Goal: Information Seeking & Learning: Find specific fact

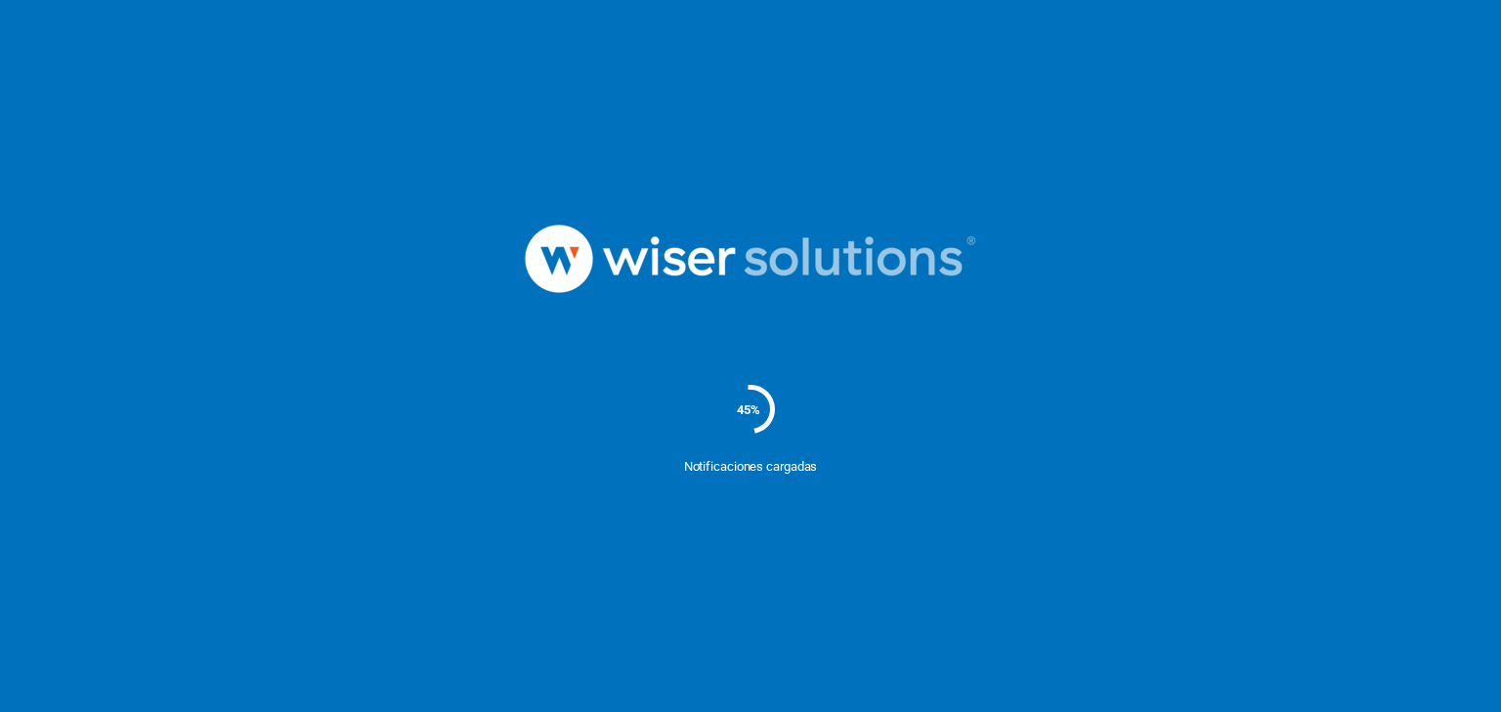
click at [0, 711] on nordpass-portal at bounding box center [0, 712] width 0 height 0
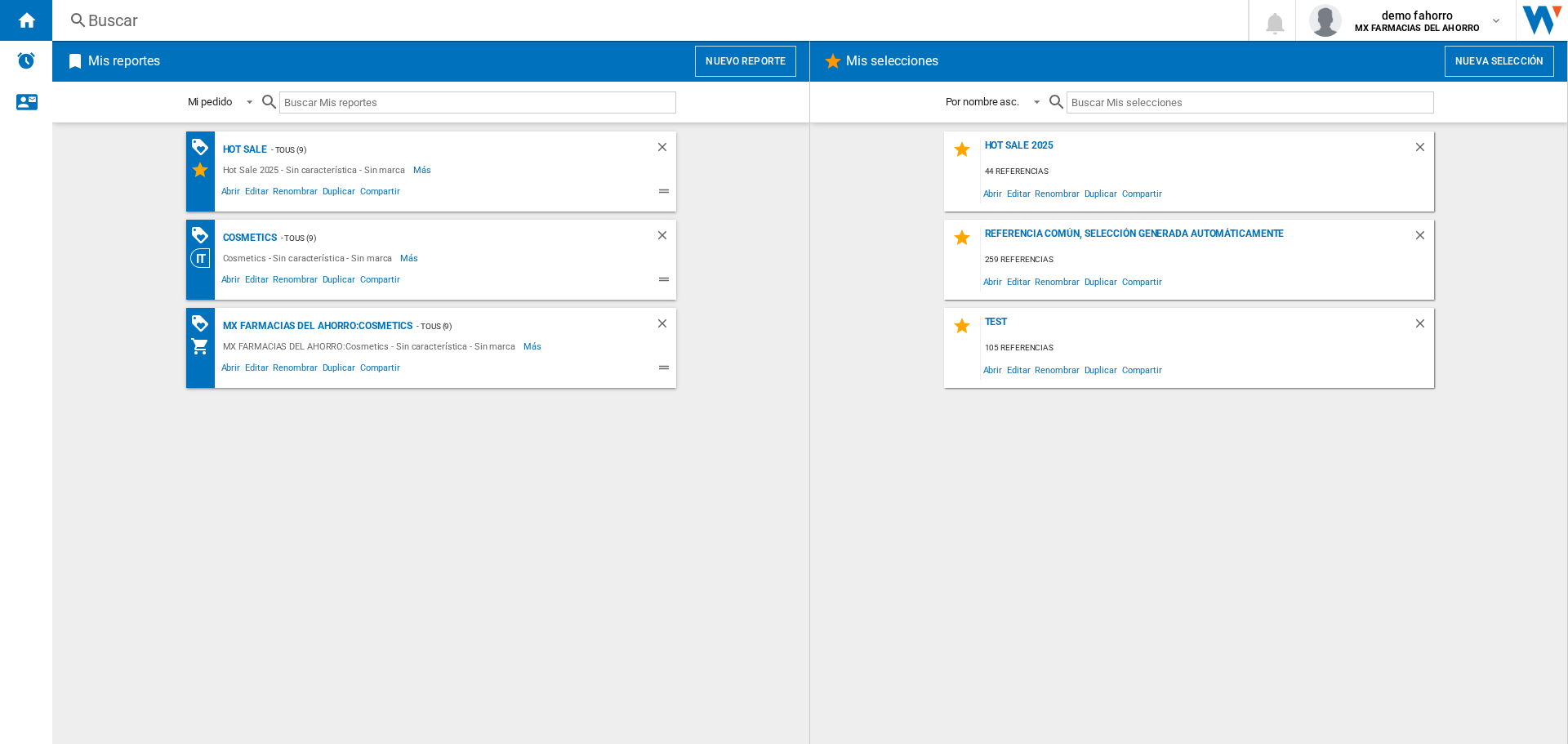
click at [471, 21] on div "Buscar" at bounding box center [647, 20] width 1117 height 23
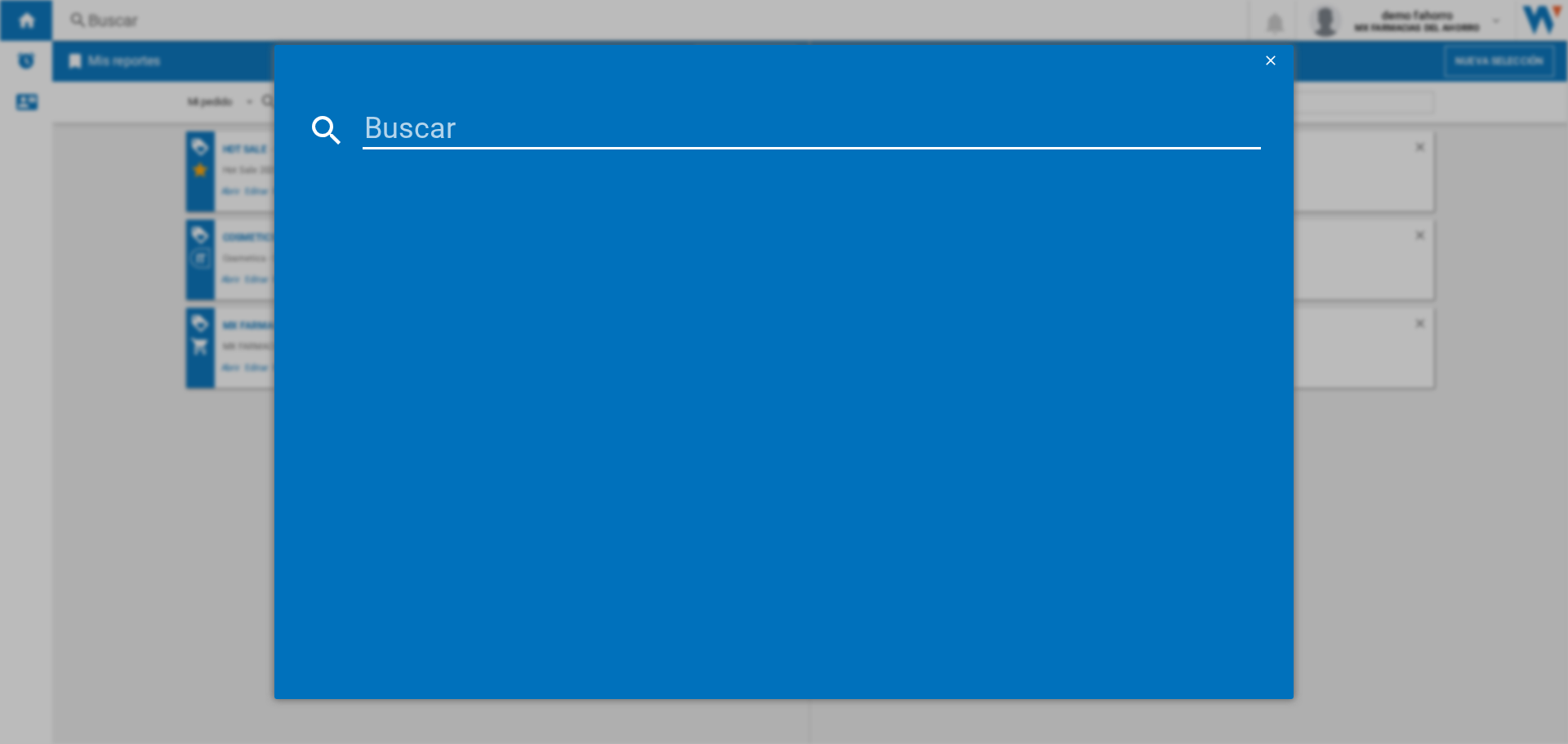
click at [488, 125] on input at bounding box center [812, 130] width 899 height 39
type input "[MEDICAL_DATA]"
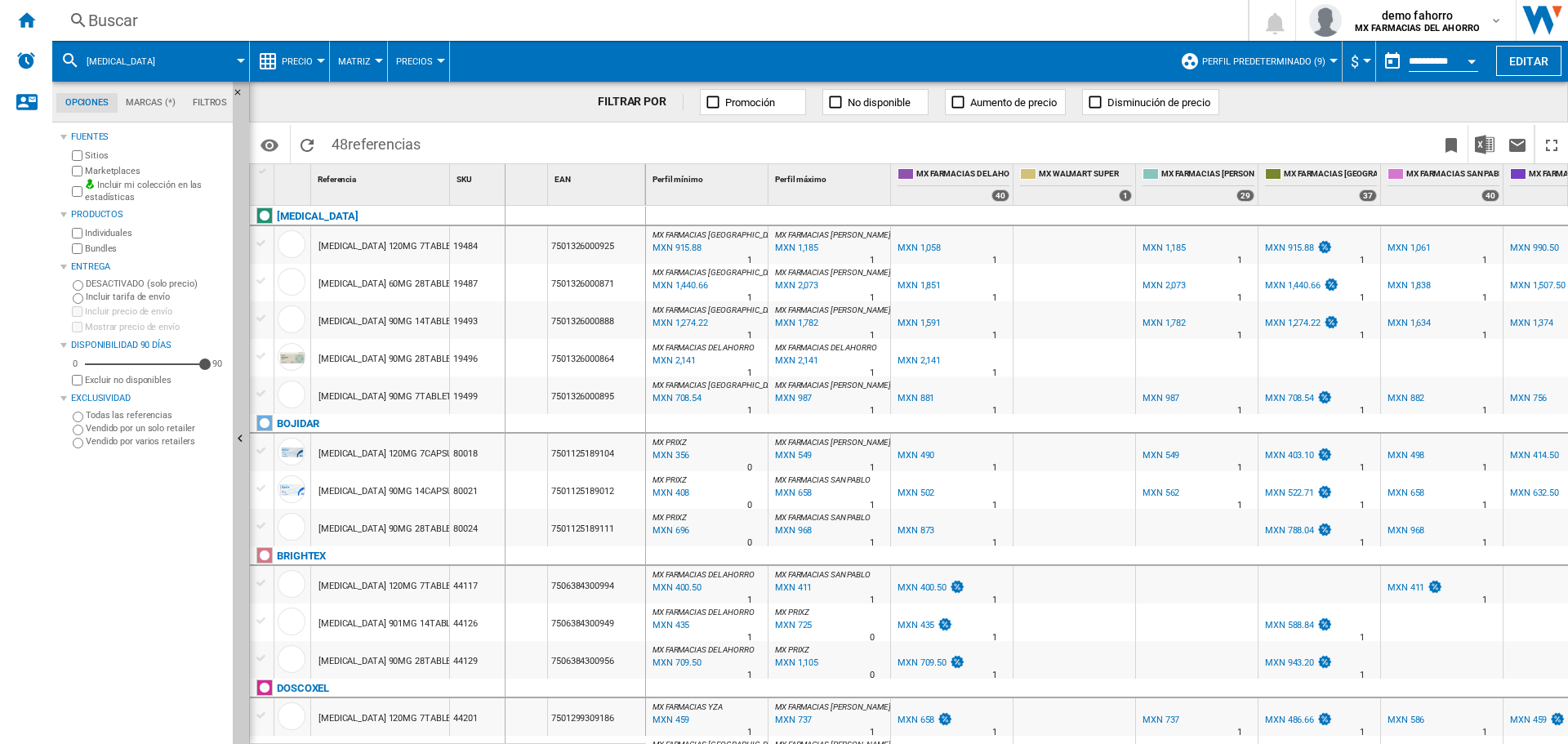
drag, startPoint x: 450, startPoint y: 186, endPoint x: 504, endPoint y: 179, distance: 54.5
click at [504, 179] on div "SKU 1" at bounding box center [498, 184] width 98 height 41
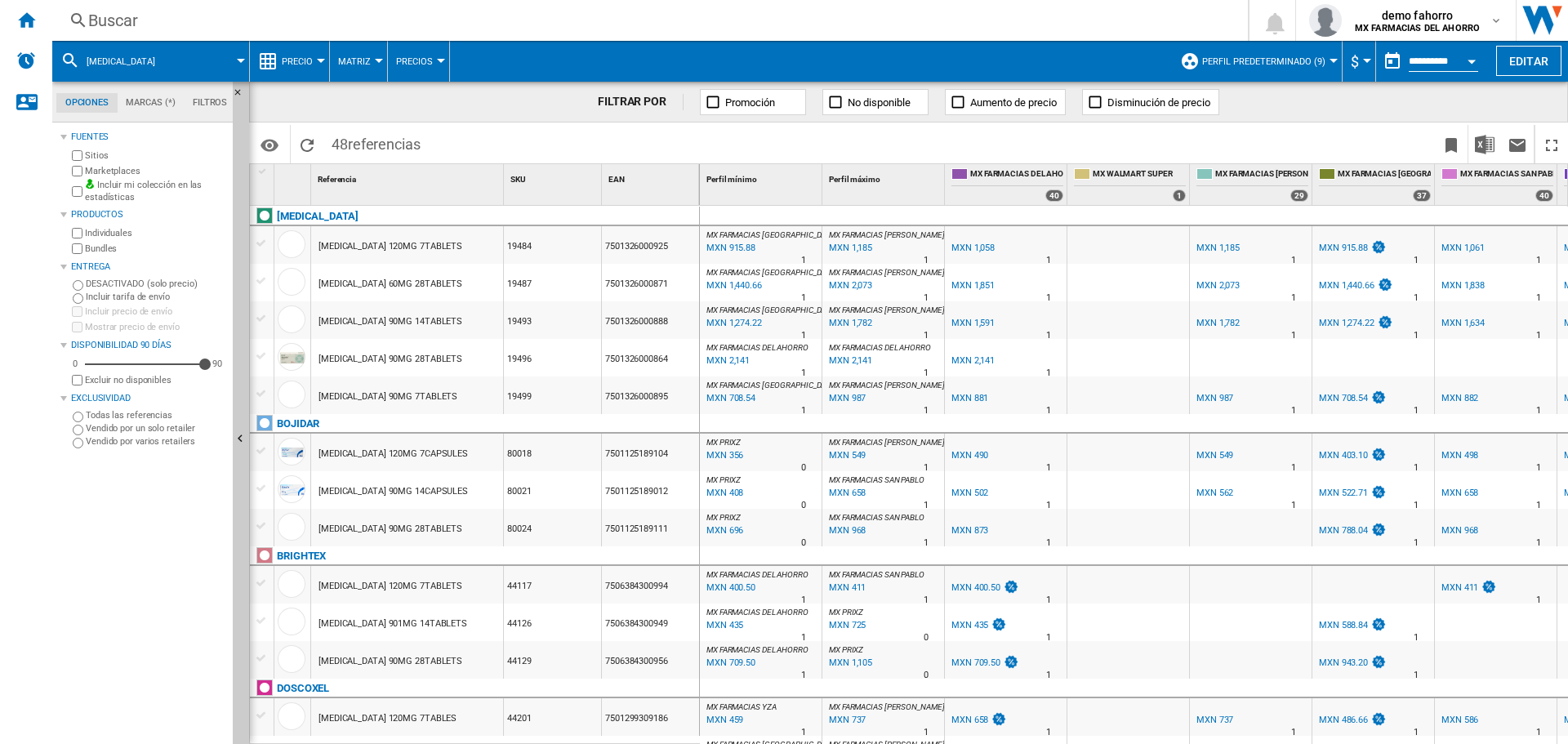
click at [445, 244] on div "[MEDICAL_DATA] 120MG 7TABLETS" at bounding box center [407, 245] width 192 height 38
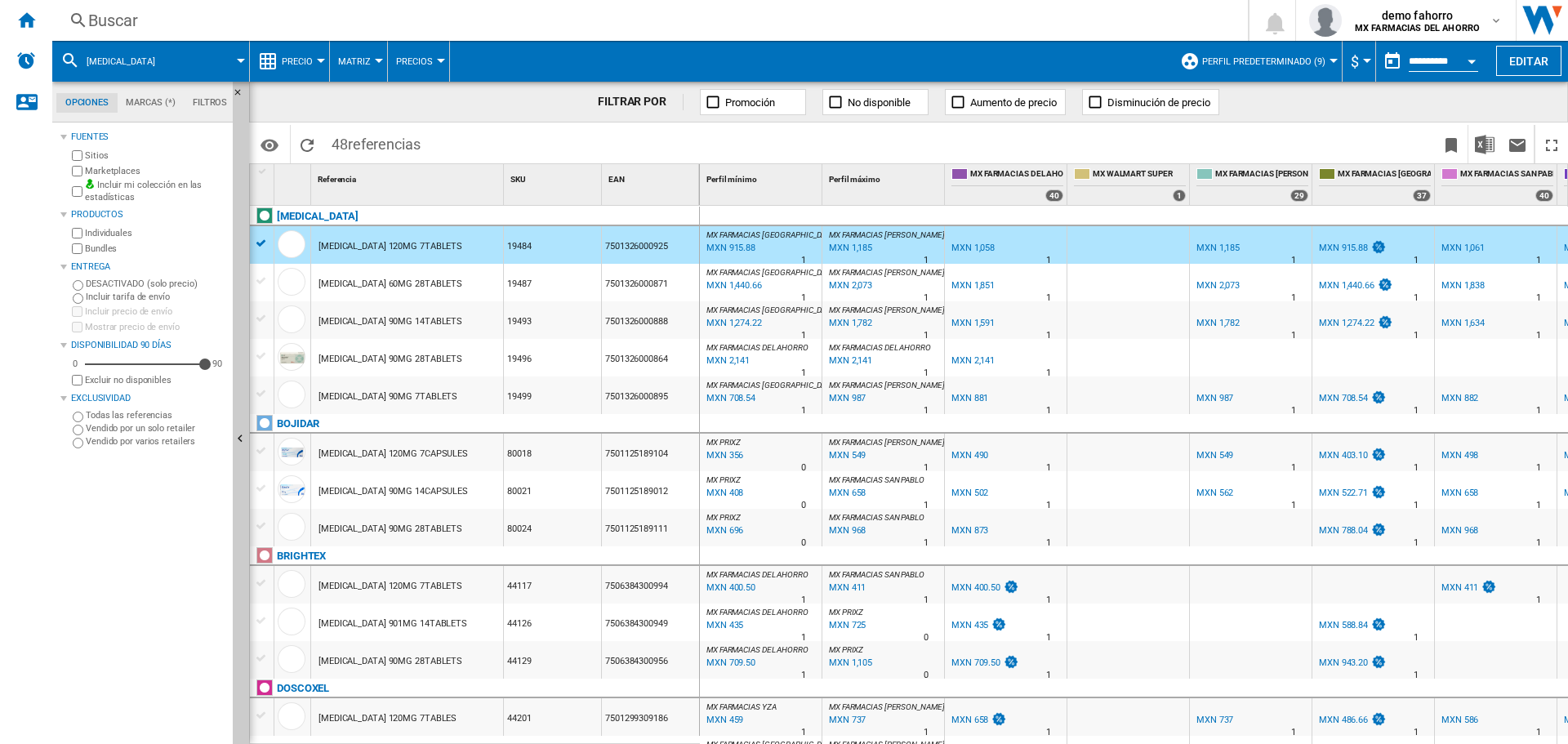
click at [454, 448] on div "[MEDICAL_DATA] 120MG 7CAPSULES" at bounding box center [407, 452] width 192 height 38
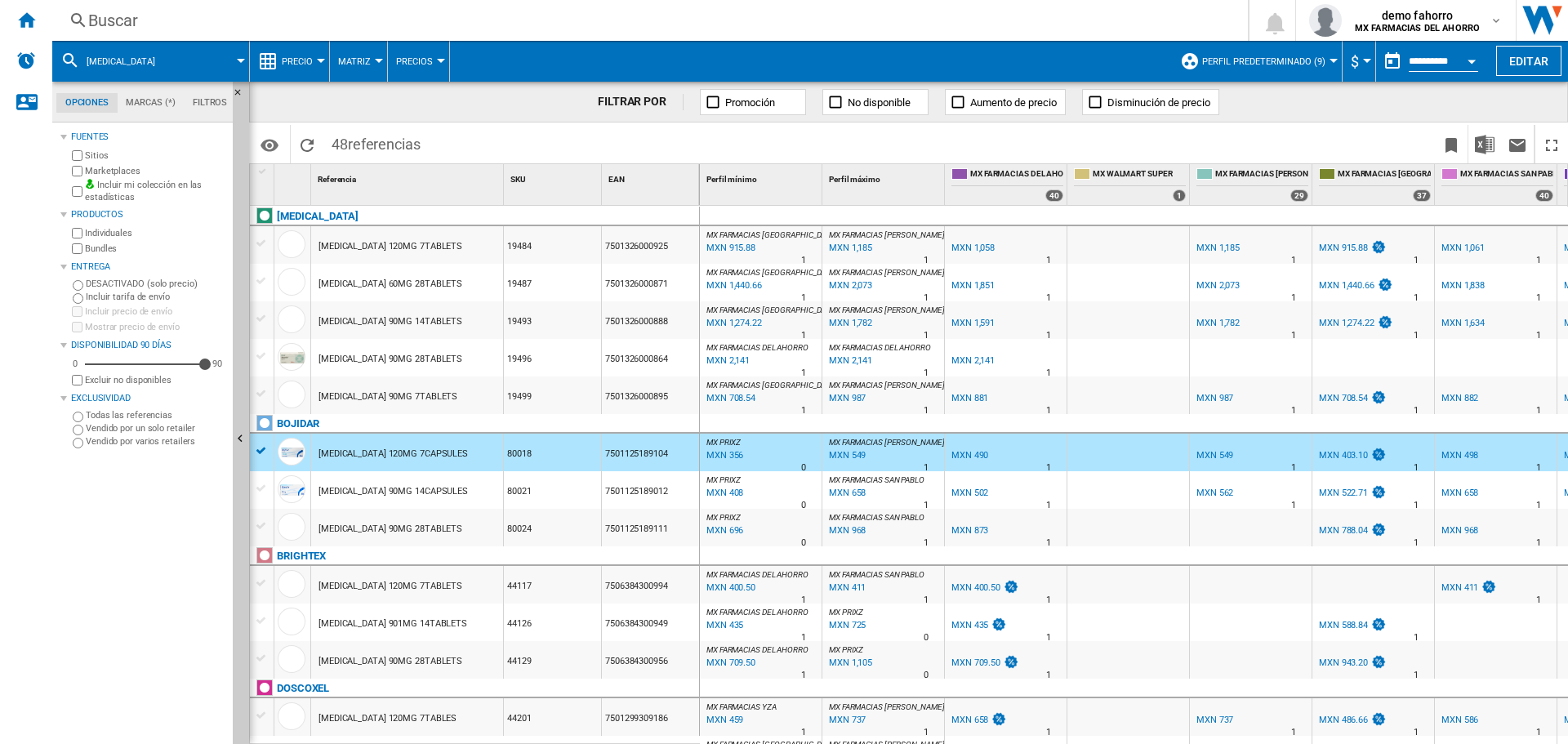
click at [259, 237] on div at bounding box center [262, 243] width 18 height 15
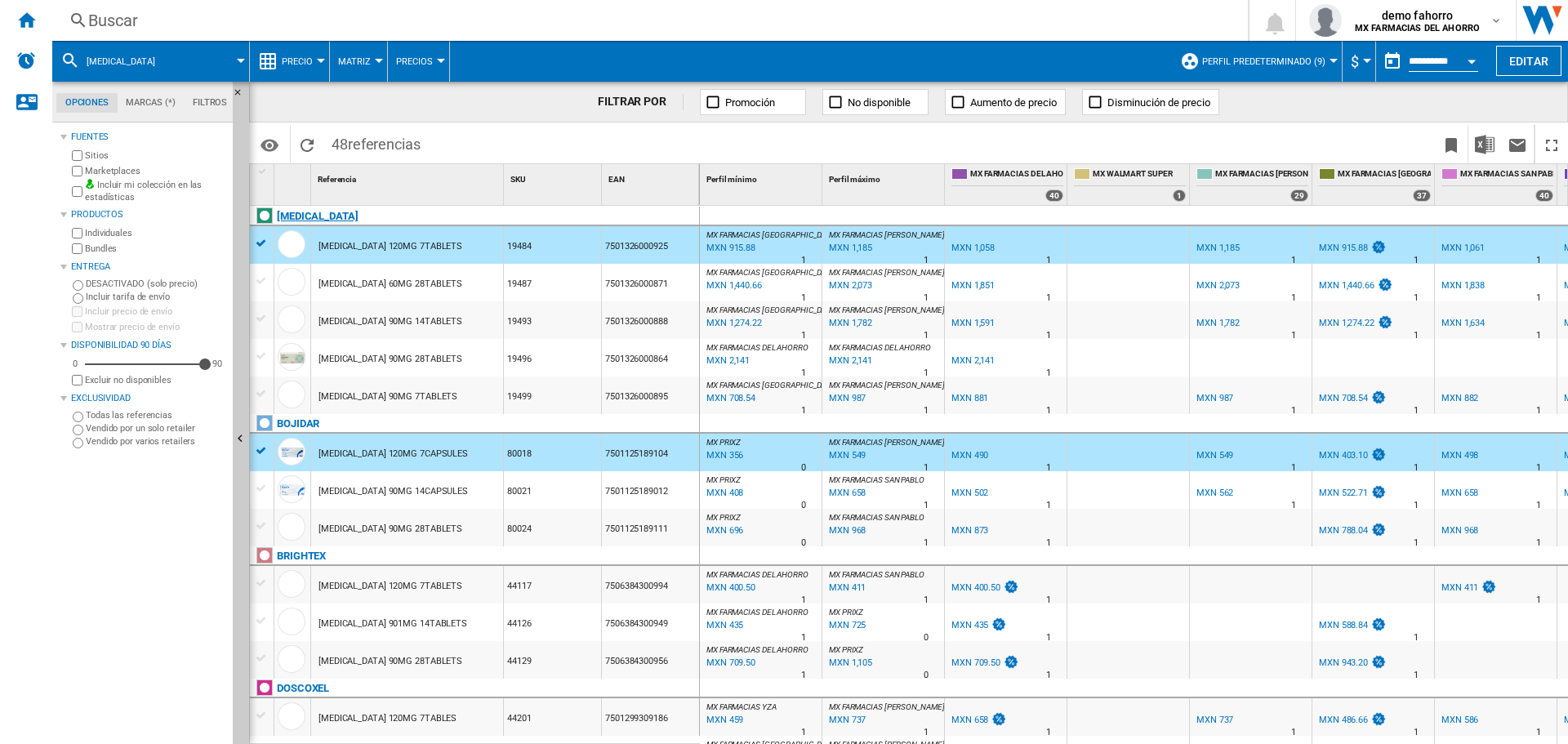
click at [259, 241] on div "[MEDICAL_DATA]" at bounding box center [478, 225] width 450 height 38
click at [261, 243] on div "[MEDICAL_DATA]" at bounding box center [478, 225] width 450 height 38
click at [361, 279] on div "[MEDICAL_DATA] 60MG 28TABLETS" at bounding box center [390, 284] width 144 height 38
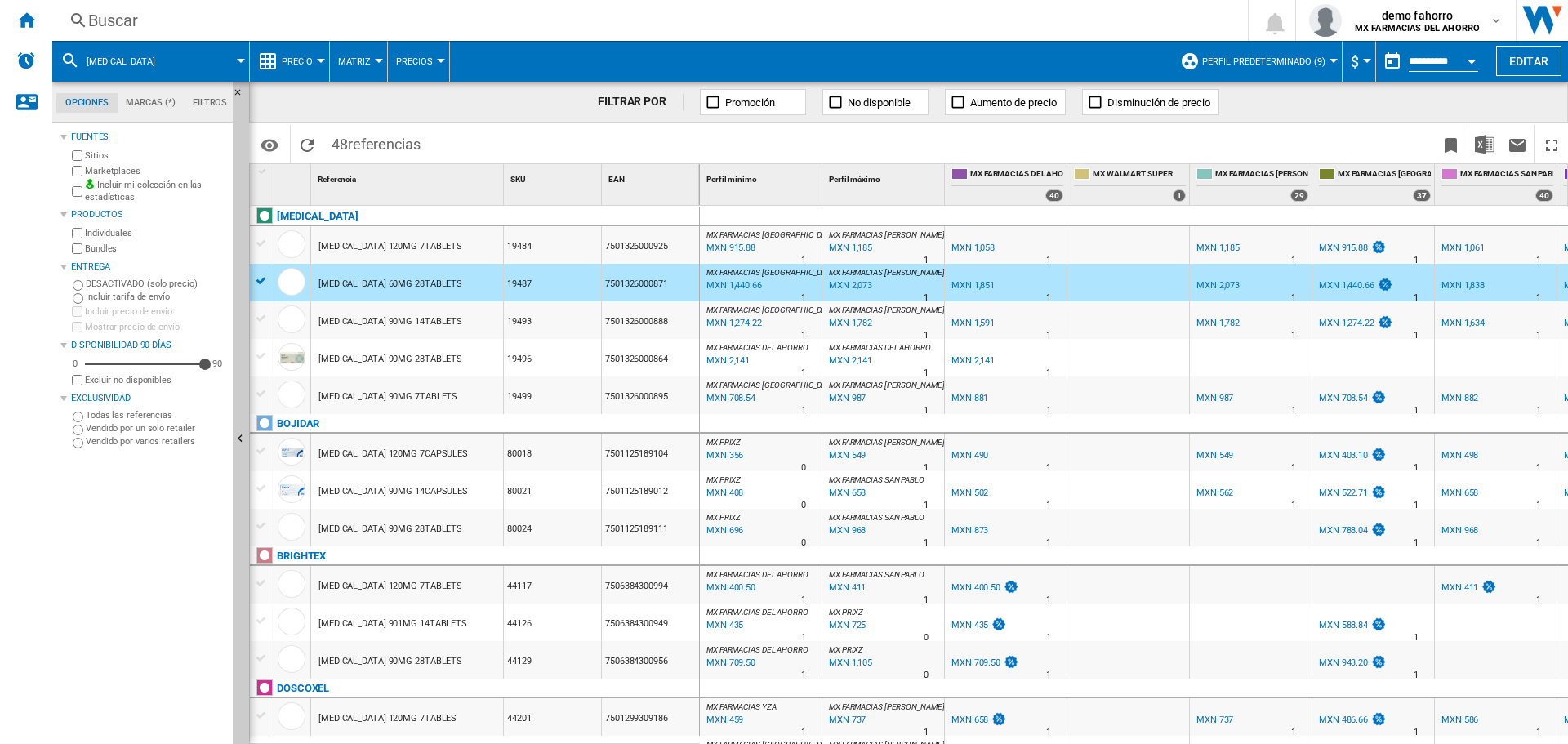
click at [561, 450] on div "80018" at bounding box center [552, 452] width 97 height 38
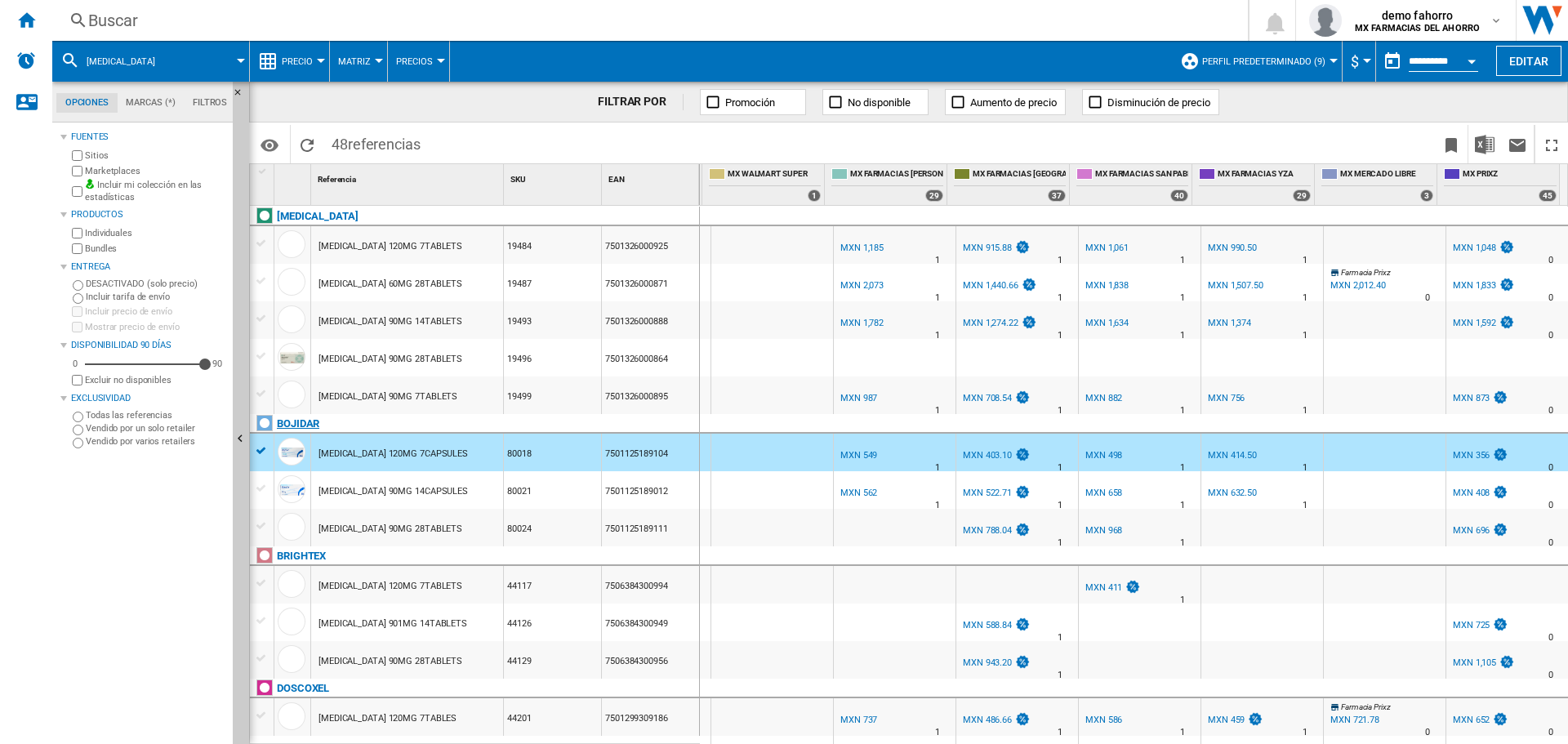
click at [257, 450] on div "BOJIDAR" at bounding box center [478, 432] width 450 height 38
click at [257, 450] on div "BOJIDAR" at bounding box center [478, 432] width 450 height 38
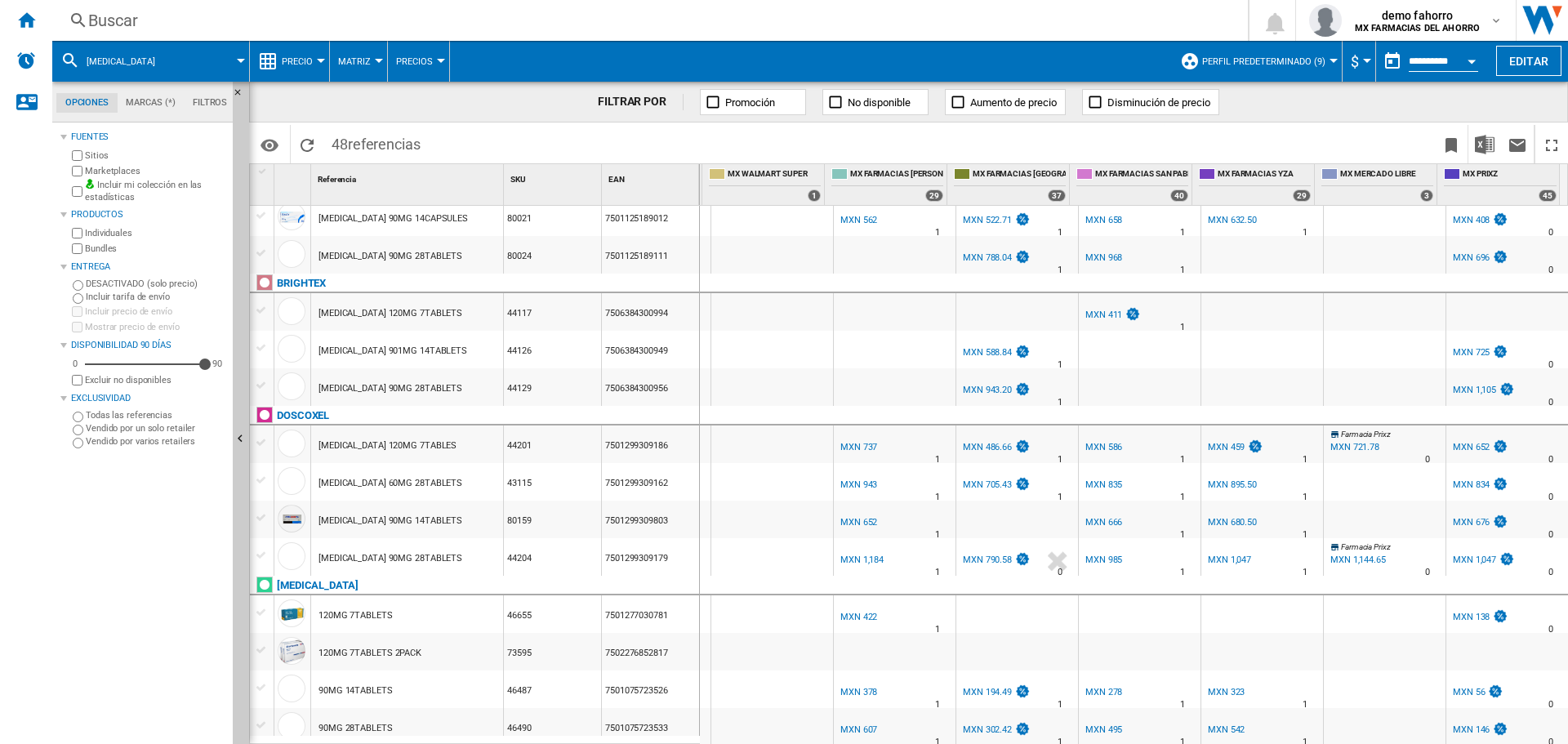
click at [460, 318] on div "[MEDICAL_DATA] 120MG 7TABLETS" at bounding box center [407, 312] width 192 height 38
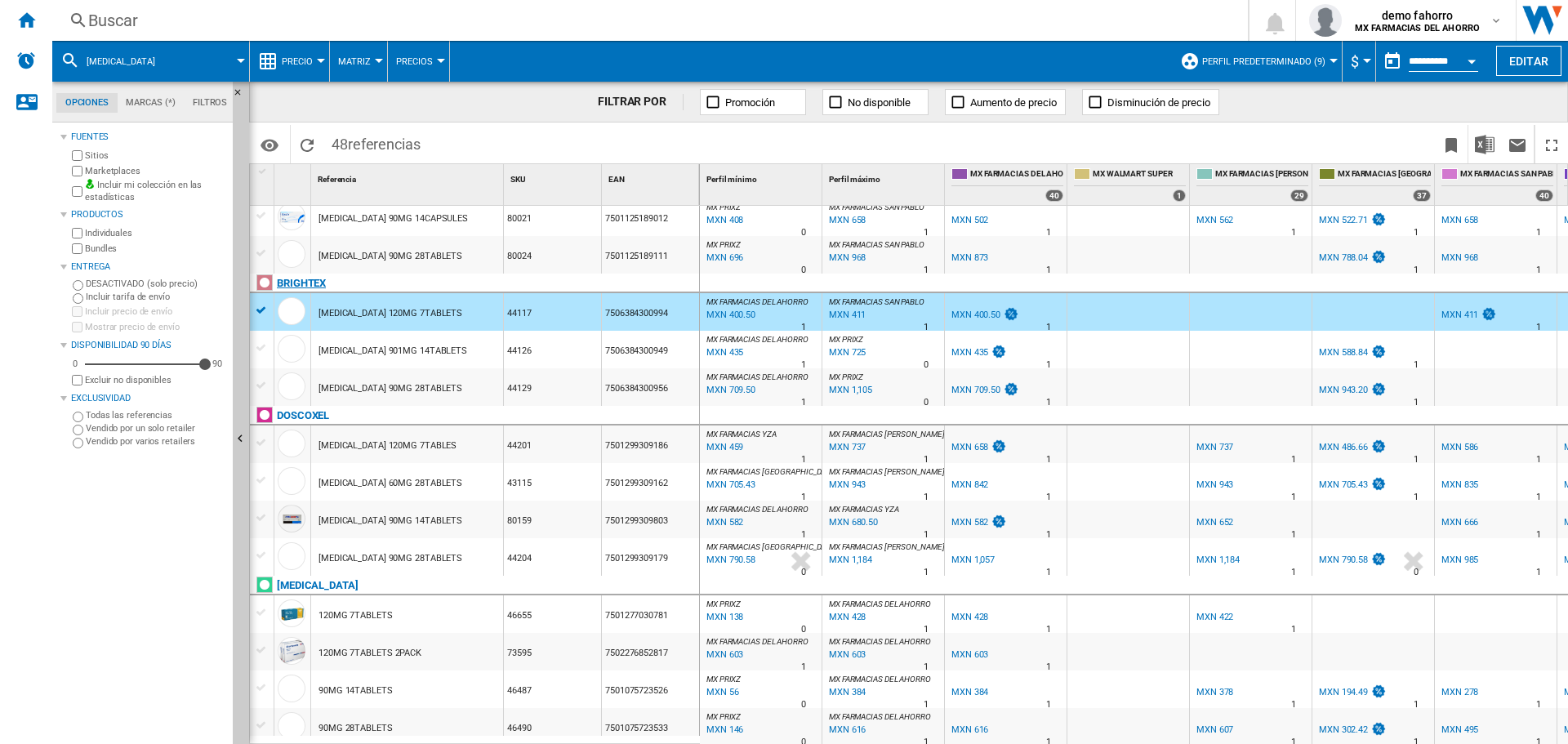
scroll to position [409, 0]
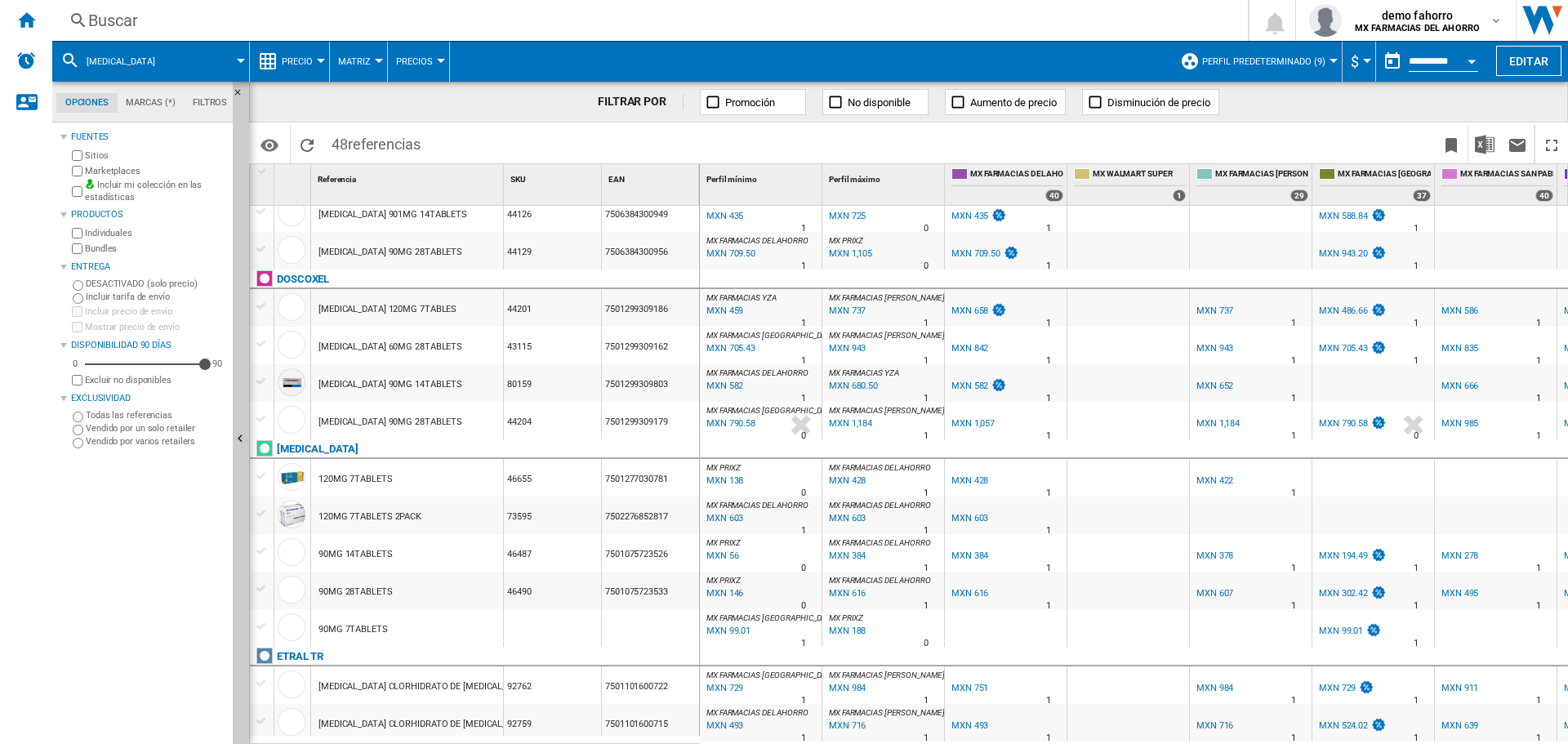
click at [443, 303] on div "[MEDICAL_DATA] 120MG 7TABLES" at bounding box center [407, 308] width 192 height 38
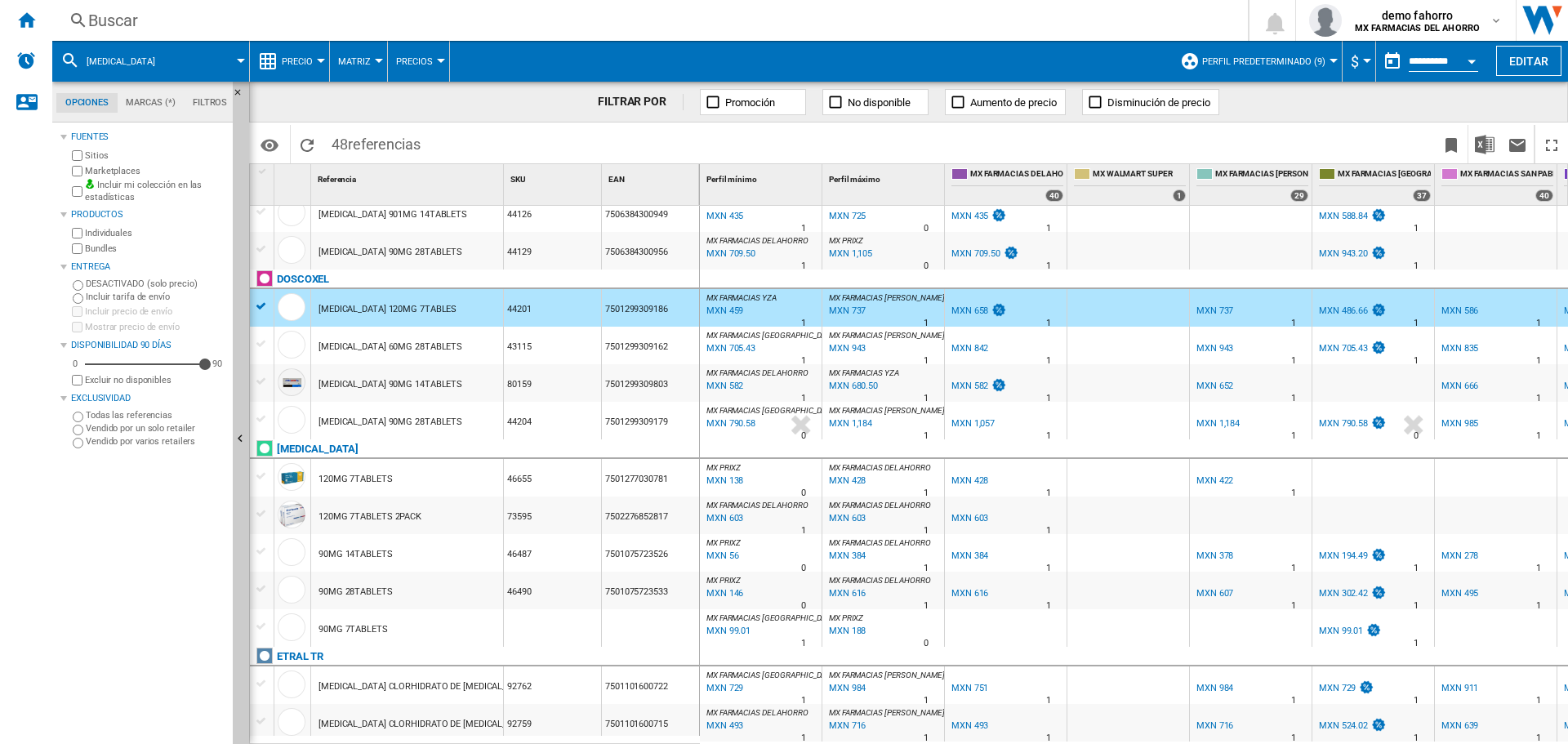
click at [442, 340] on div "[MEDICAL_DATA] 60MG 28TABLETS" at bounding box center [390, 347] width 144 height 38
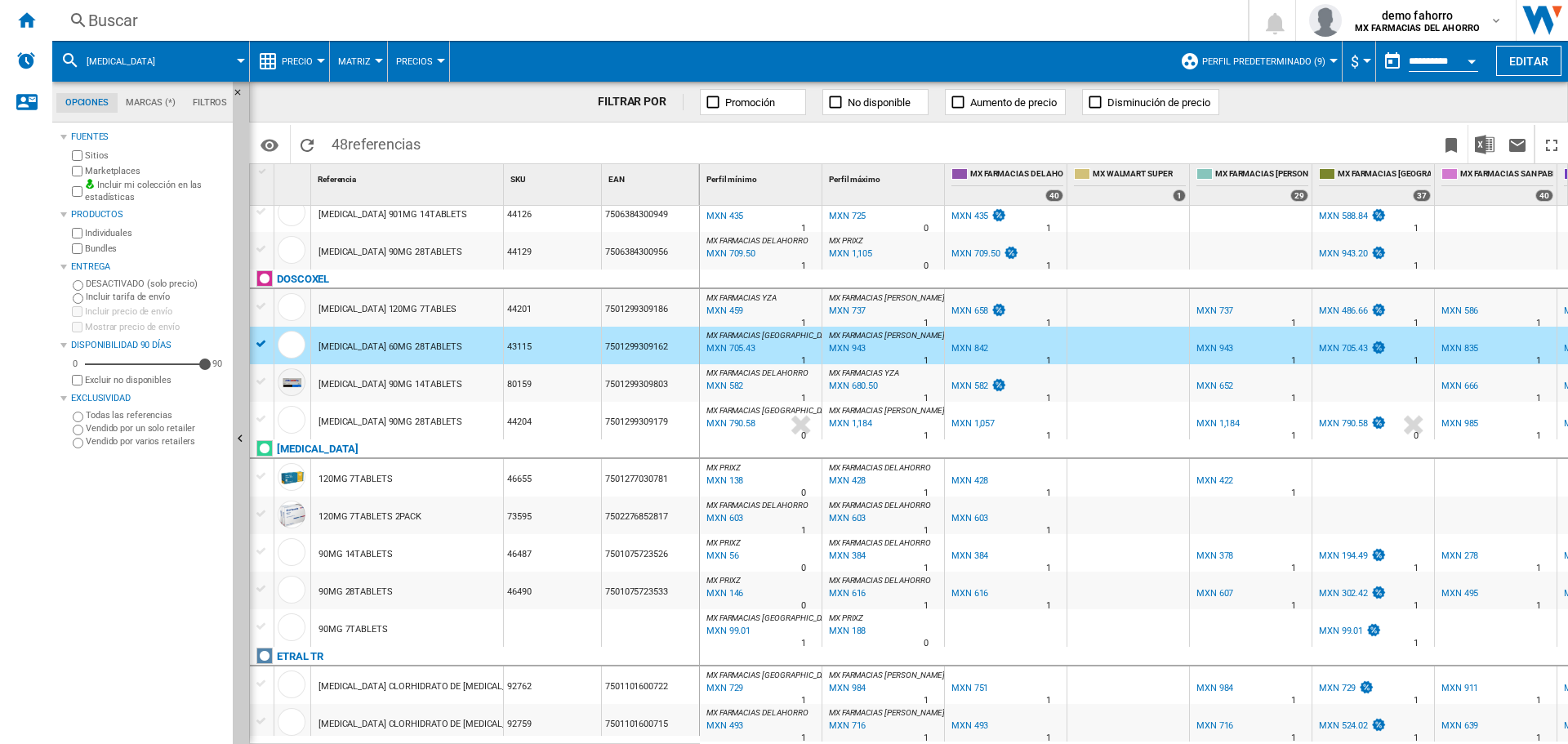
scroll to position [546, 0]
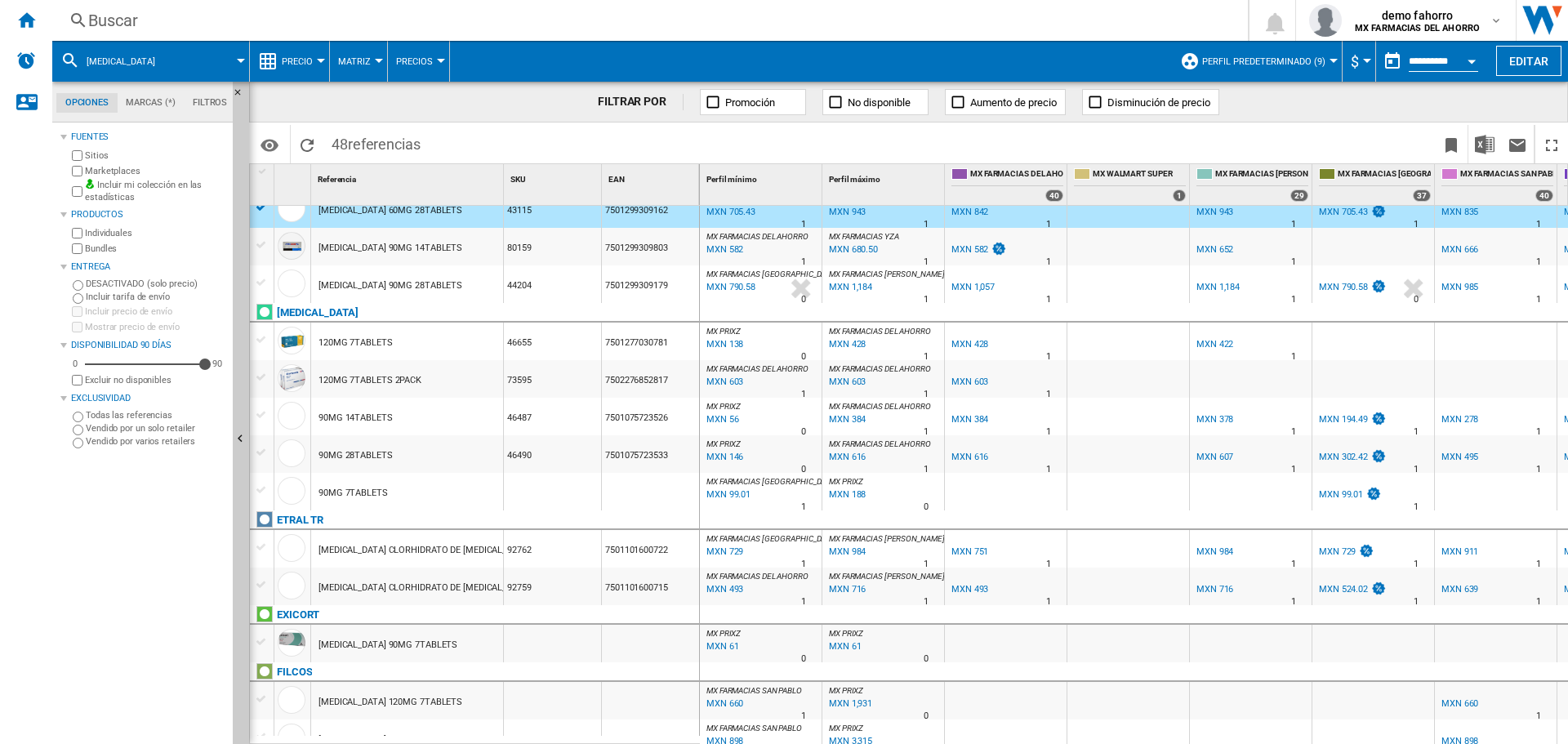
click at [455, 333] on div "120MG 7TABLETS" at bounding box center [407, 341] width 192 height 38
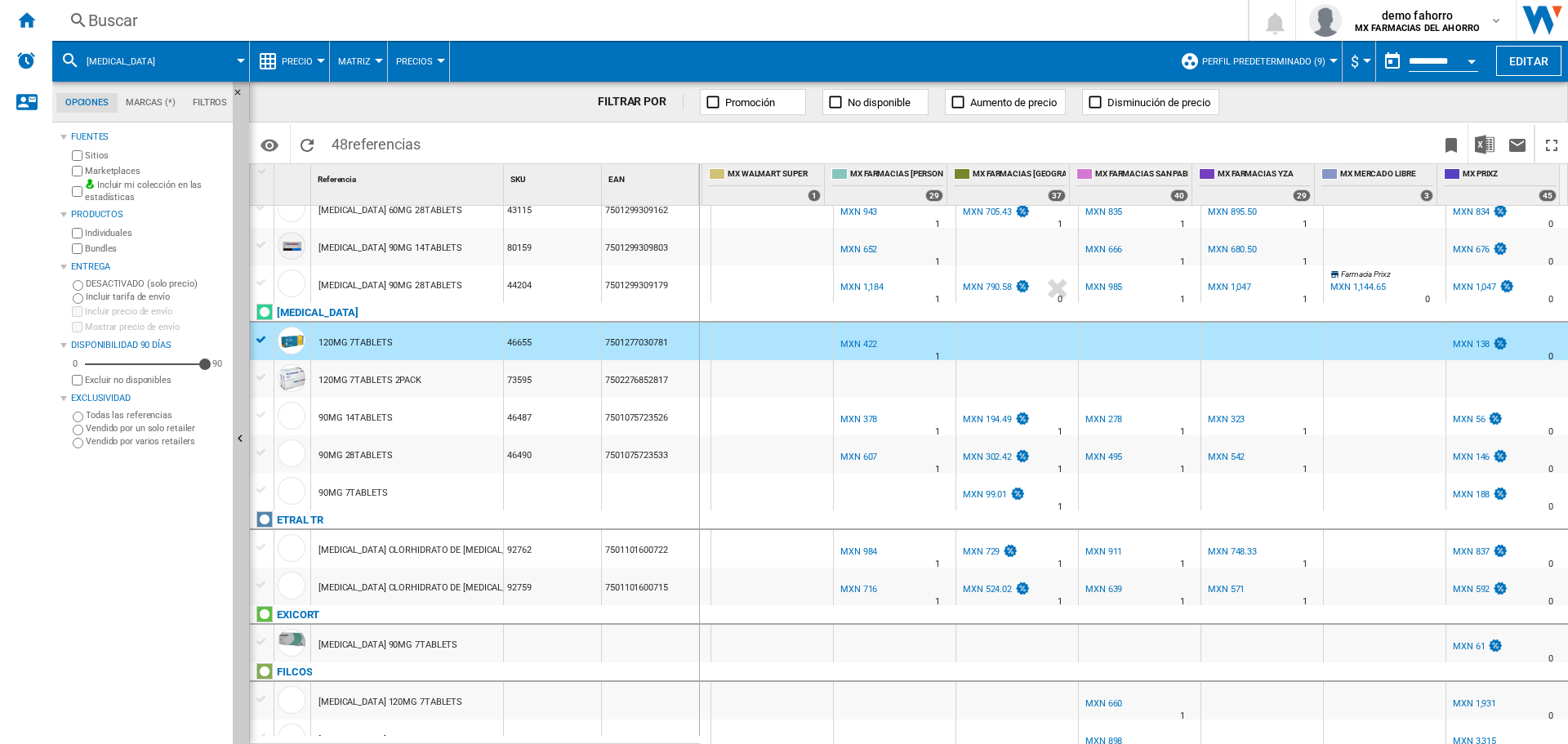
scroll to position [0, 0]
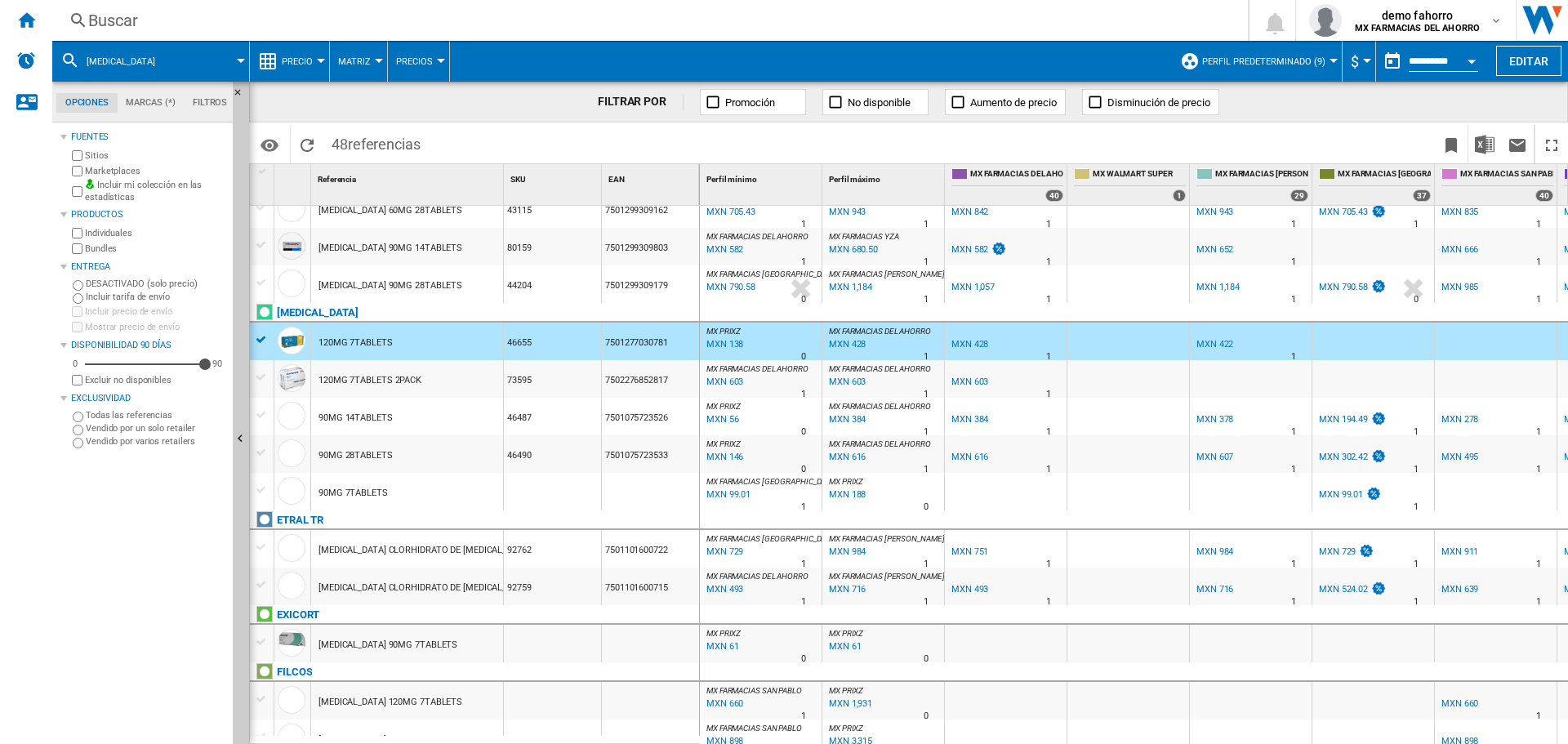
drag, startPoint x: 1231, startPoint y: 735, endPoint x: 1401, endPoint y: 745, distance: 170.3
click at [1254, 594] on html "In order to access Insight, please log out and log in again OK NEW [GEOGRAPHIC_…" at bounding box center [784, 372] width 1568 height 744
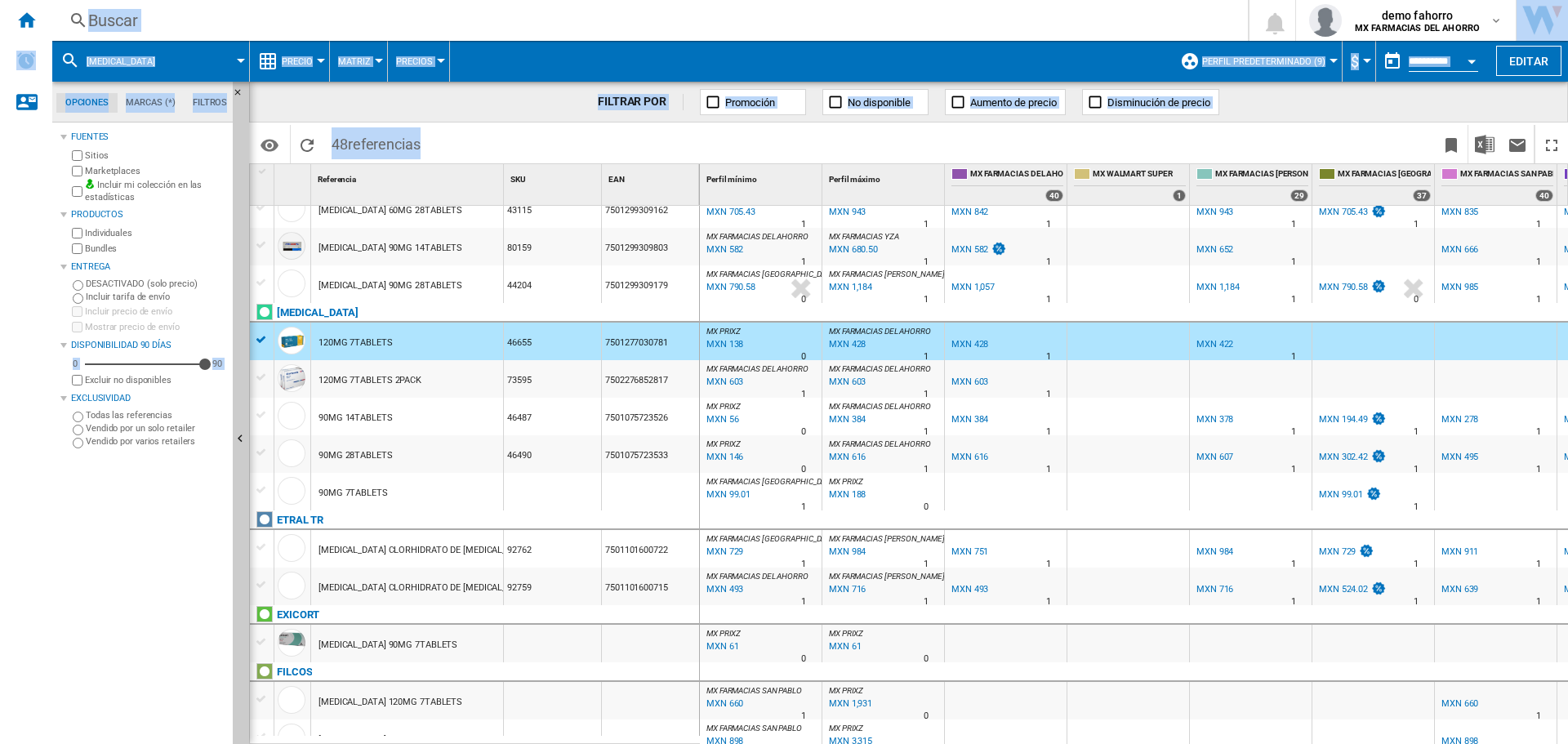
click at [785, 373] on span "MX FARMACIAS DEL AHORRO" at bounding box center [757, 369] width 102 height 9
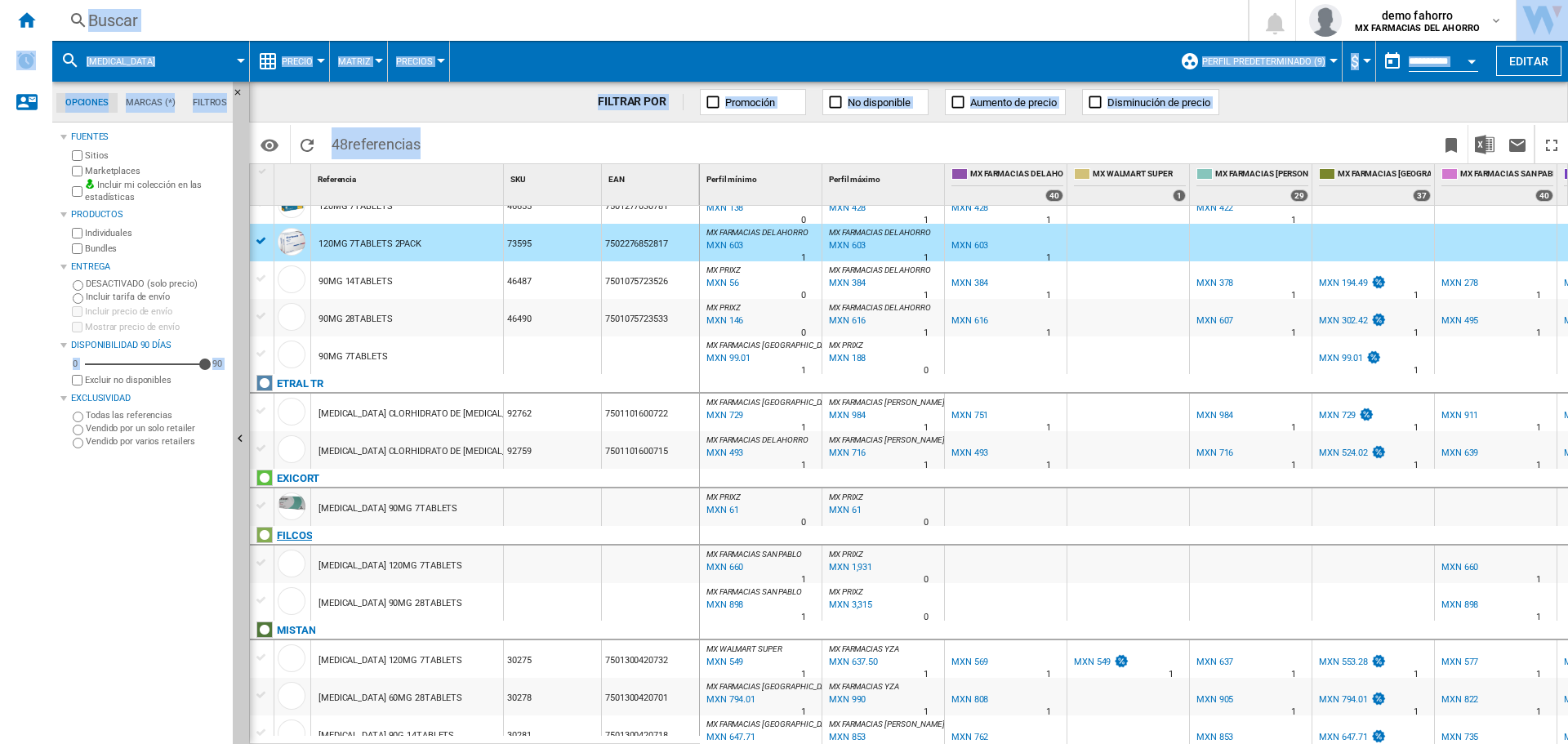
scroll to position [818, 0]
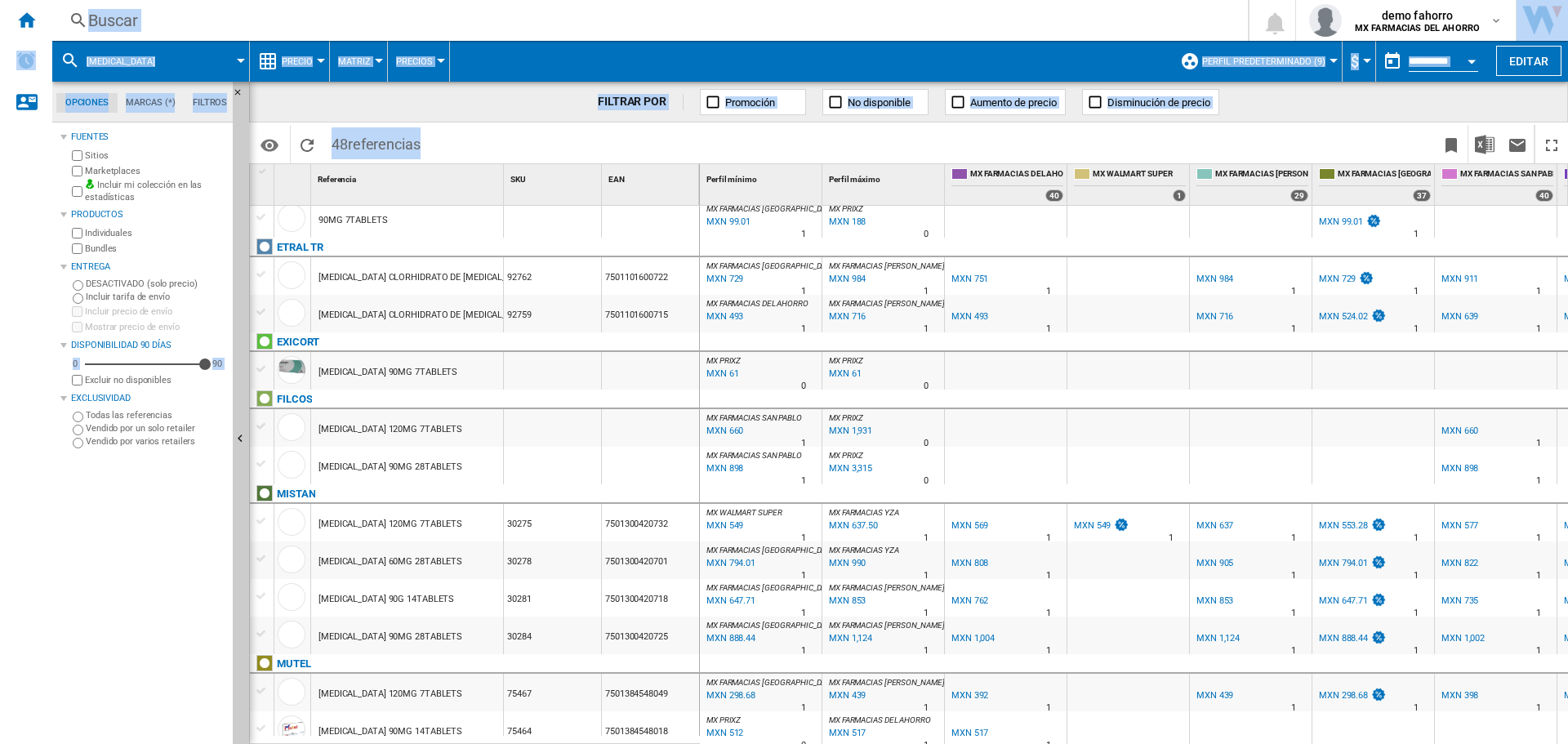
click at [463, 433] on div "[MEDICAL_DATA] 120MG 7TABLETS" at bounding box center [407, 427] width 192 height 38
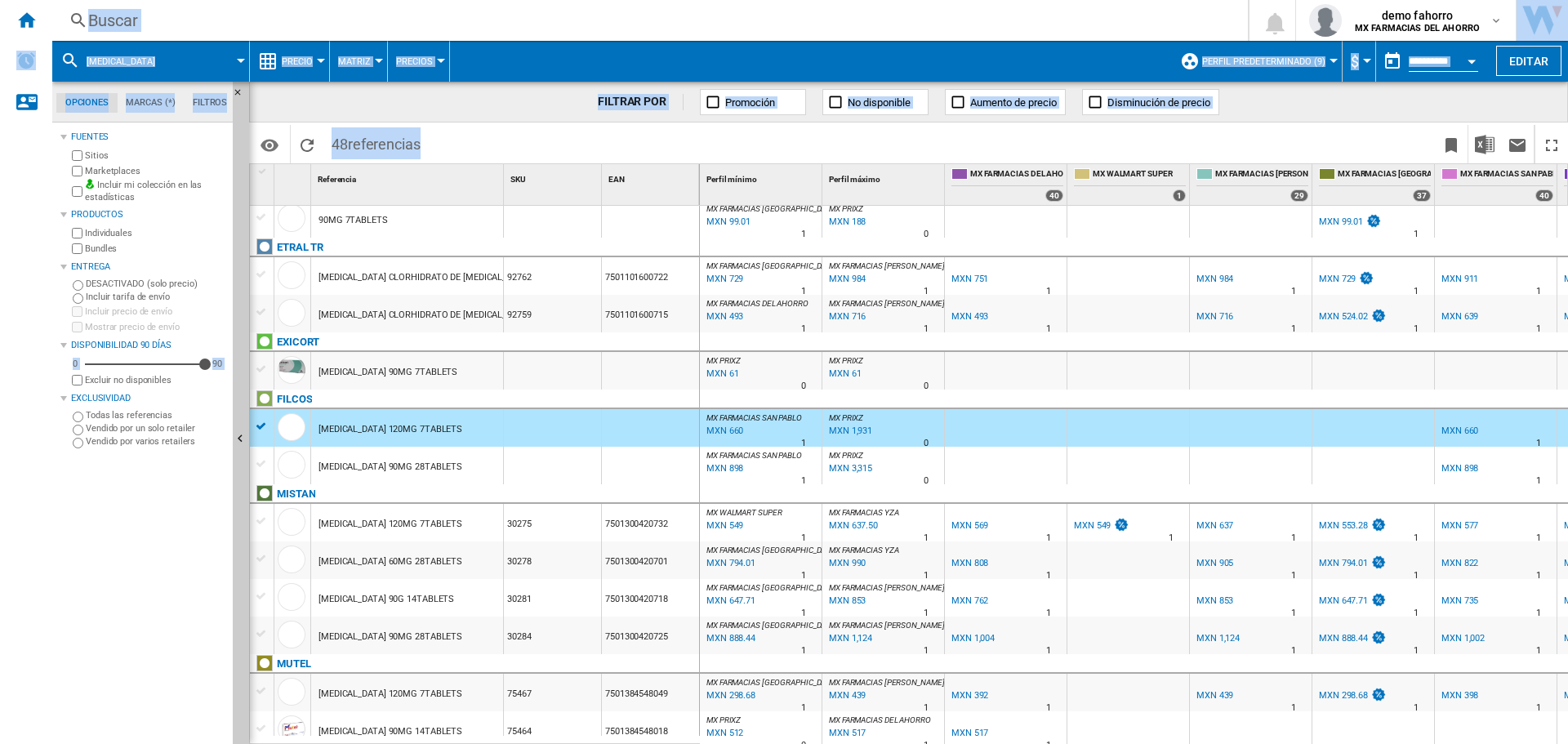
scroll to position [955, 0]
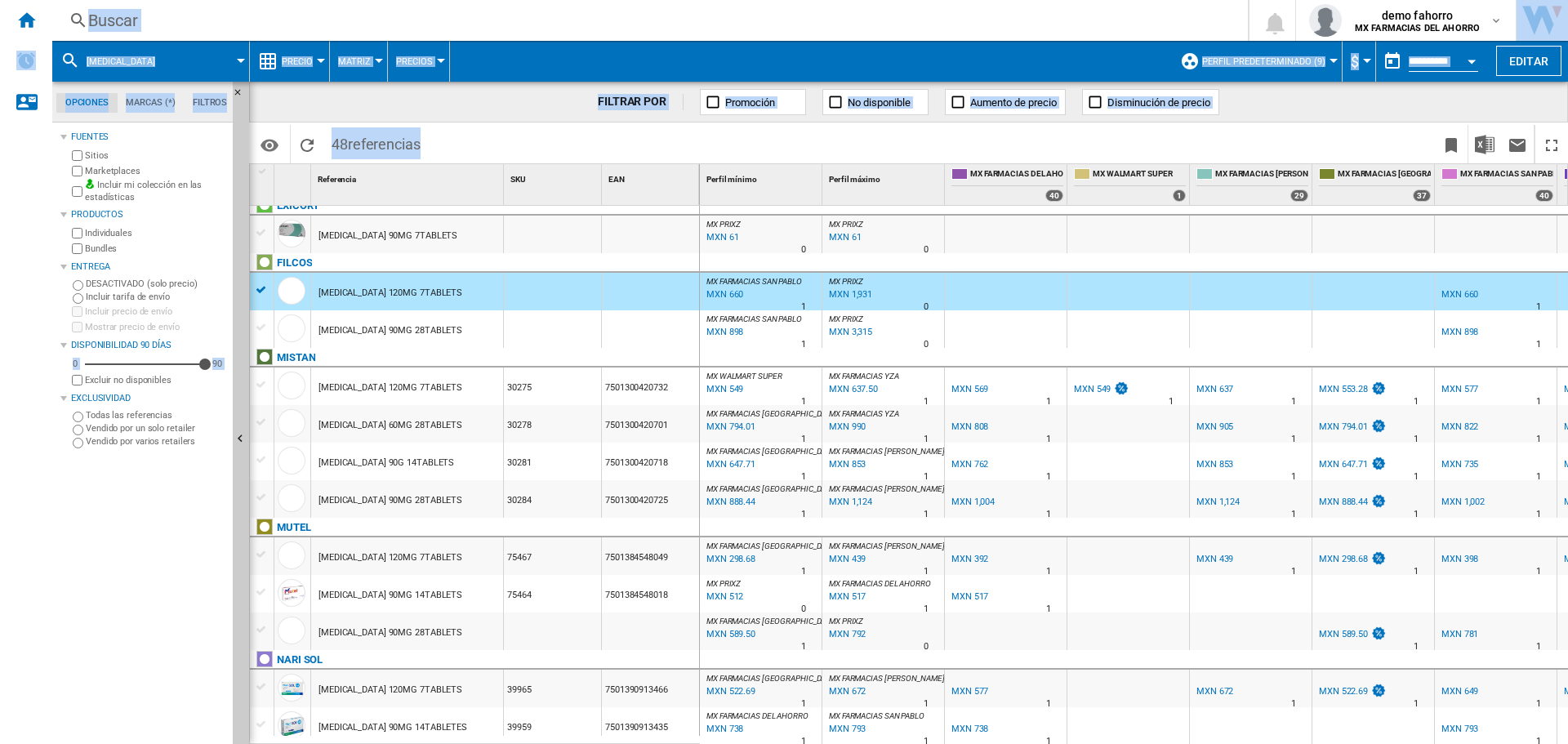
click at [433, 381] on div "[MEDICAL_DATA] 120MG 7TABLETS" at bounding box center [390, 388] width 144 height 38
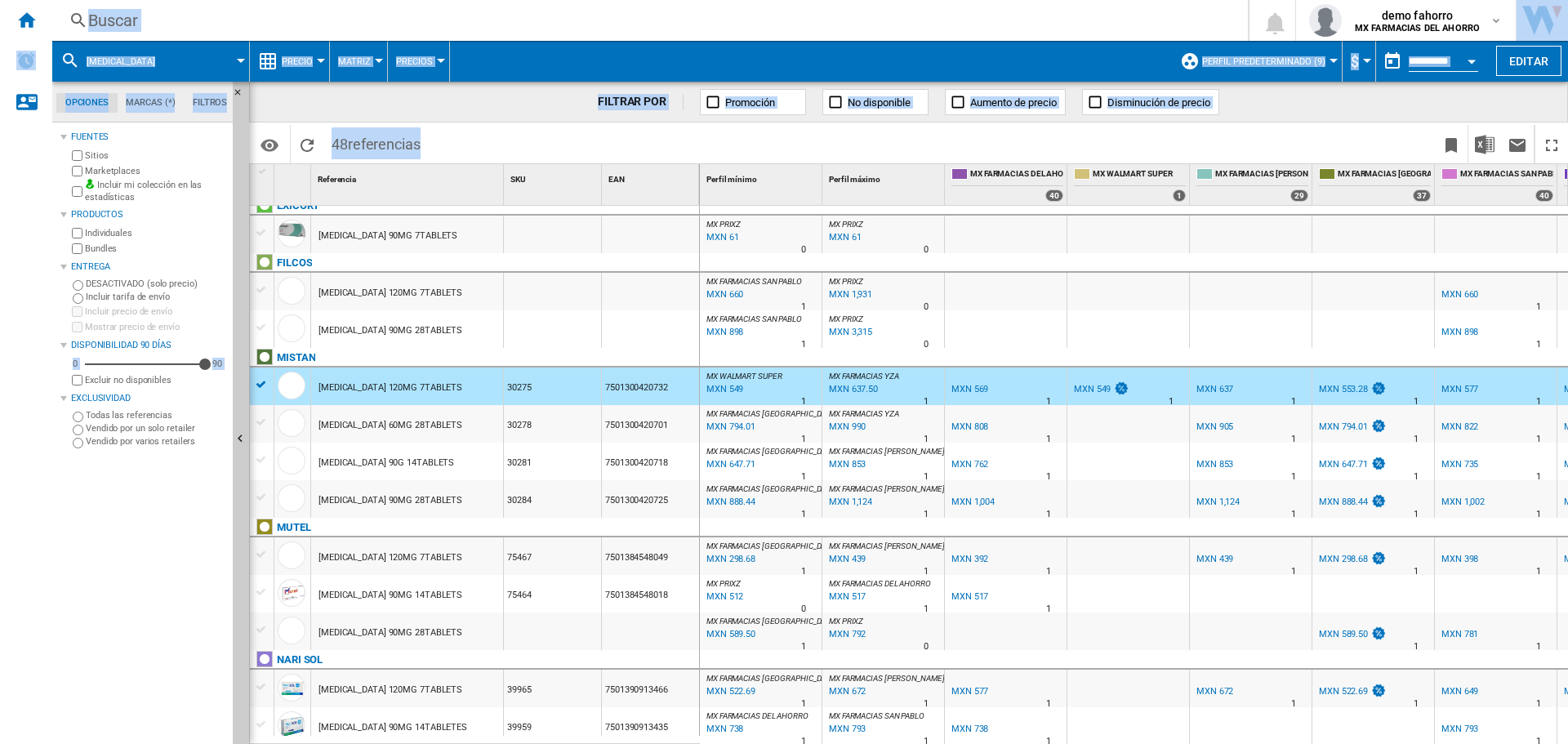
click at [466, 424] on div "[MEDICAL_DATA] 60MG 28TABLETS" at bounding box center [407, 424] width 192 height 38
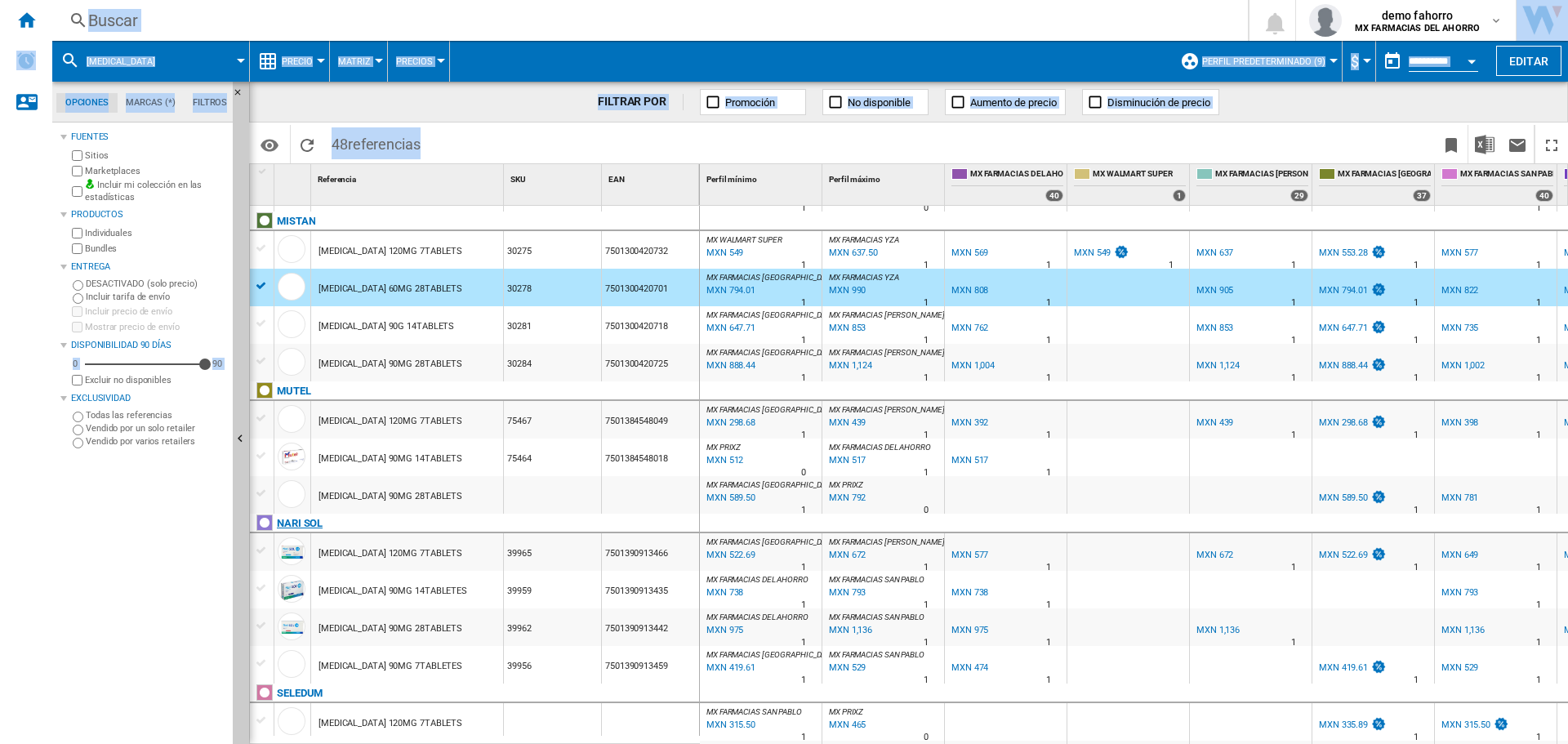
scroll to position [1227, 0]
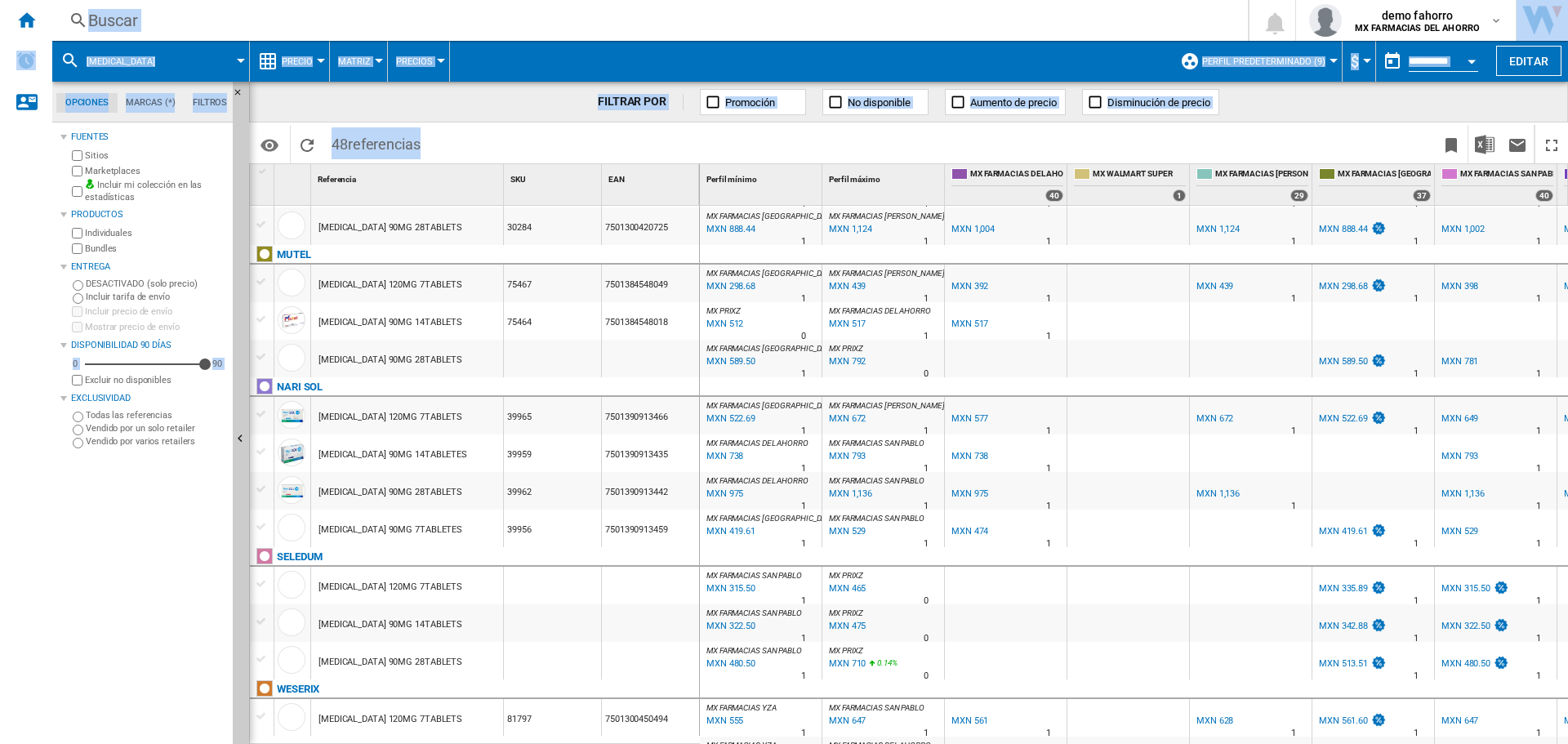
click at [452, 413] on div "[MEDICAL_DATA] 120MG 7TABLETS" at bounding box center [407, 415] width 192 height 38
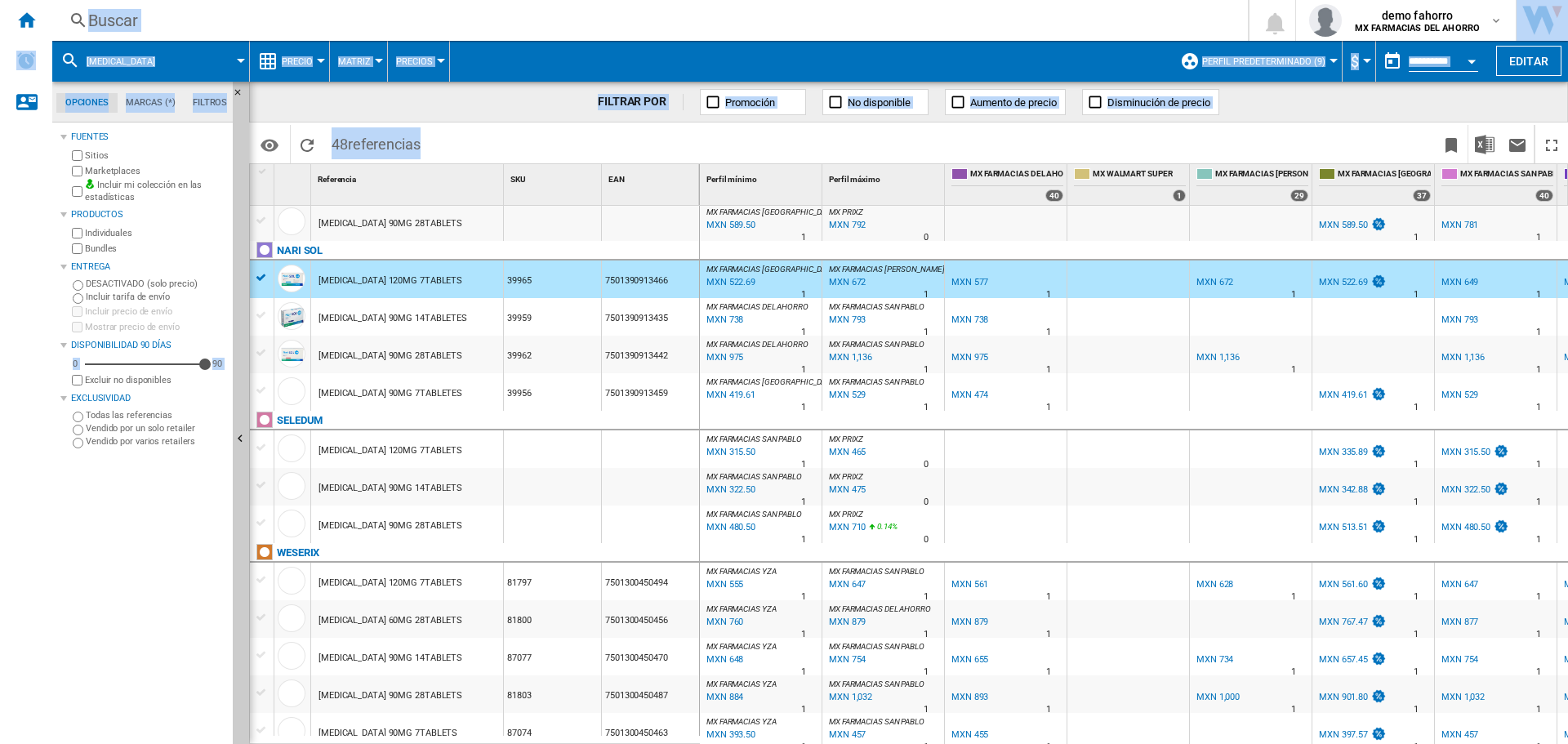
scroll to position [1501, 0]
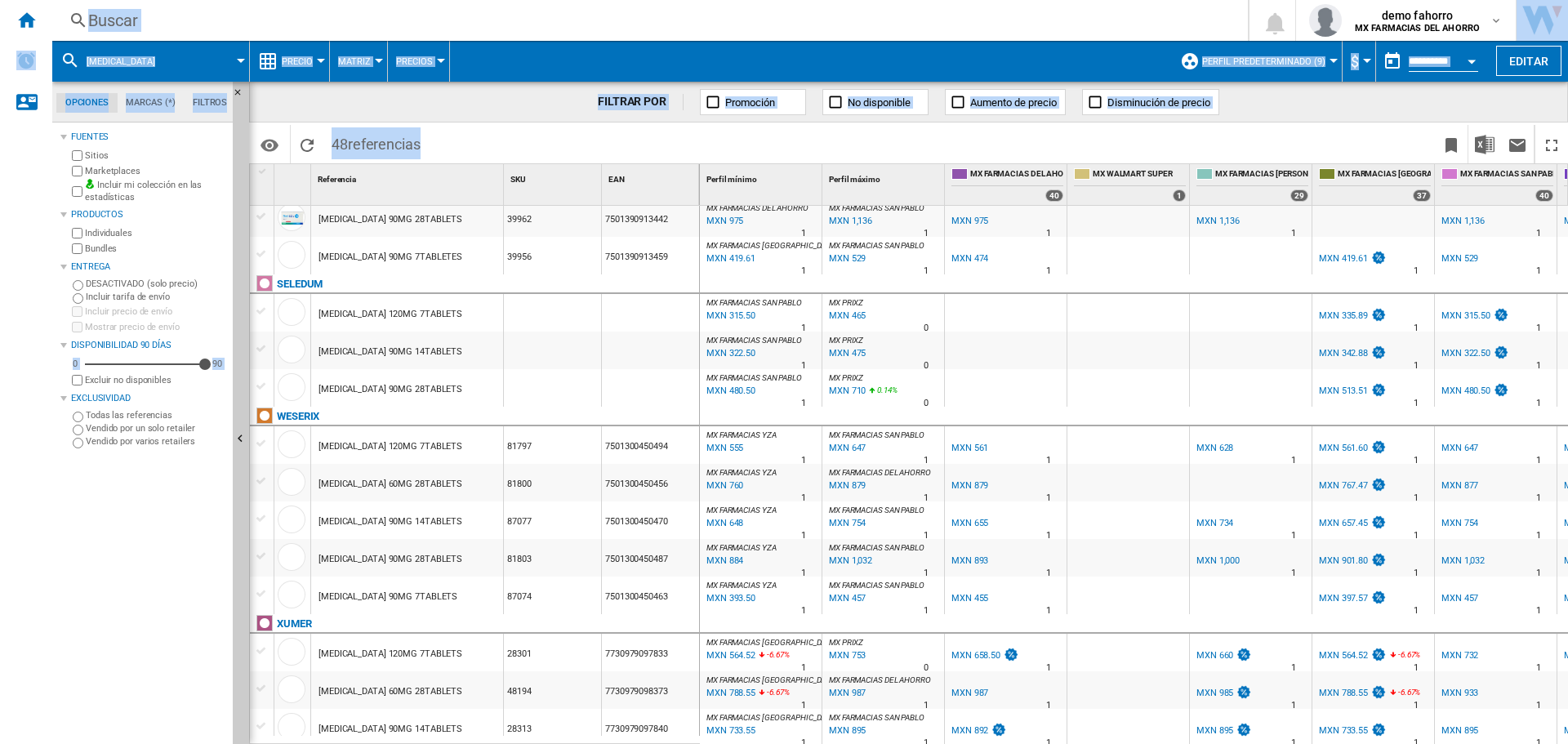
click at [466, 313] on div "[MEDICAL_DATA] 120MG 7TABLETS" at bounding box center [407, 313] width 192 height 38
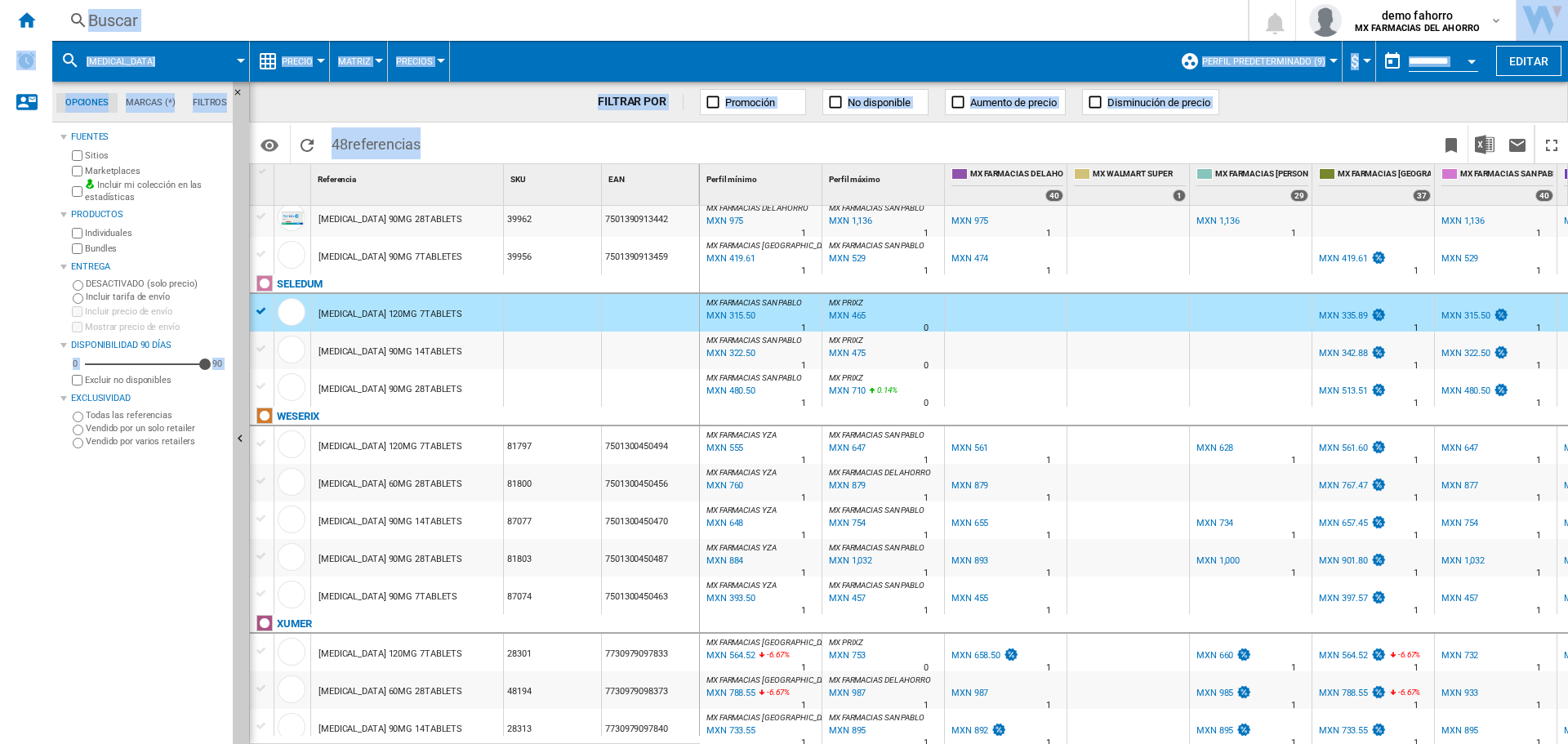
scroll to position [1502, 0]
click at [463, 431] on div "[MEDICAL_DATA] 120MG 7TABLETS" at bounding box center [407, 443] width 192 height 38
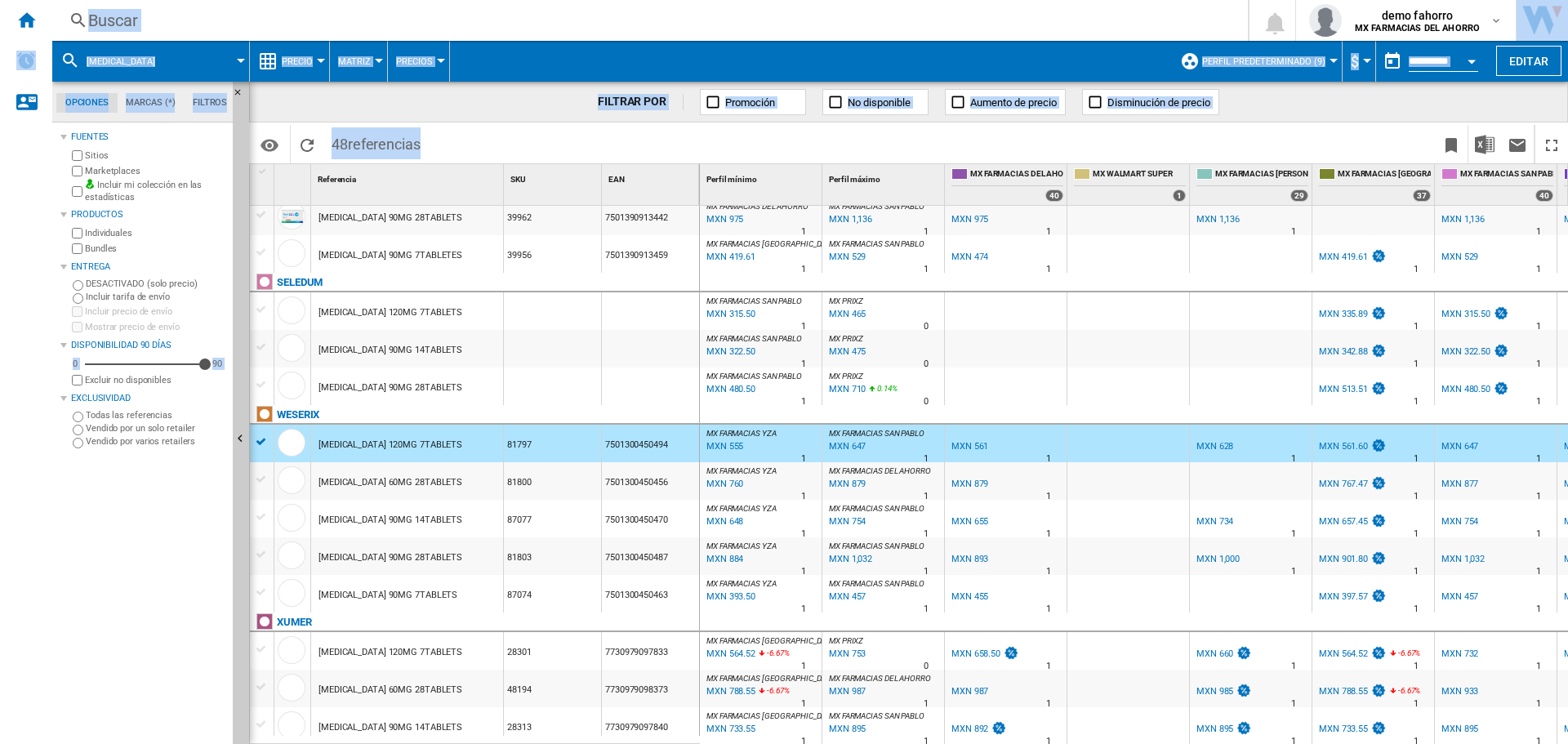
click at [422, 500] on div "[MEDICAL_DATA] 90MG 14TABLETS" at bounding box center [407, 518] width 192 height 38
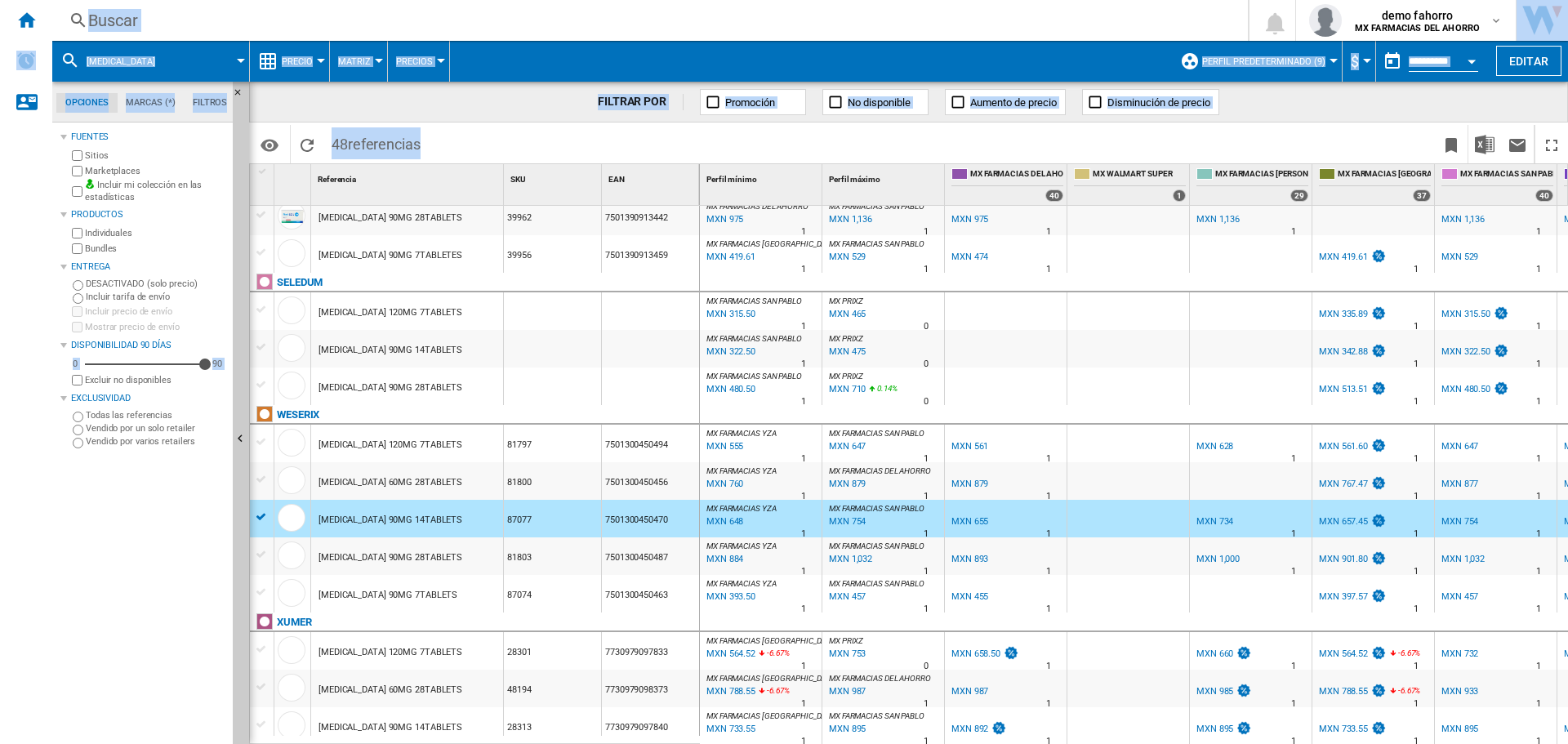
click at [440, 481] on div "[MEDICAL_DATA] 60MG 28TABLETS" at bounding box center [390, 482] width 144 height 38
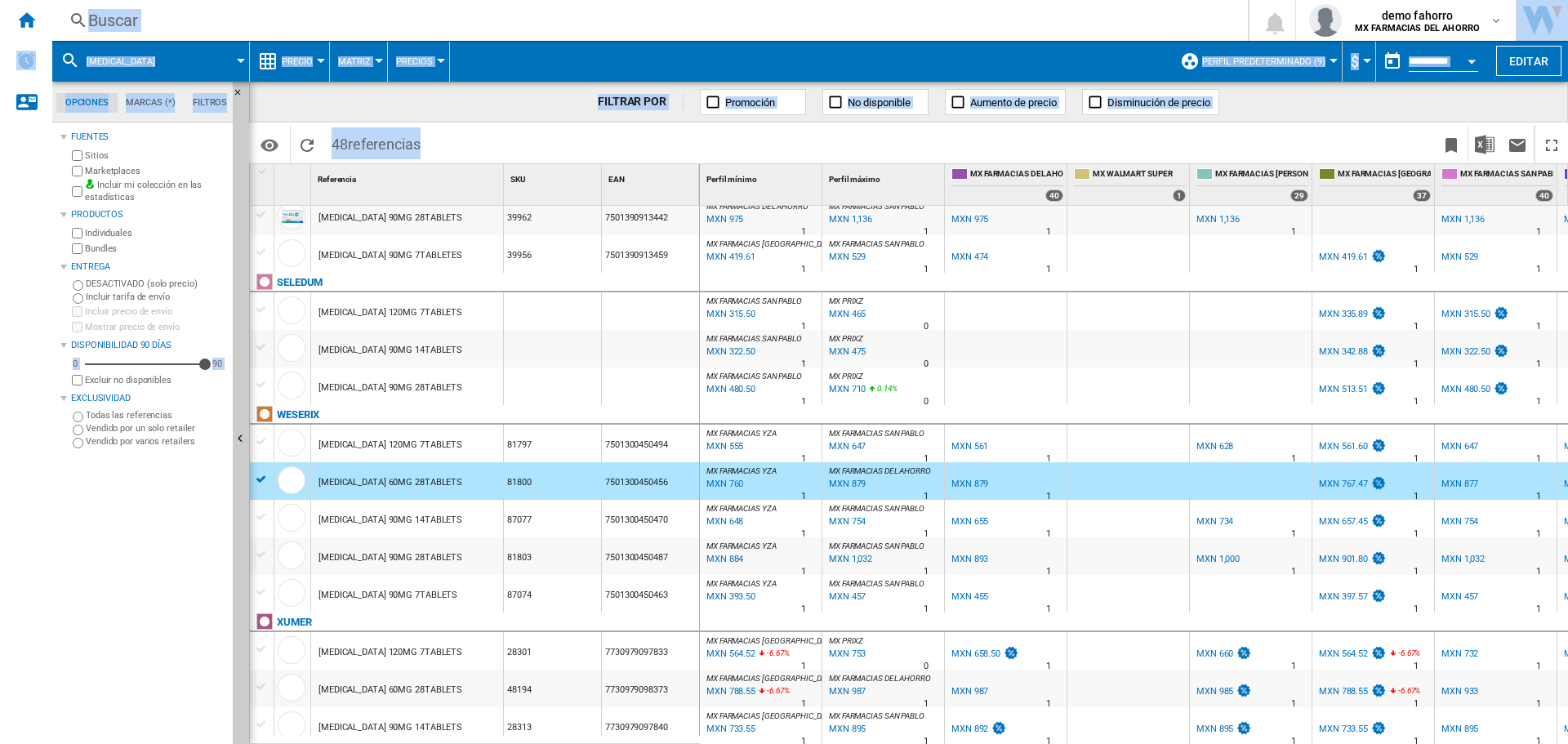
click at [481, 594] on div "[MEDICAL_DATA] 120MG 7TABLETS" at bounding box center [407, 650] width 192 height 38
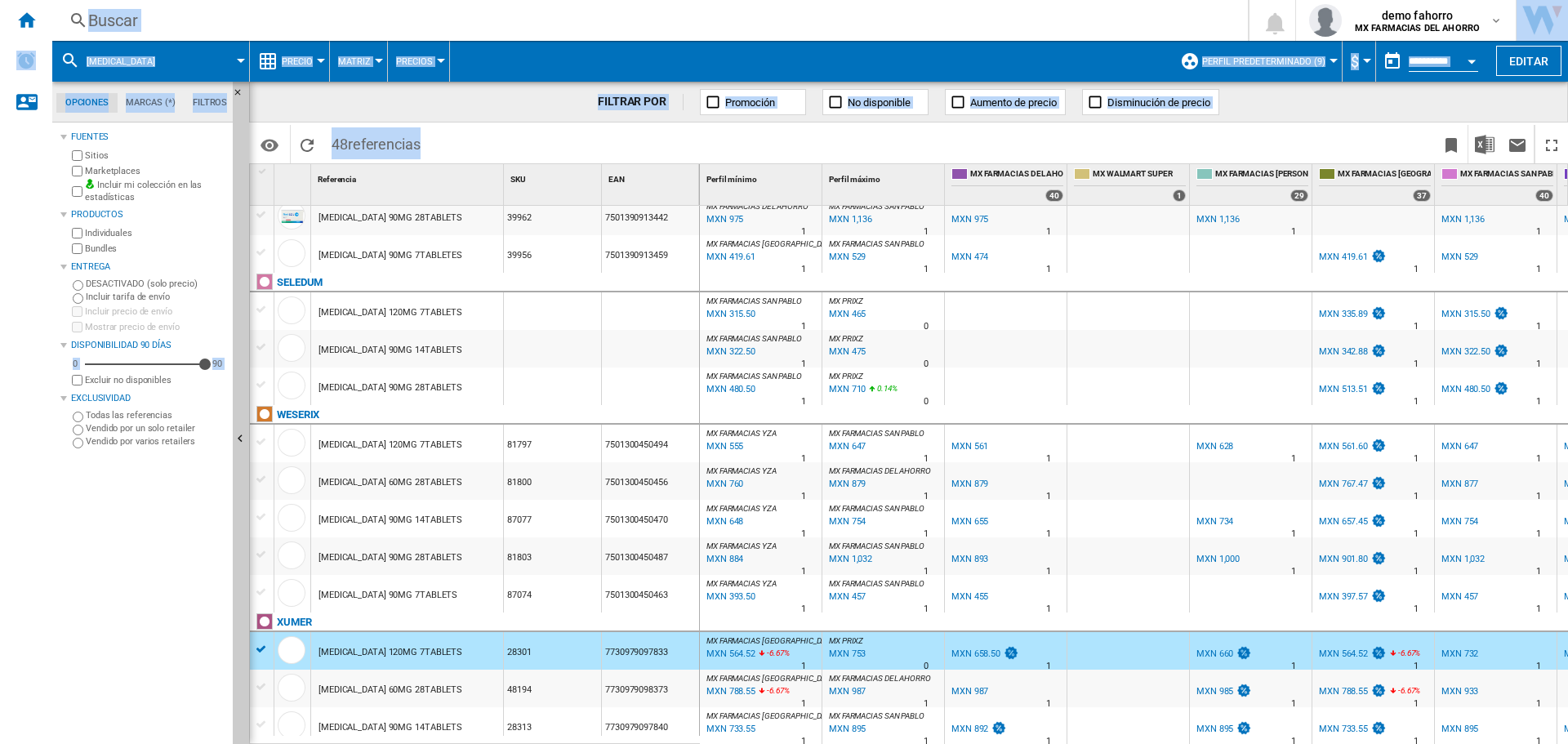
click at [469, 594] on div "[MEDICAL_DATA] 60MG 28TABLETS" at bounding box center [407, 688] width 192 height 38
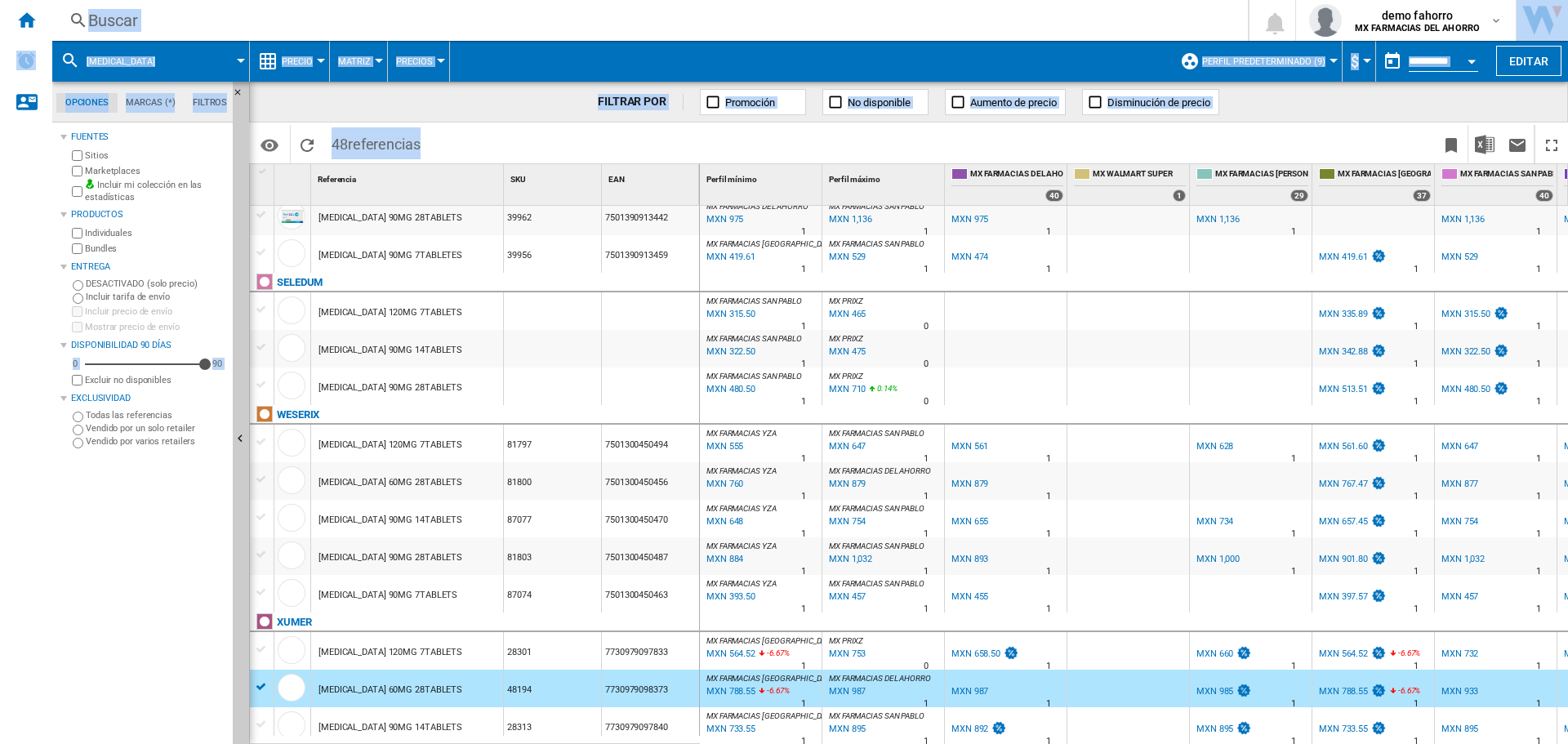
click at [196, 20] on div "Buscar" at bounding box center [647, 20] width 1117 height 23
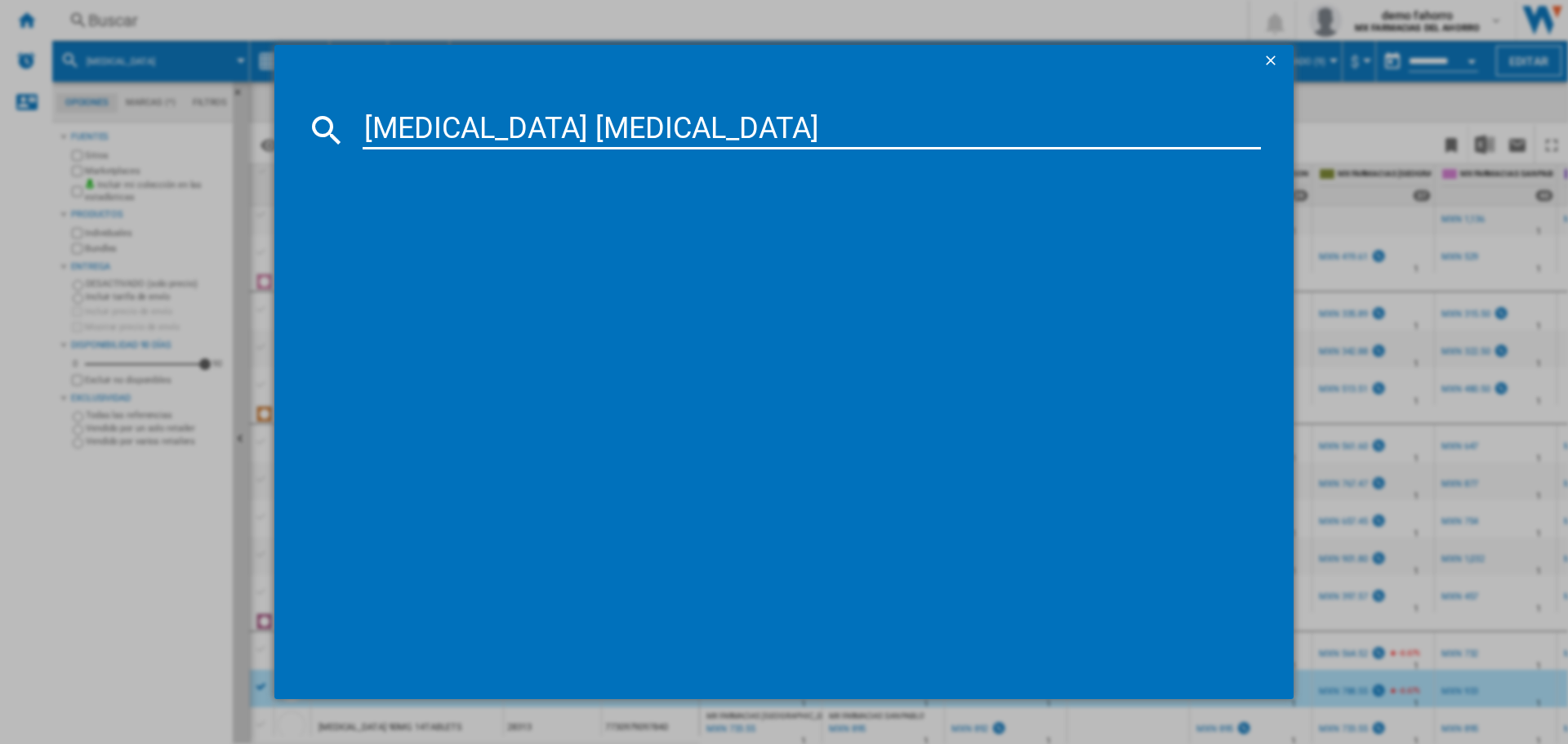
type input "[MEDICAL_DATA] relax"
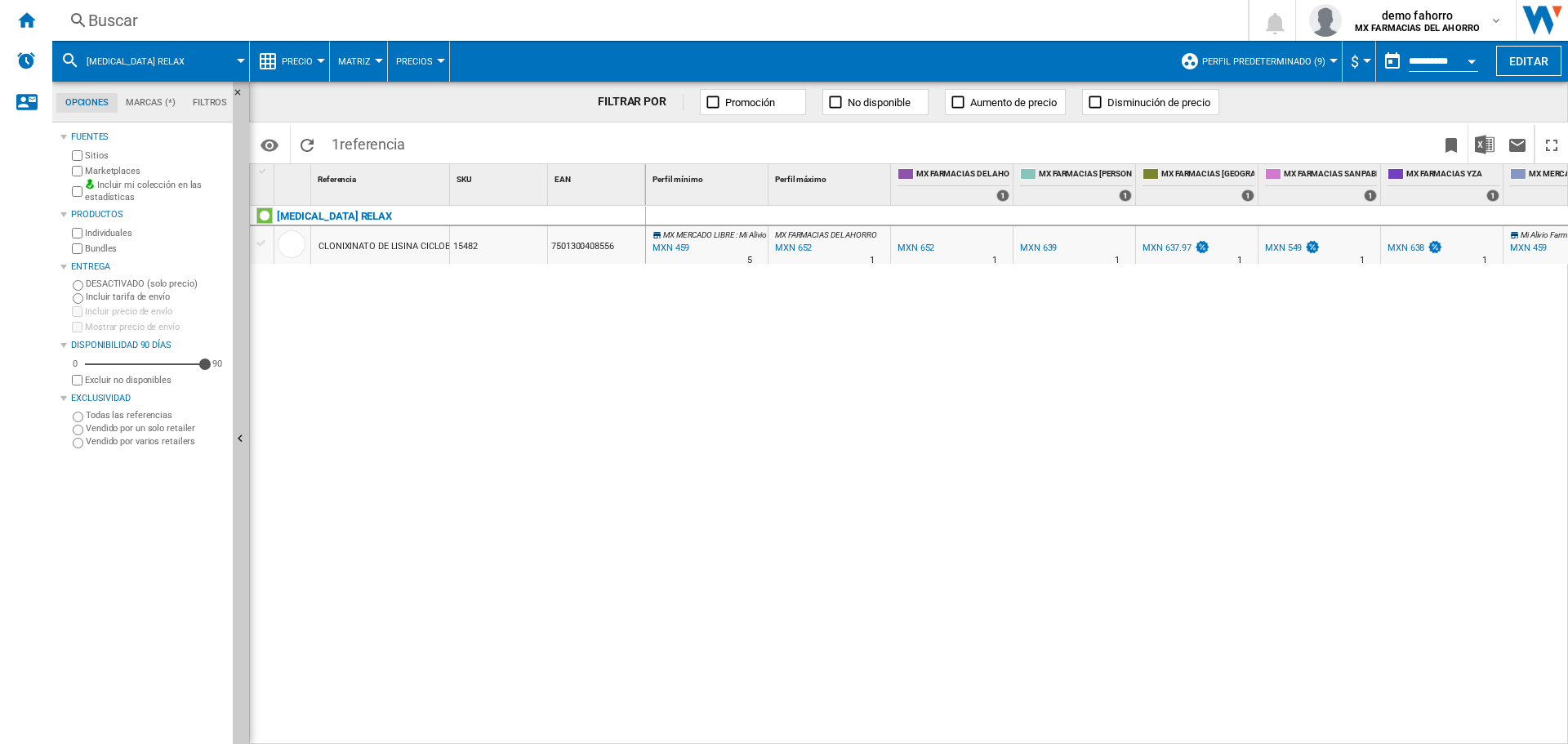
click at [370, 245] on div "CLONIXINATO DE LISINA CICLOBENZAPRINA 125MG 5MG 20TABLETS" at bounding box center [460, 247] width 283 height 38
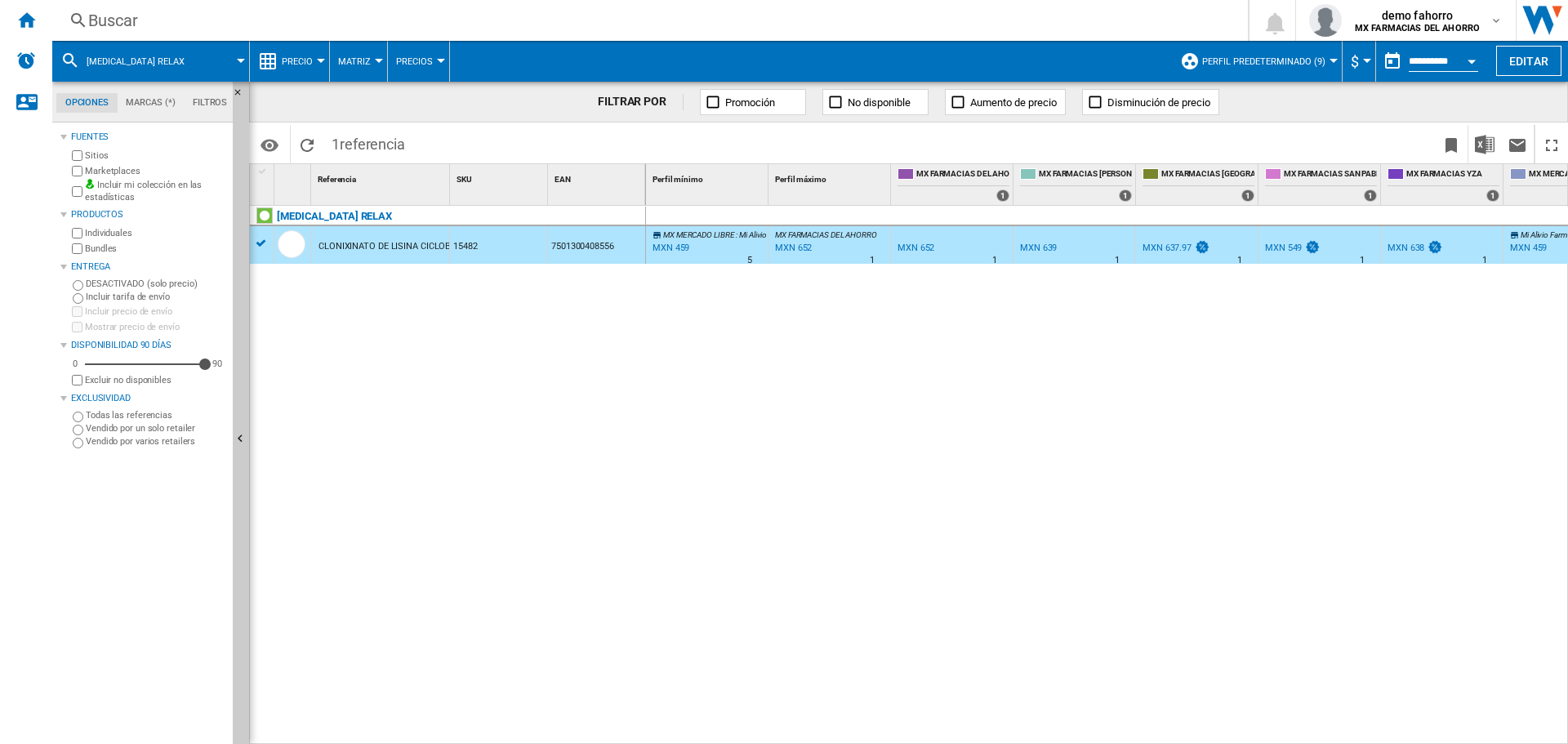
click at [370, 245] on div "CLONIXINATO DE LISINA CICLOBENZAPRINA 125MG 5MG 20TABLETS" at bounding box center [460, 247] width 283 height 38
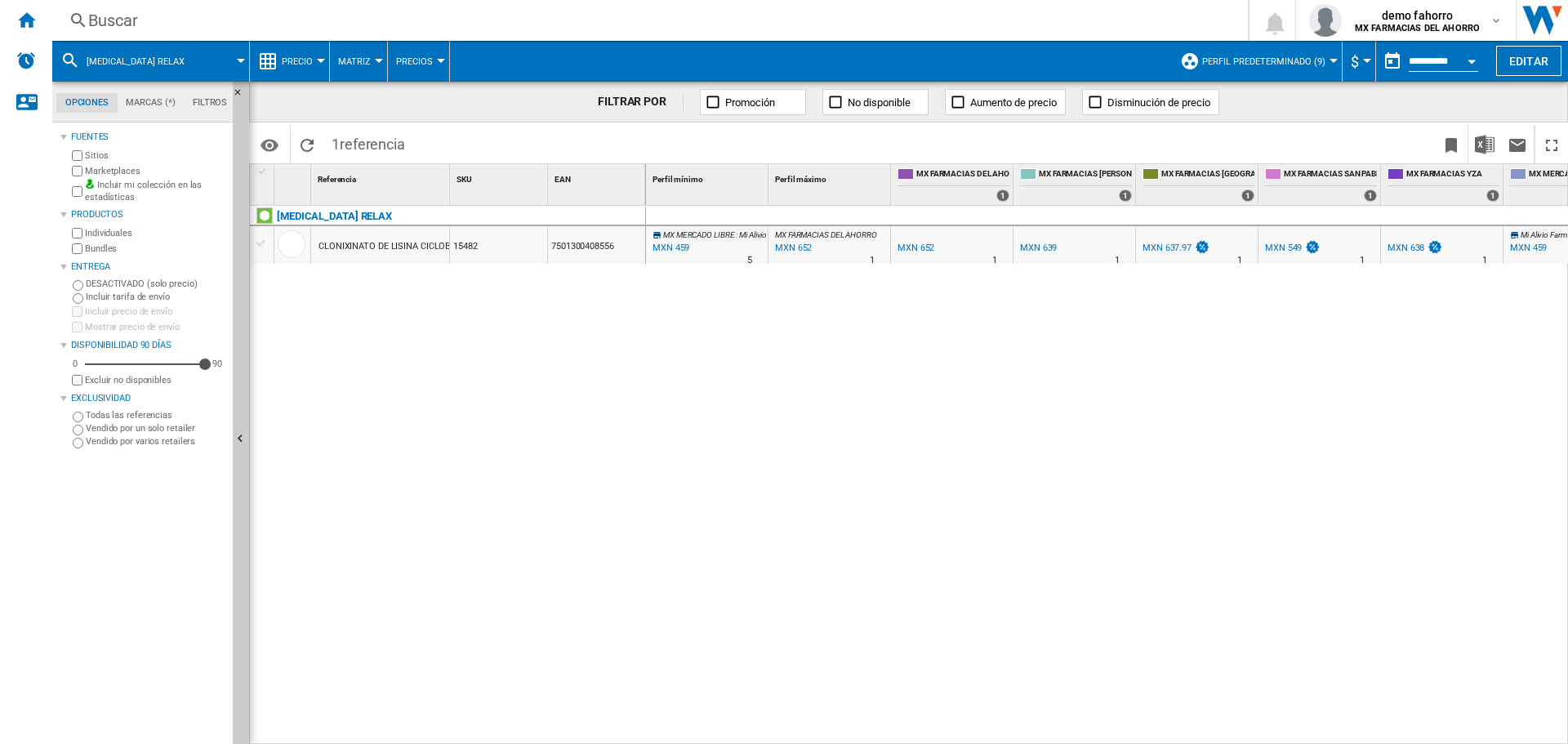
click at [566, 8] on div "Buscar [GEOGRAPHIC_DATA] 0 demo fahorro MX FARMACIAS DEL [GEOGRAPHIC_DATA] MX F…" at bounding box center [810, 20] width 1515 height 41
click at [556, 24] on div "Buscar" at bounding box center [647, 20] width 1117 height 23
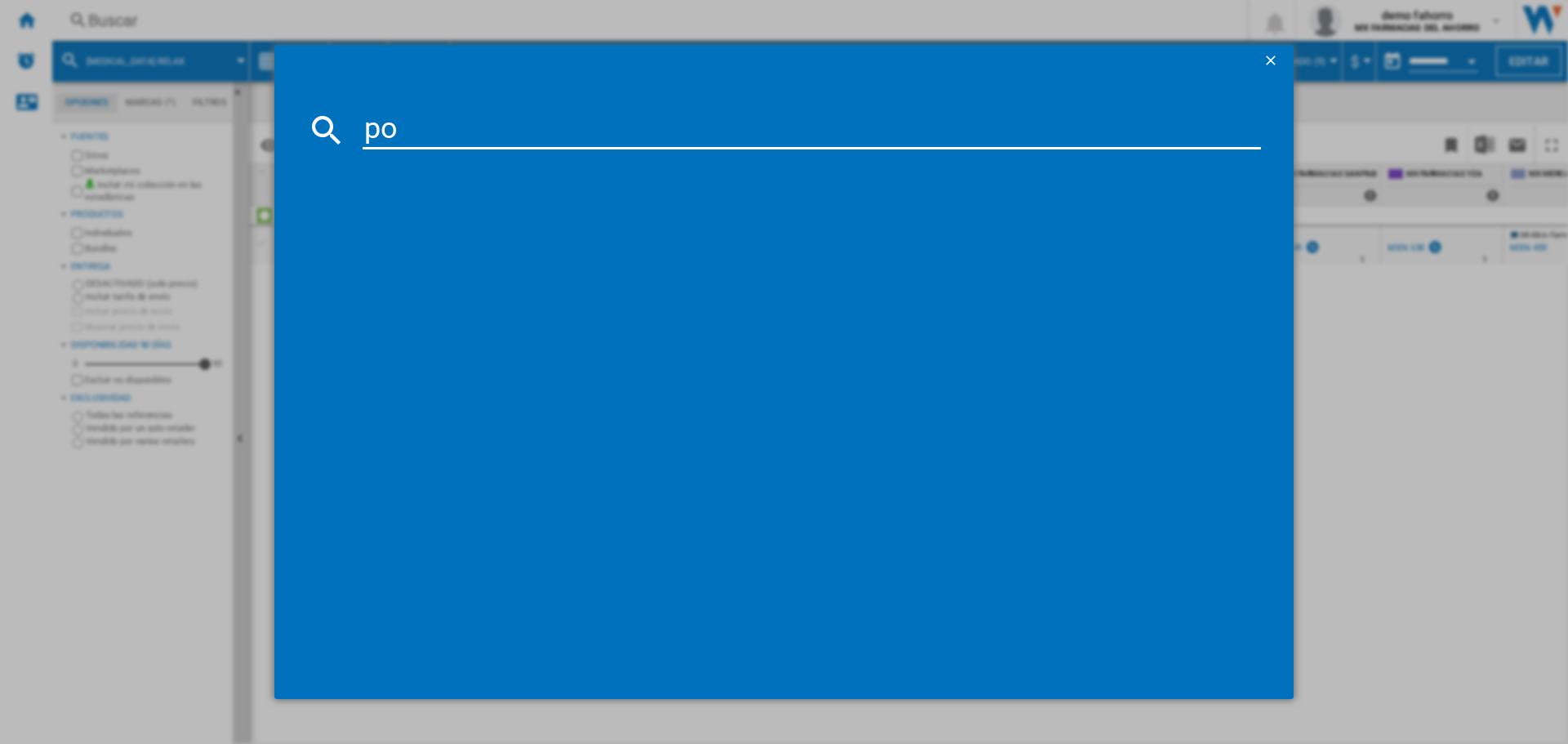
type input "p"
type input "pregabalina"
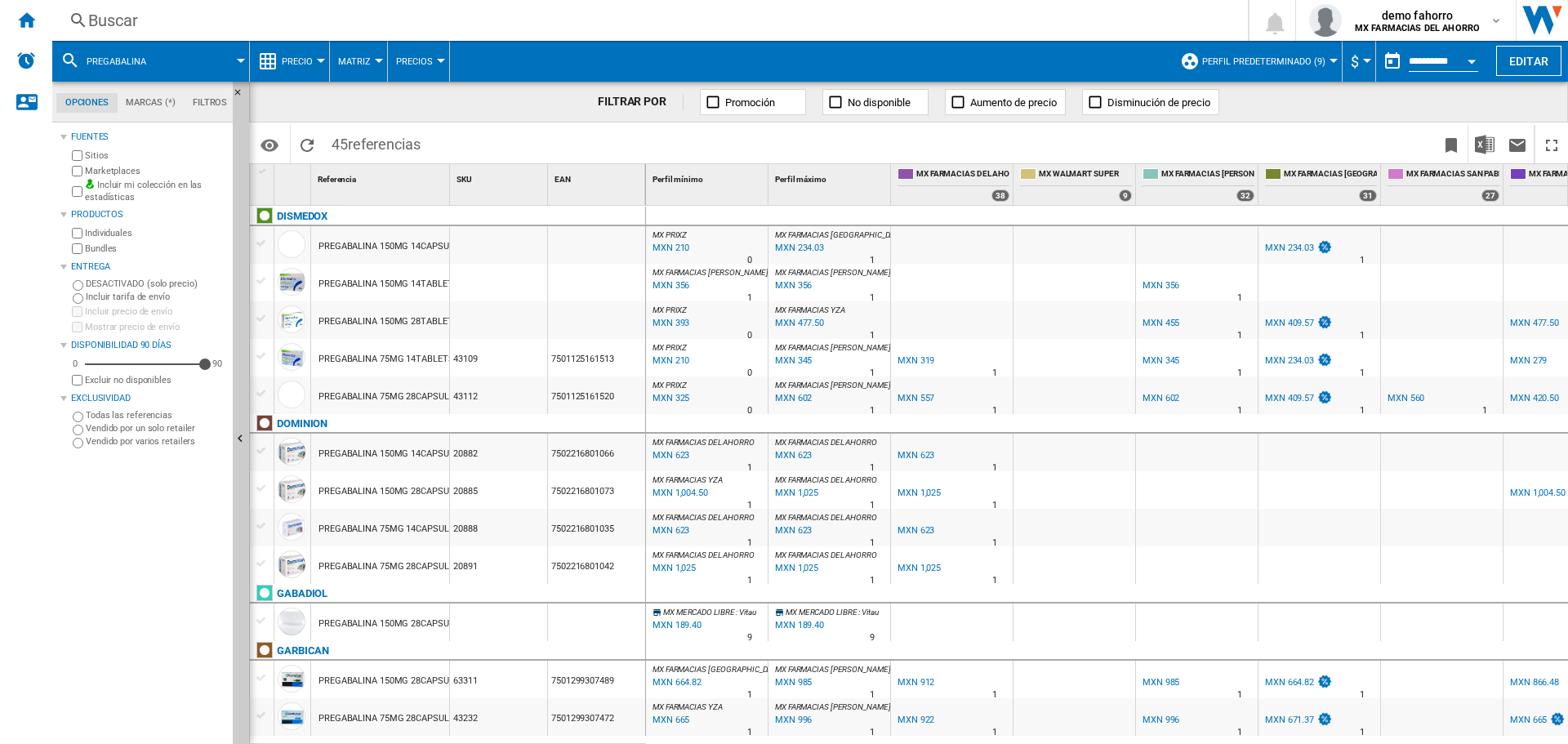
click at [394, 20] on div "Buscar" at bounding box center [647, 20] width 1117 height 23
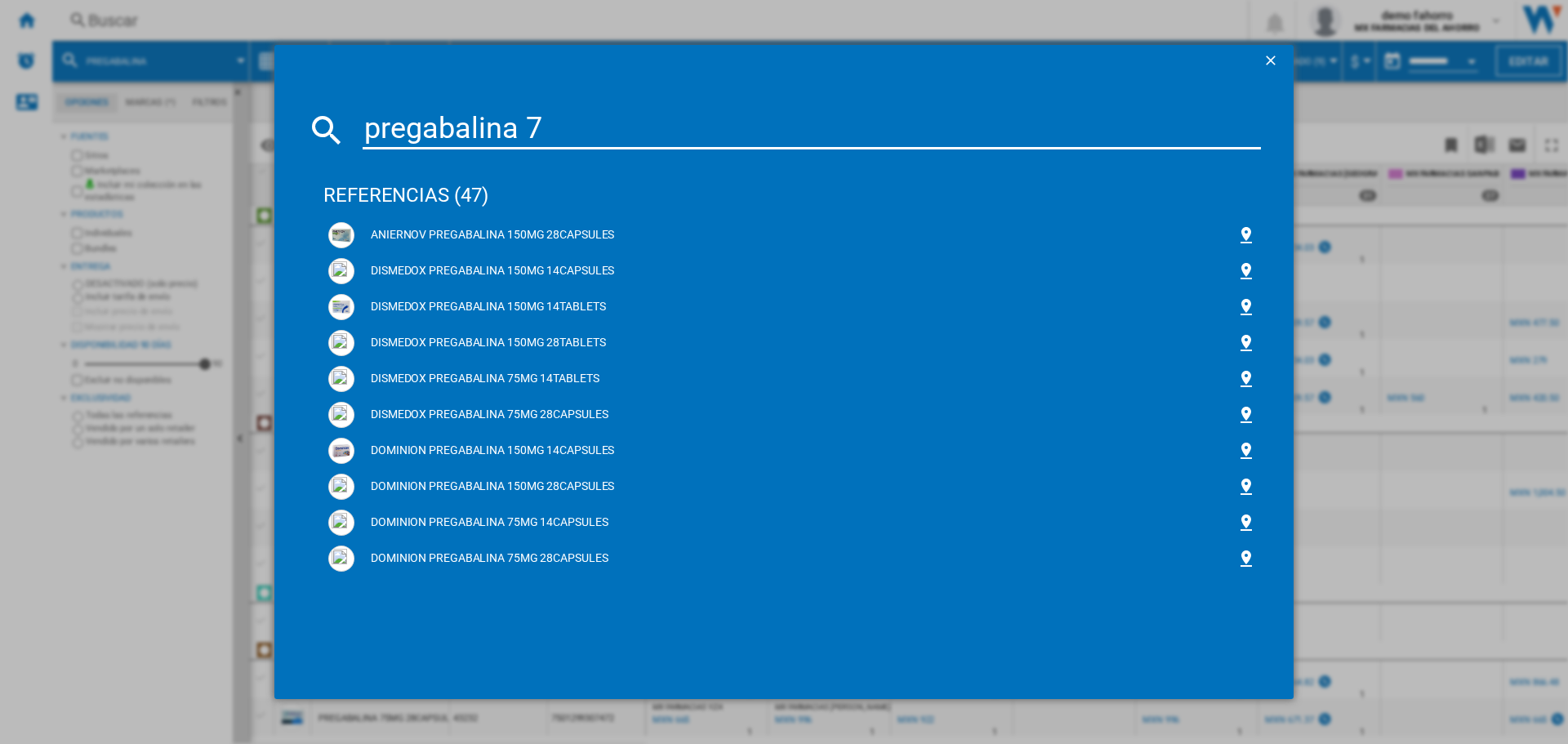
type input "pregabalina 75"
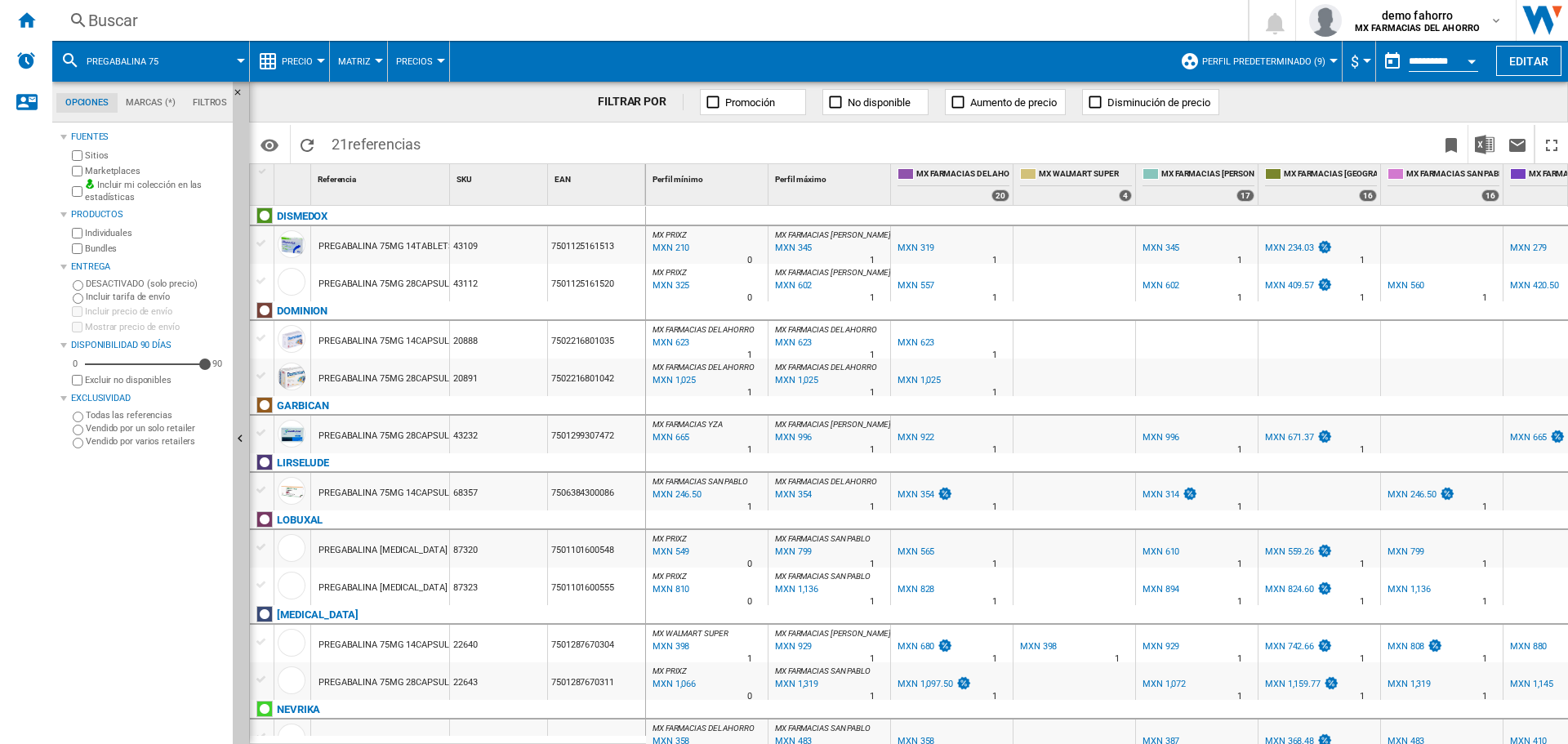
click at [975, 375] on div "MX FARMACIAS DEL AHORRO 0.0 % MXN 1,025 % N/A 1 MX FARMACIAS DEL [GEOGRAPHIC_DA…" at bounding box center [952, 381] width 115 height 38
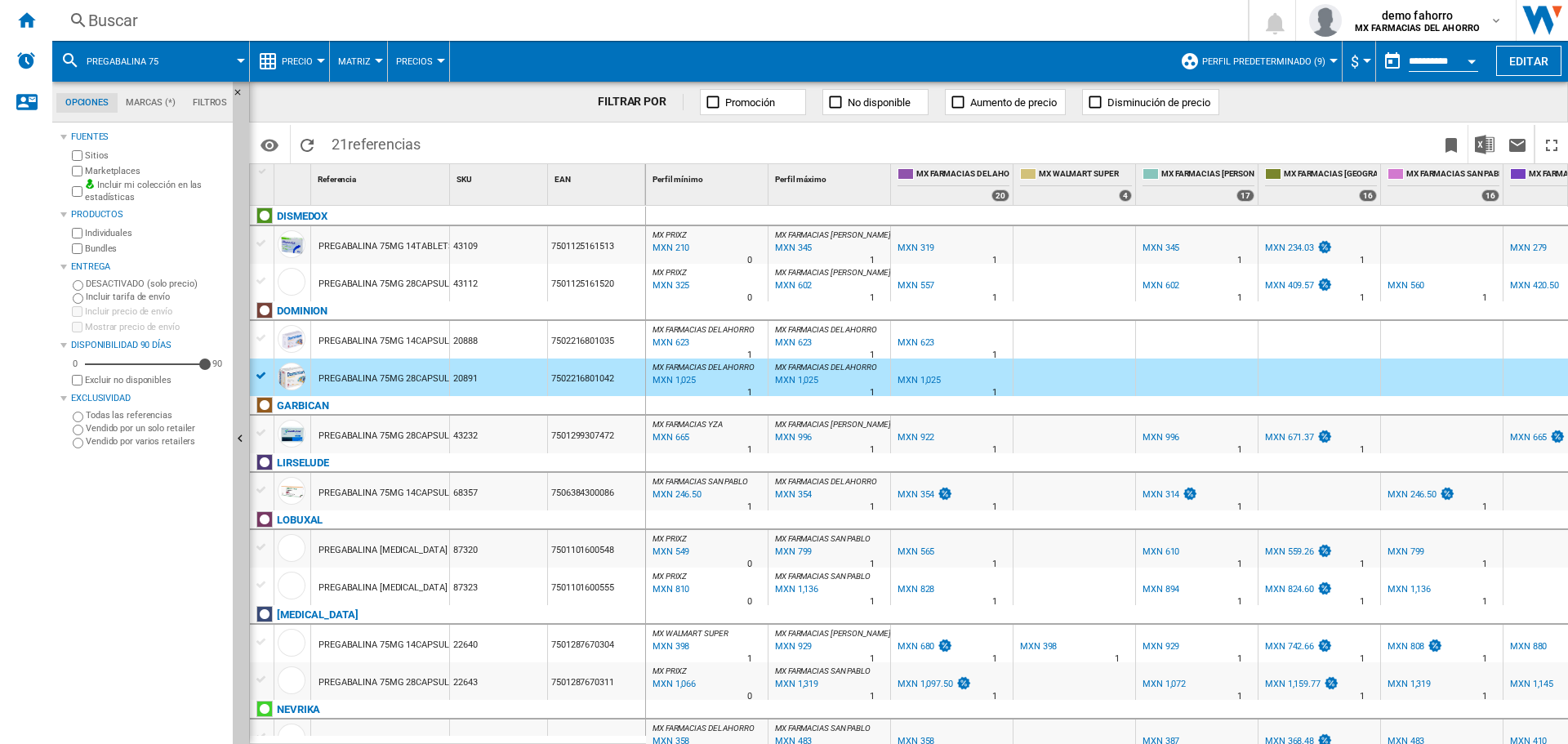
click at [530, 426] on div "43232" at bounding box center [498, 434] width 97 height 38
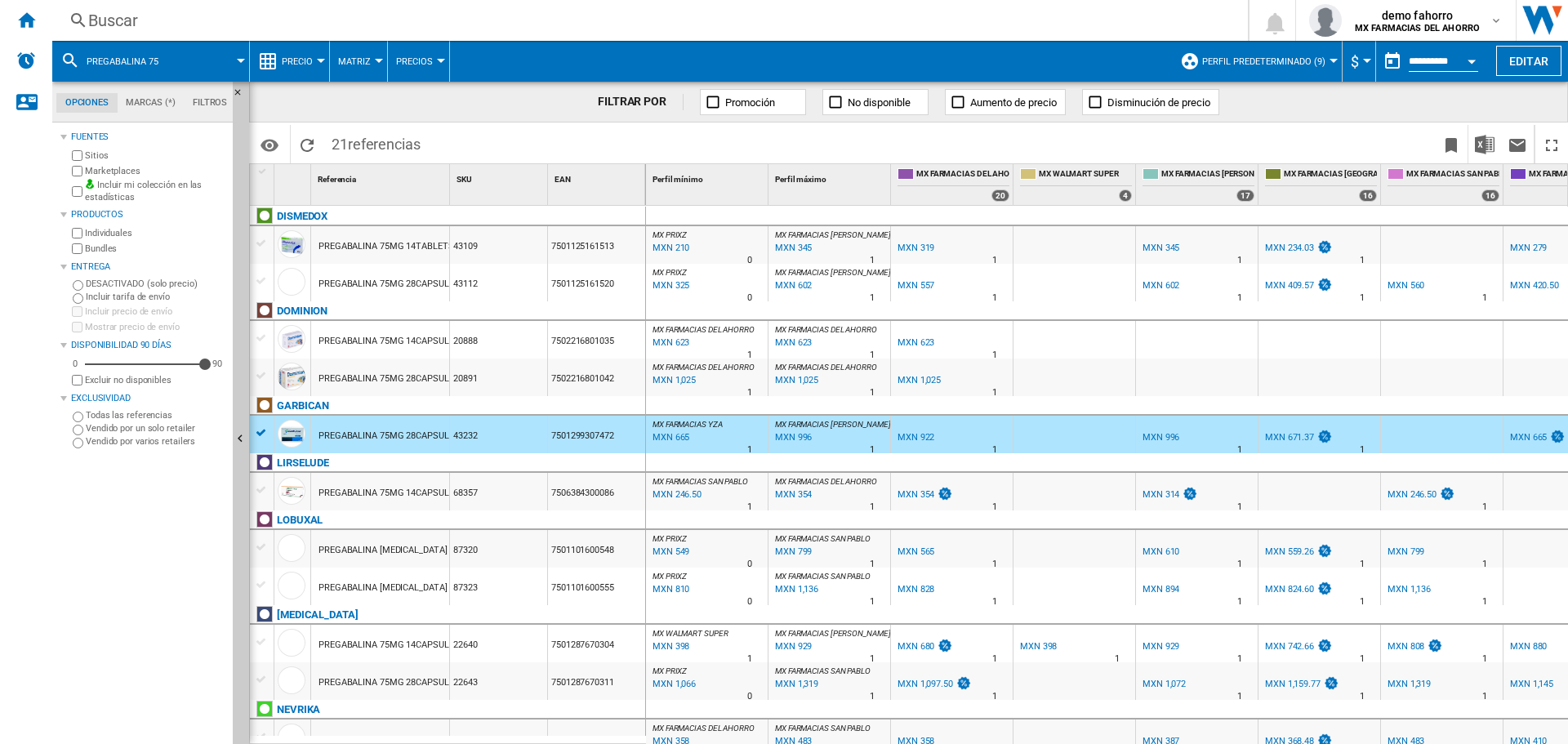
click at [514, 482] on div "68357" at bounding box center [498, 492] width 97 height 38
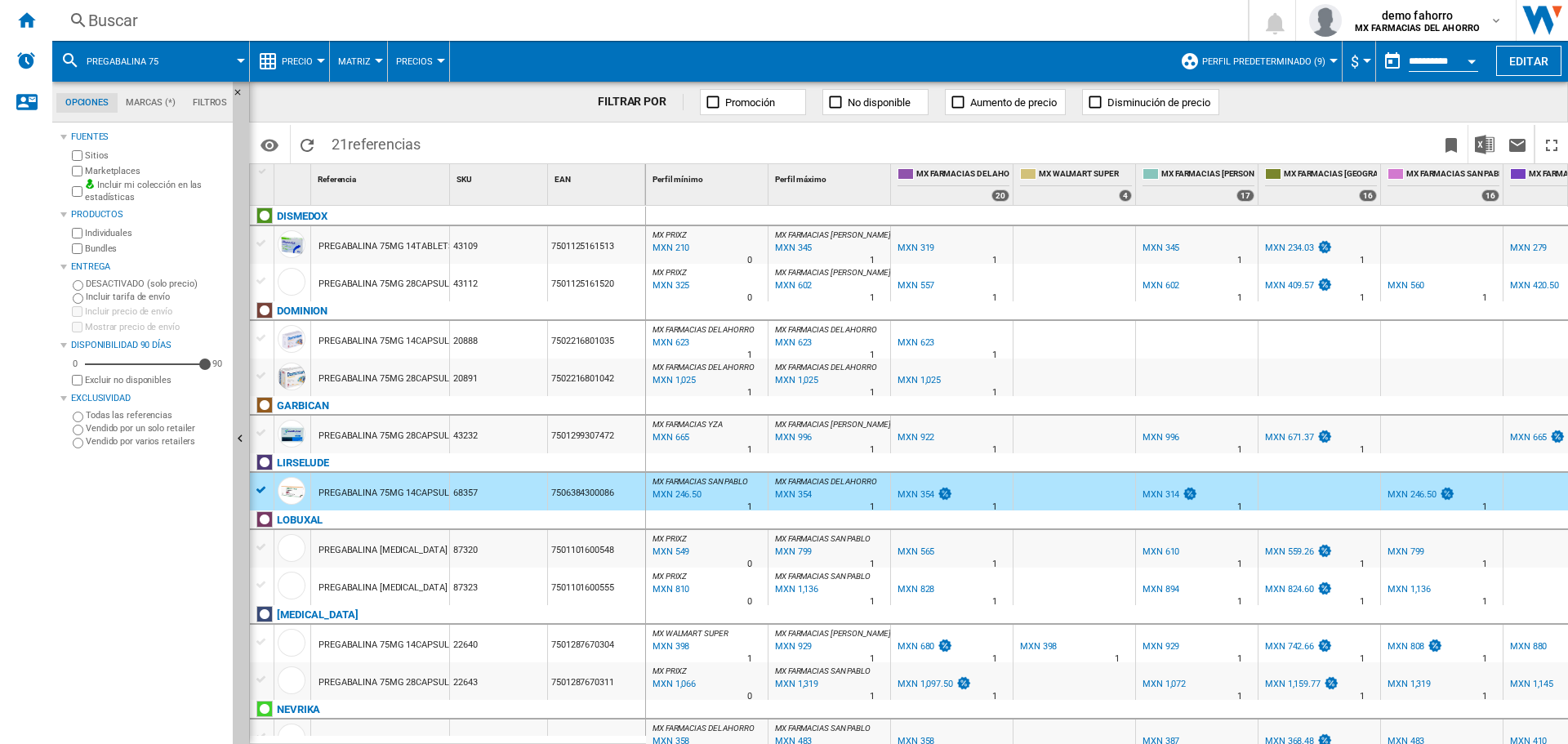
scroll to position [273, 0]
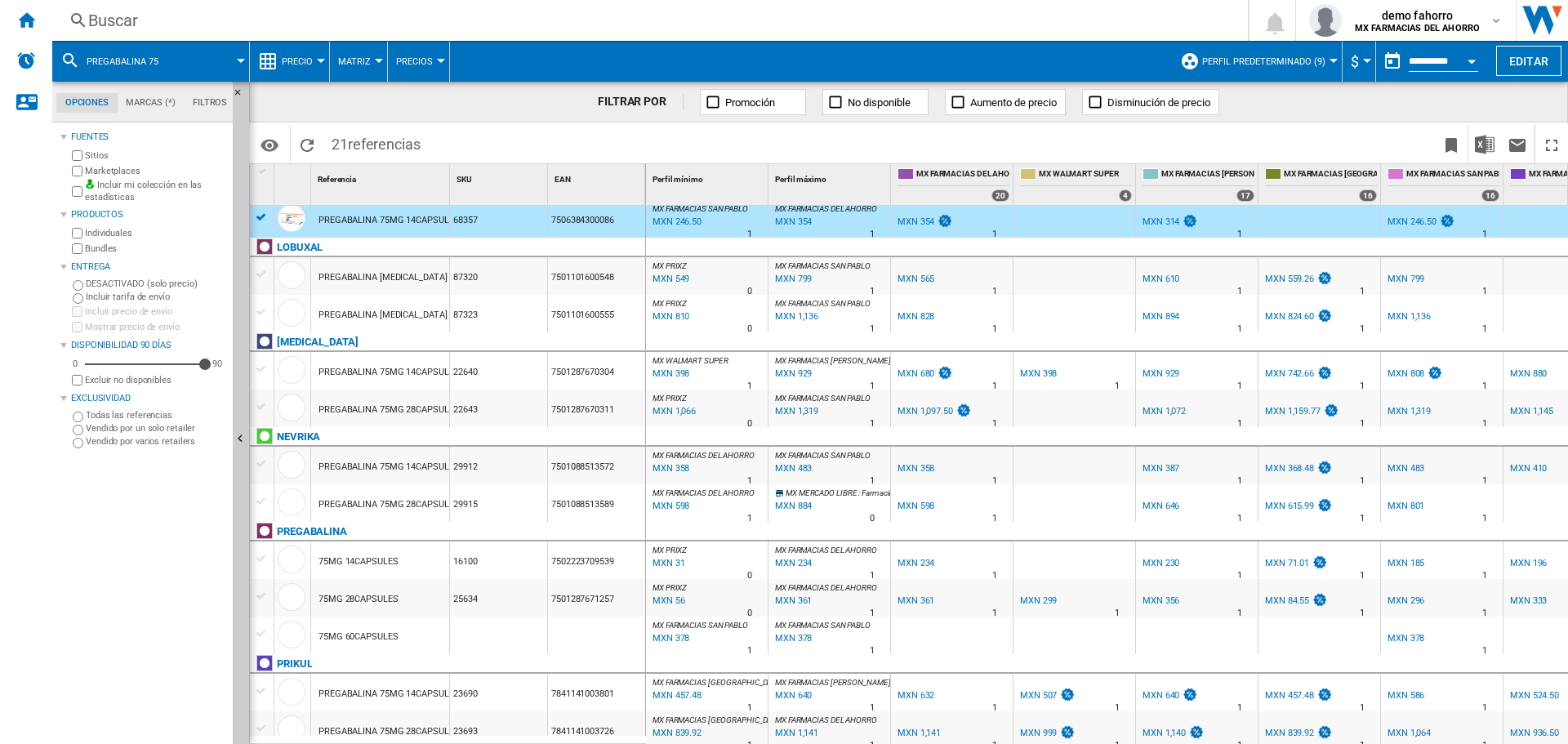
click at [420, 411] on div "PREGABALINA 75MG 28CAPSULES" at bounding box center [389, 410] width 140 height 38
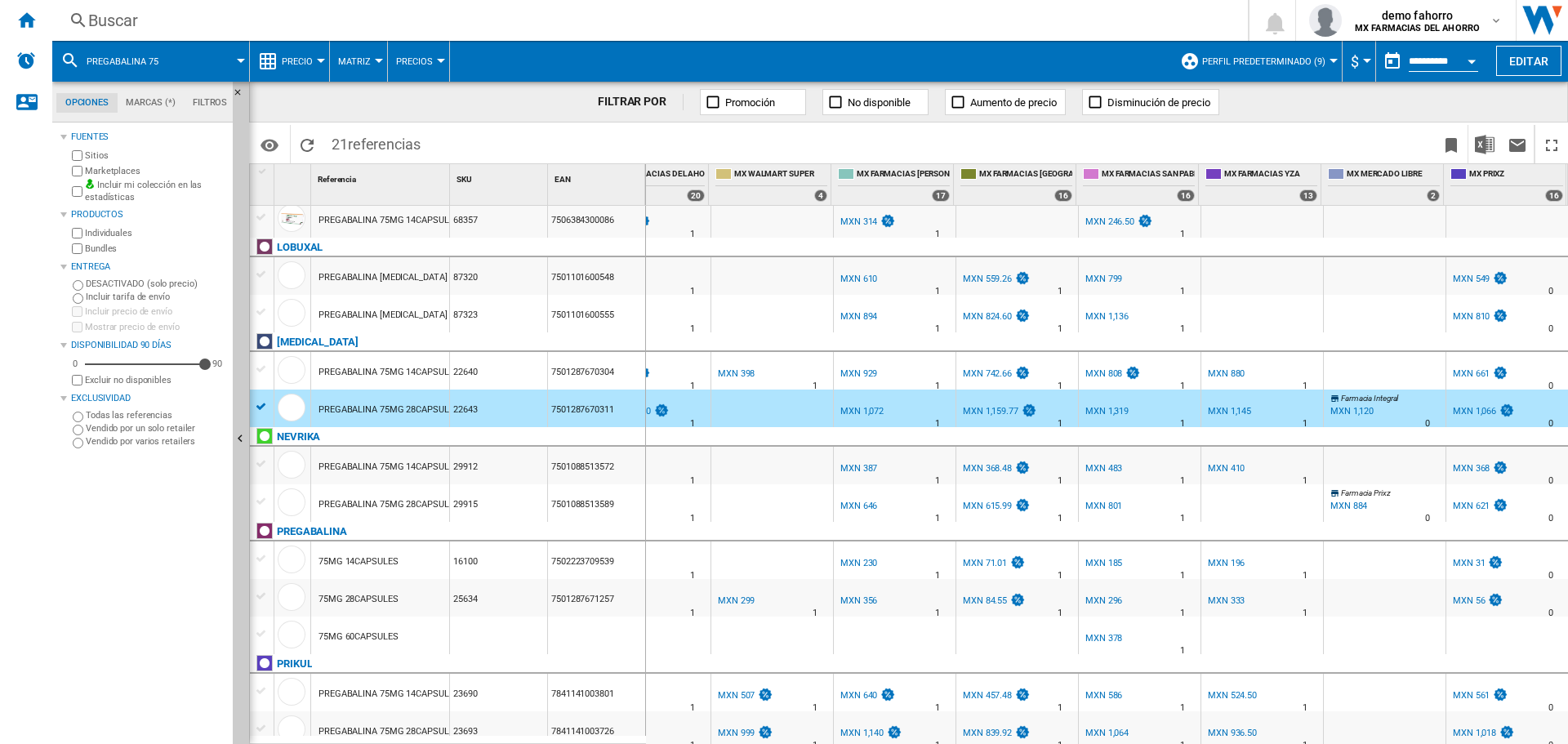
scroll to position [0, 0]
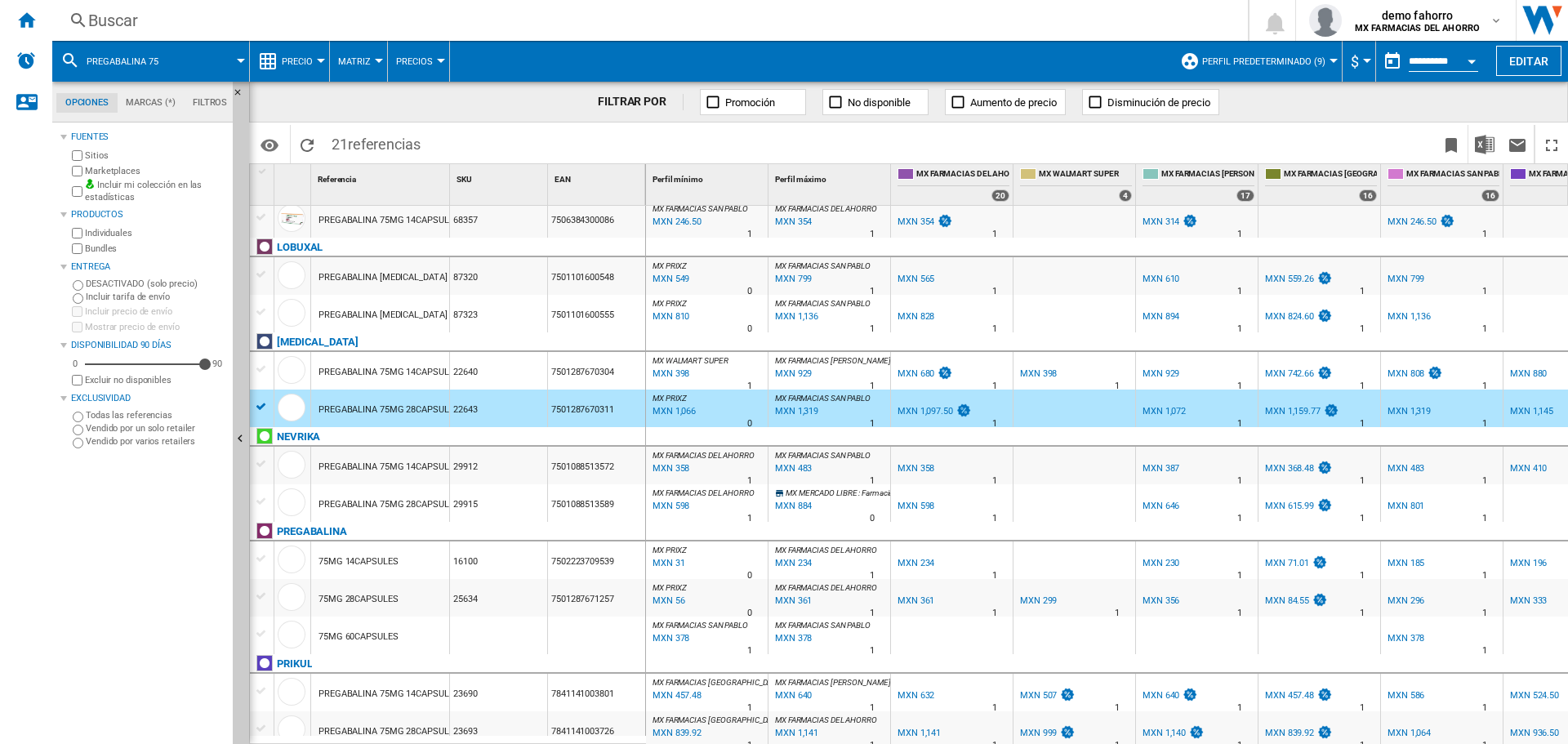
click at [378, 498] on div "PREGABALINA 75MG 28CAPSULES" at bounding box center [389, 504] width 140 height 38
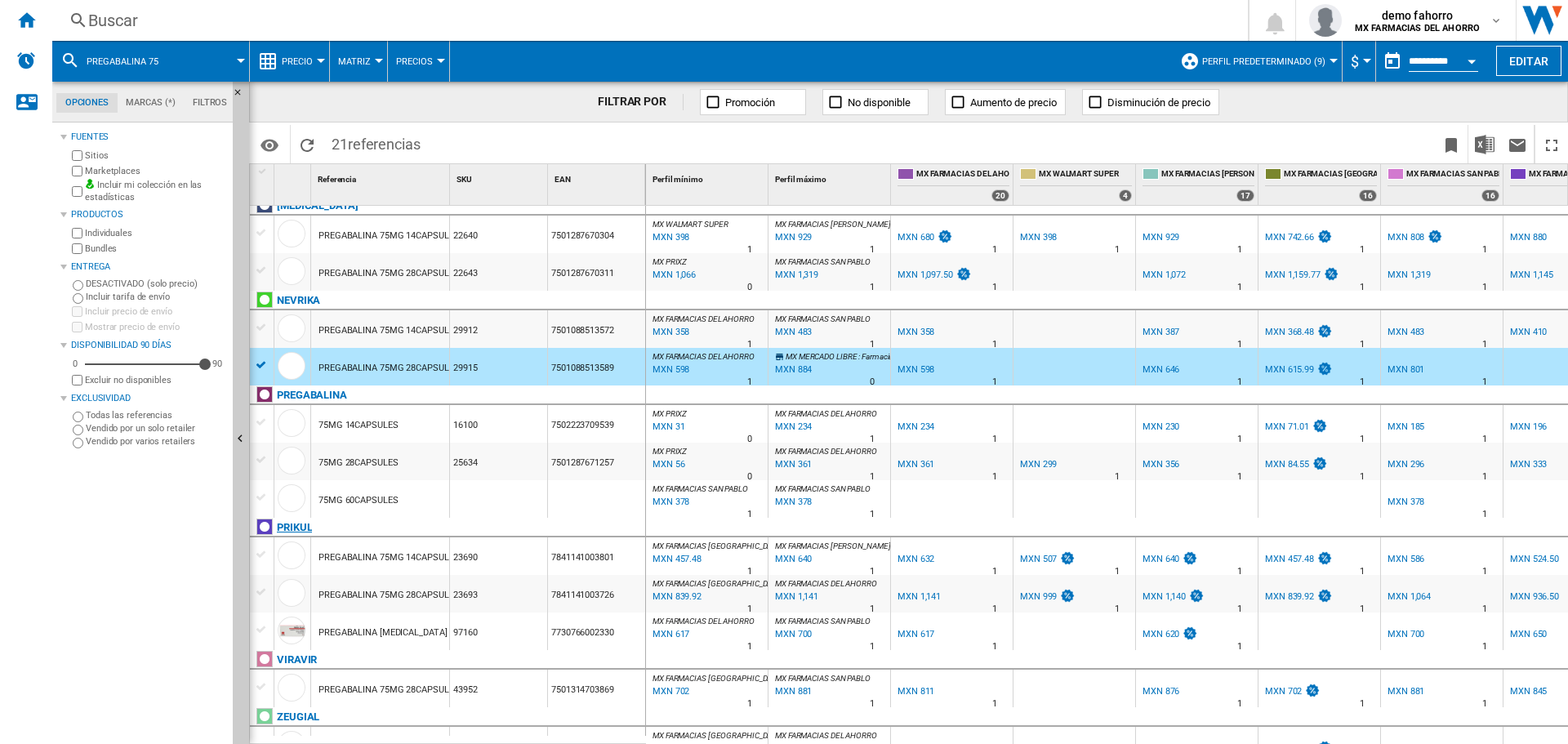
scroll to position [439, 0]
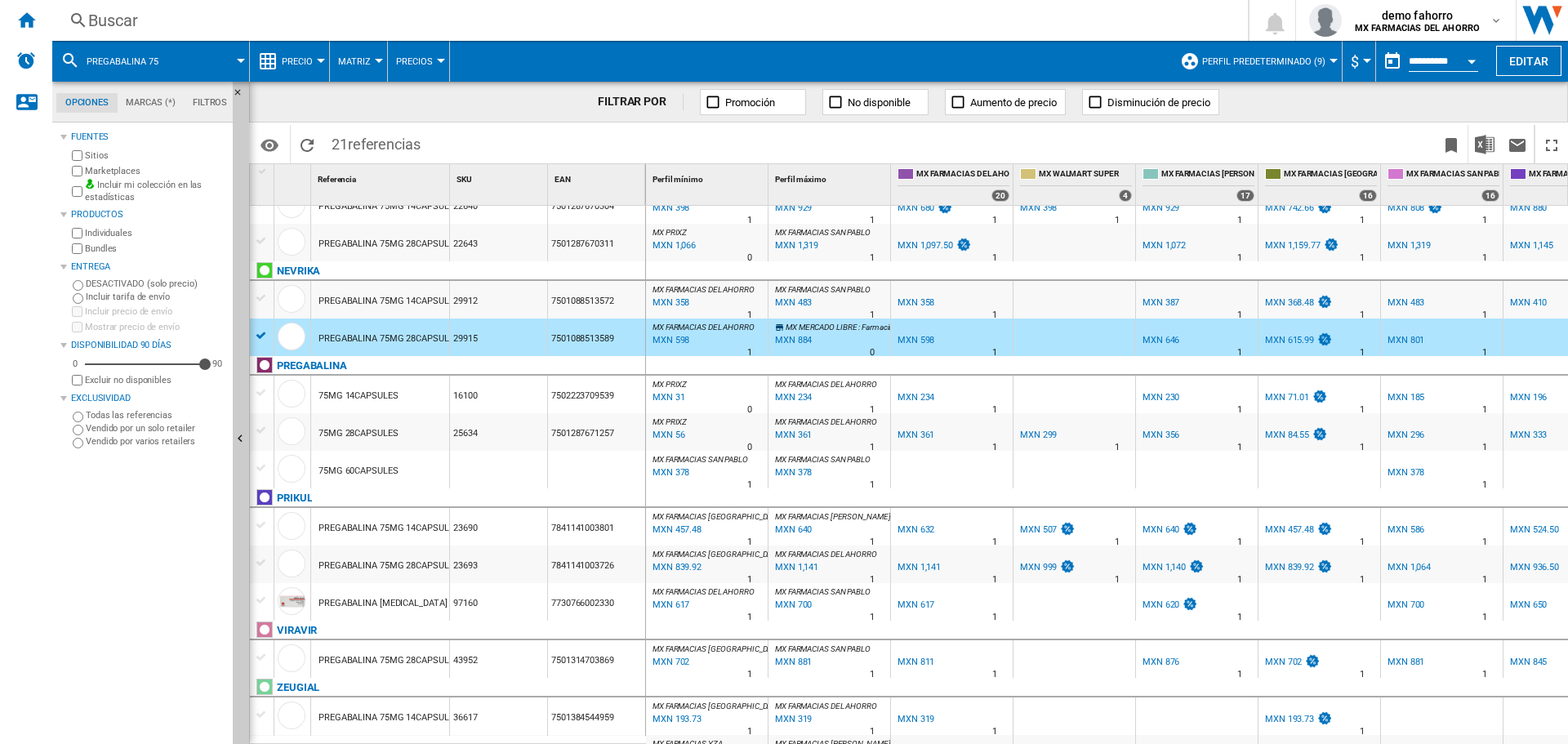
click at [411, 436] on div "75MG 28CAPSULES" at bounding box center [379, 431] width 138 height 38
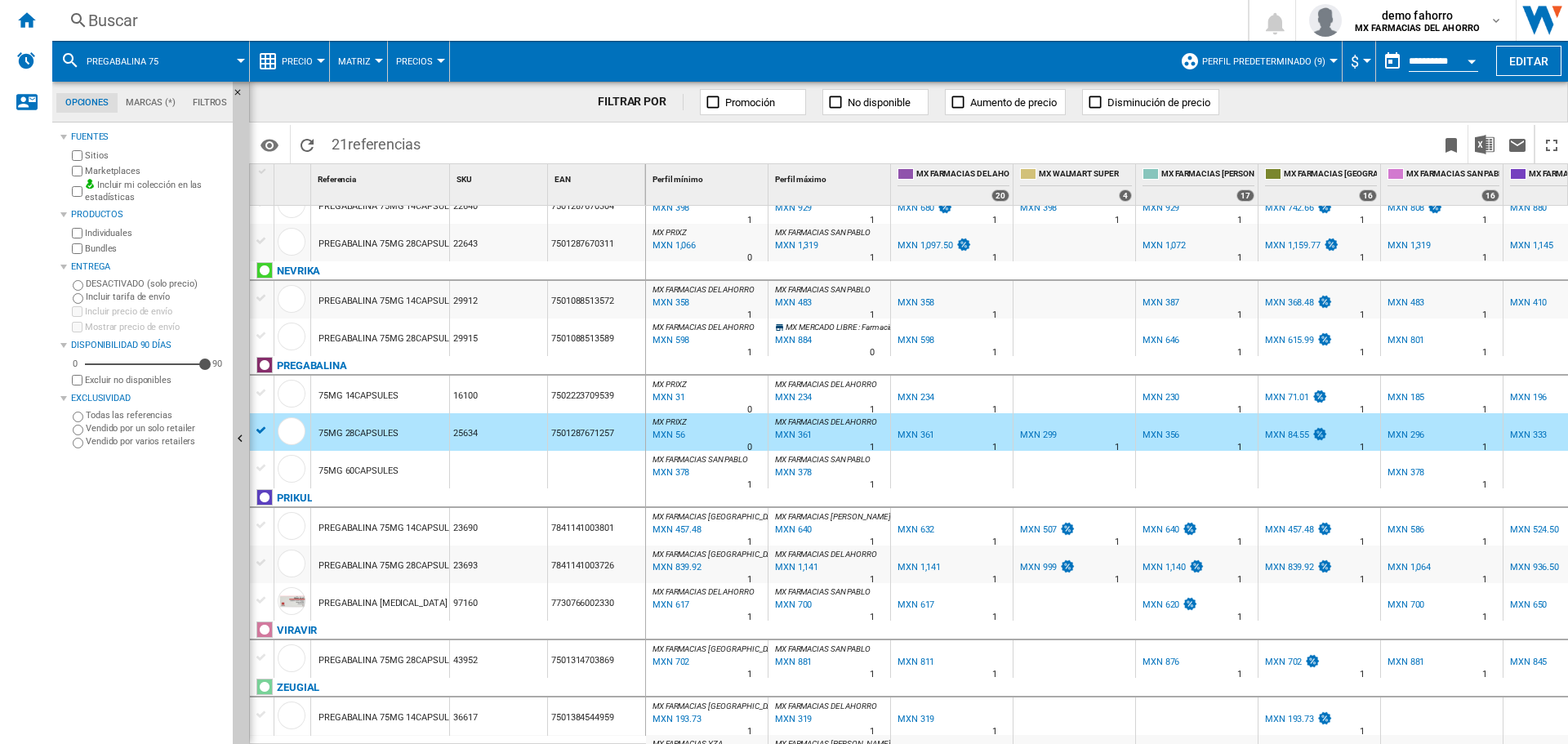
click at [436, 565] on div "PREGABALINA 75MG 28CAPSULES" at bounding box center [389, 566] width 140 height 38
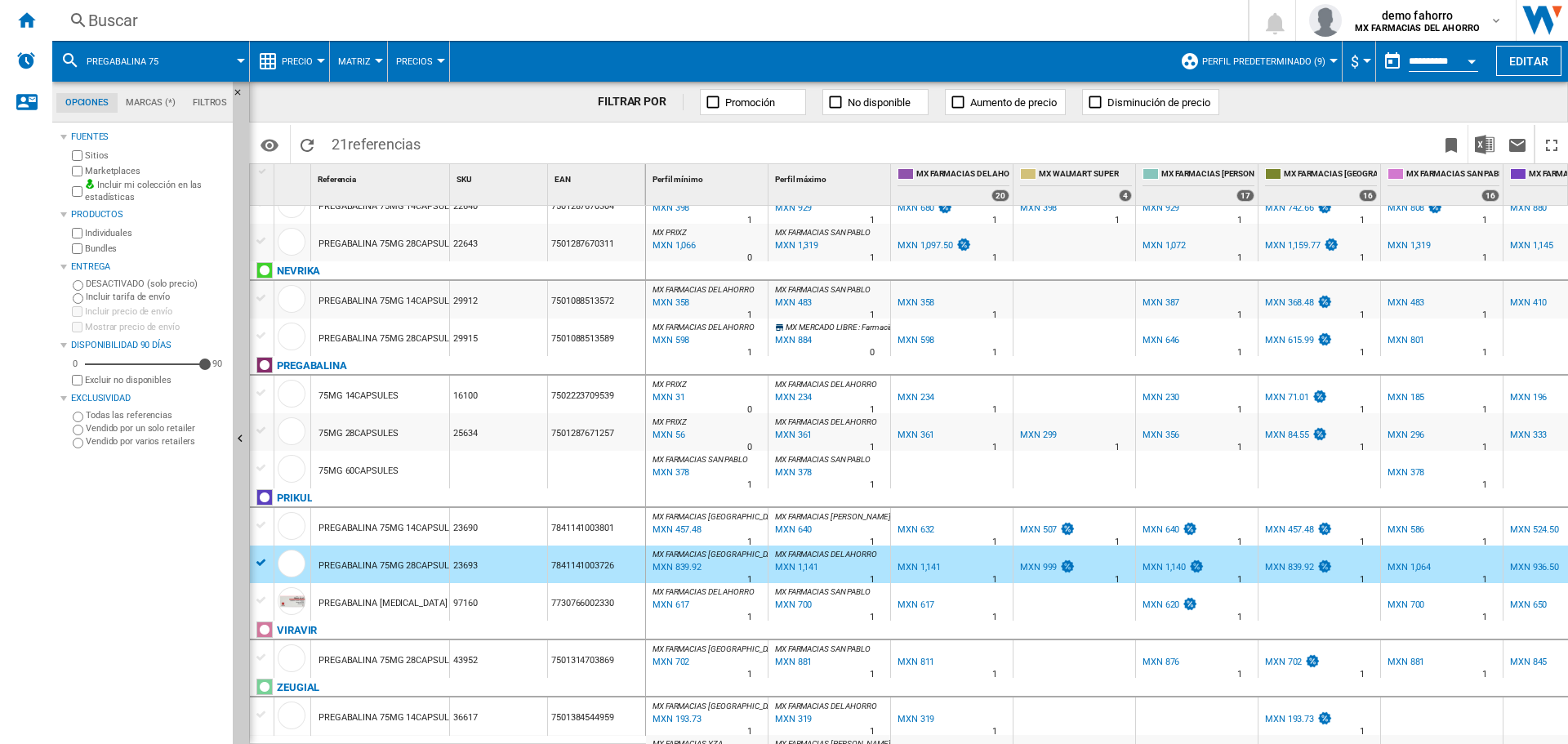
click at [392, 594] on div "PREGABALINA 75MG 28CAPSULES" at bounding box center [389, 660] width 140 height 38
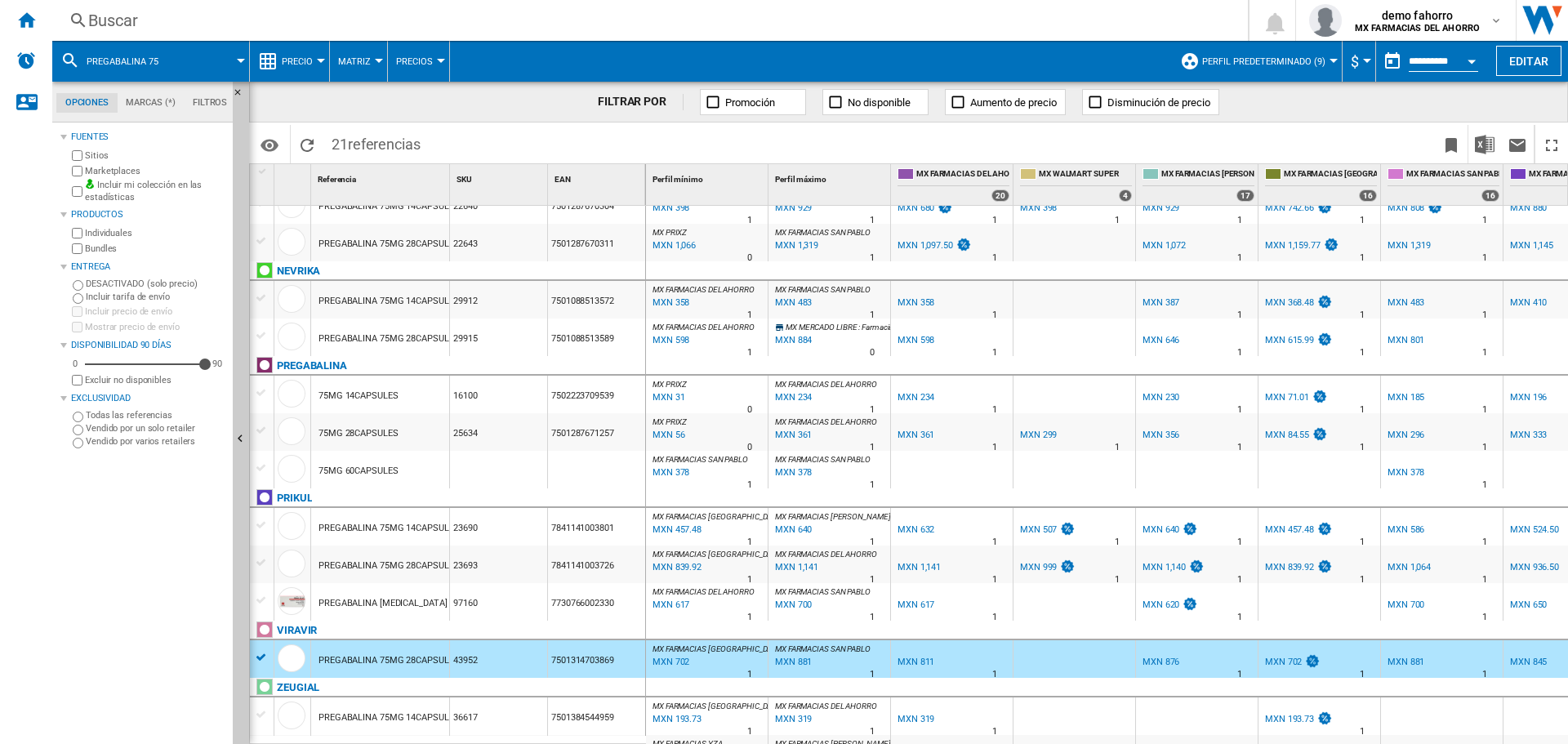
click at [434, 594] on div "PREGABALINA 75MG 14CAPSULES" at bounding box center [389, 717] width 140 height 38
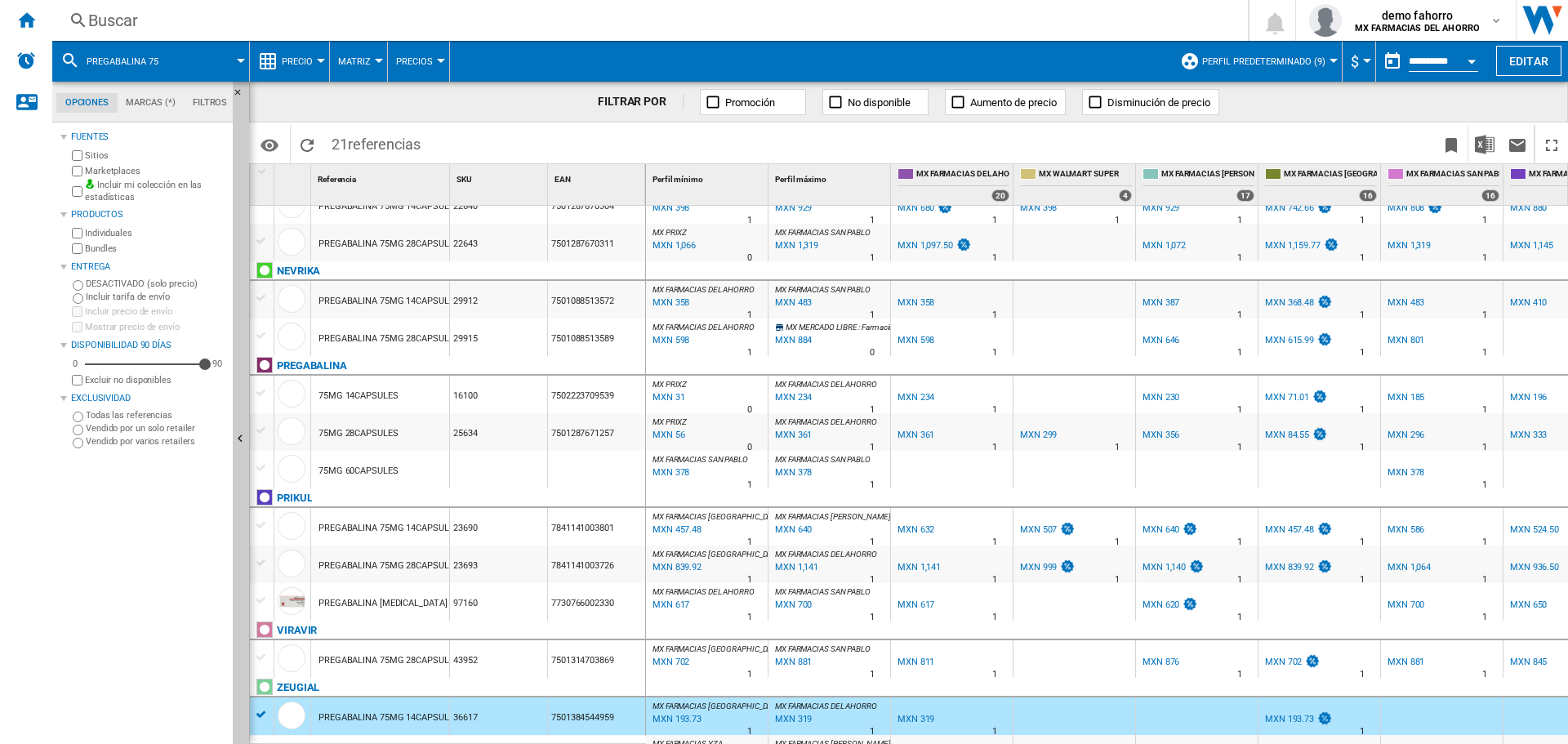
click at [452, 13] on div "Buscar" at bounding box center [647, 20] width 1117 height 23
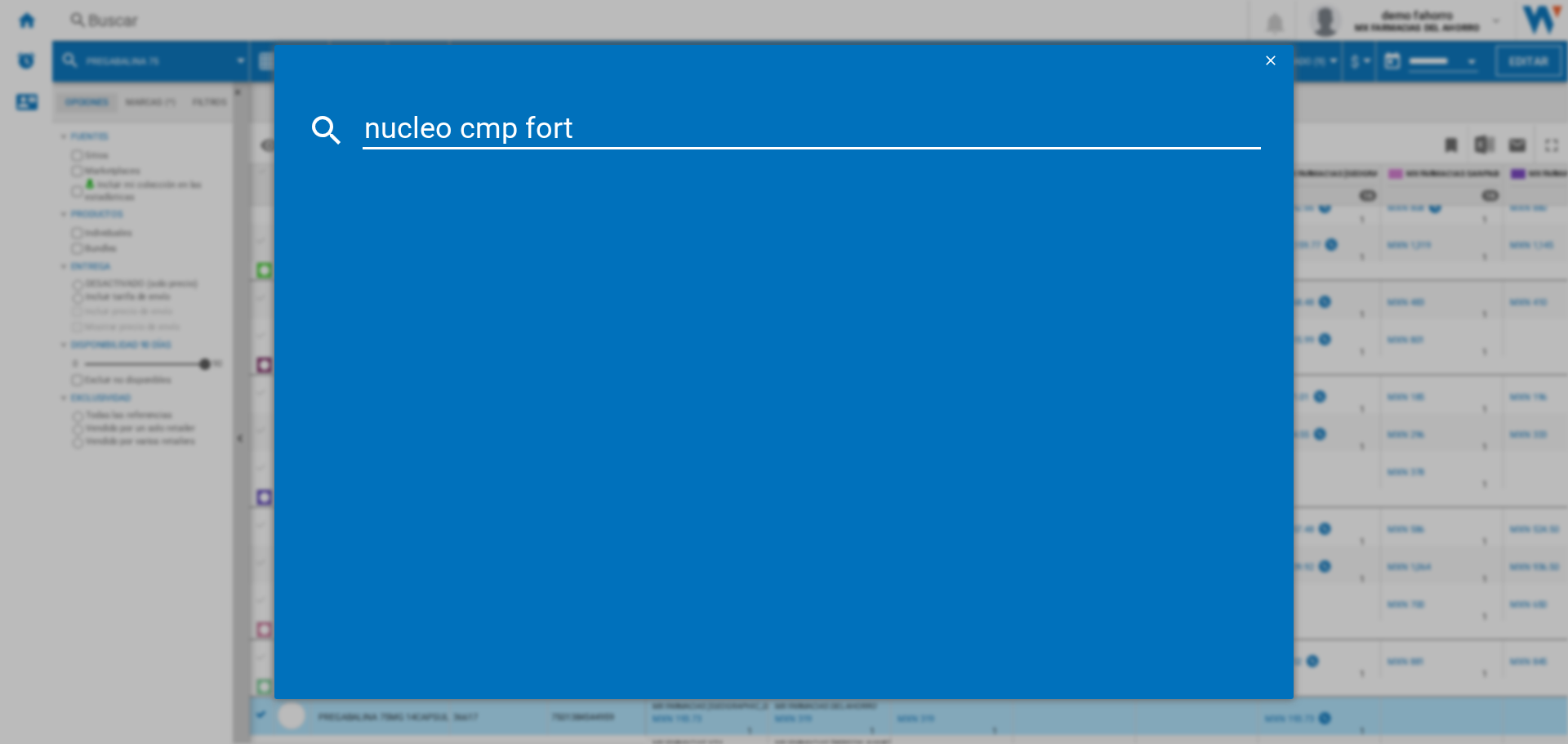
type input "nucleo cmp forte"
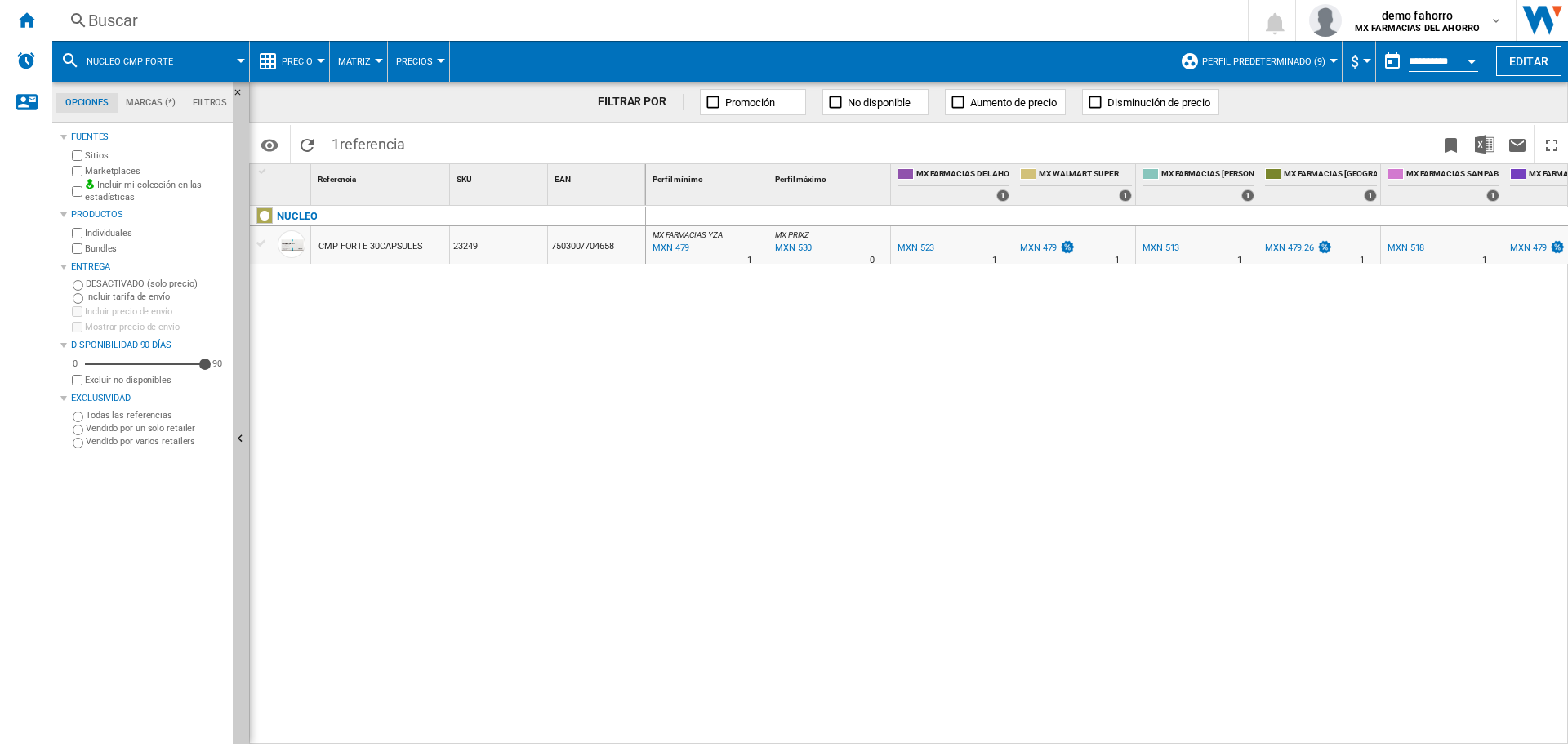
click at [299, 18] on div "Buscar" at bounding box center [647, 20] width 1117 height 23
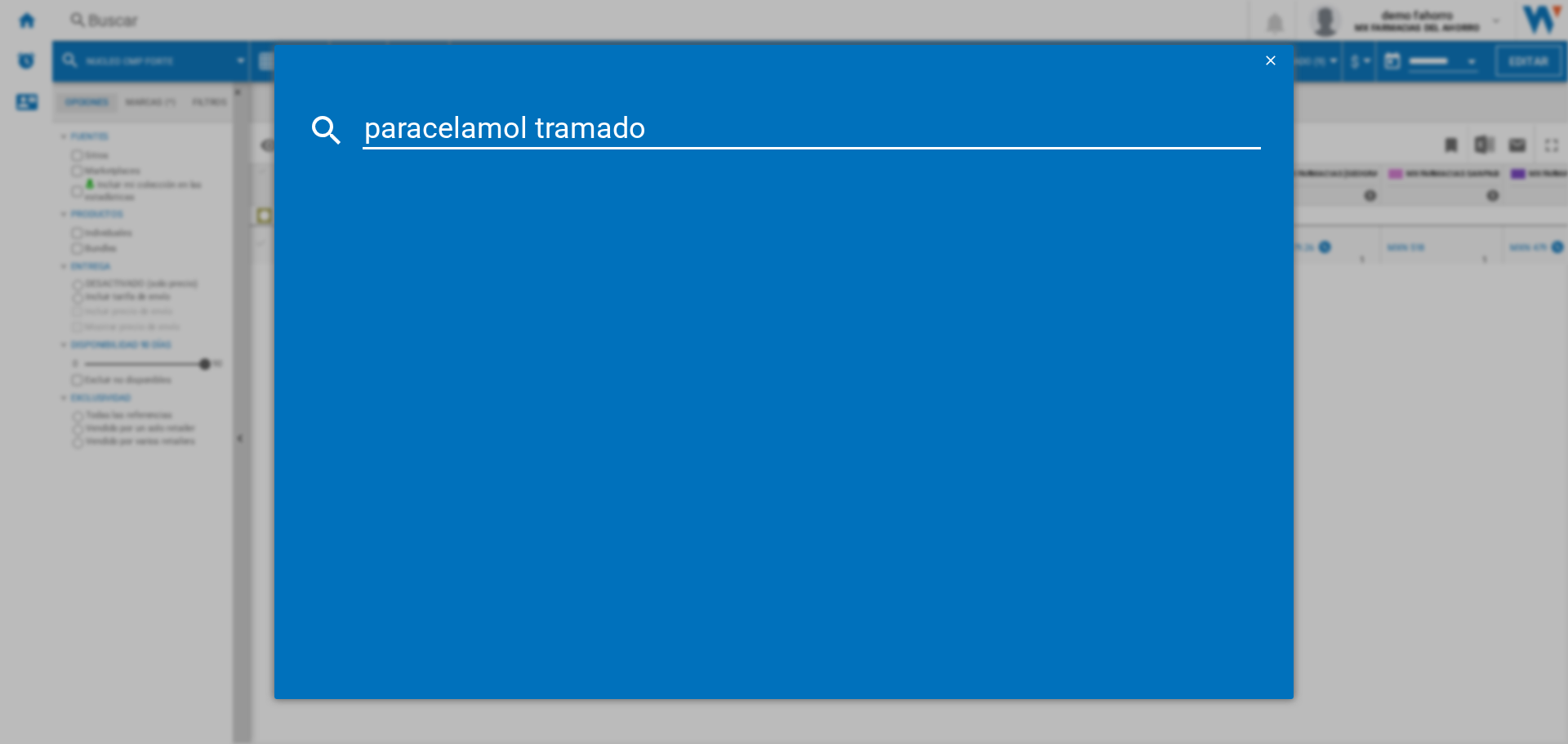
type input "paracelamol [MEDICAL_DATA]"
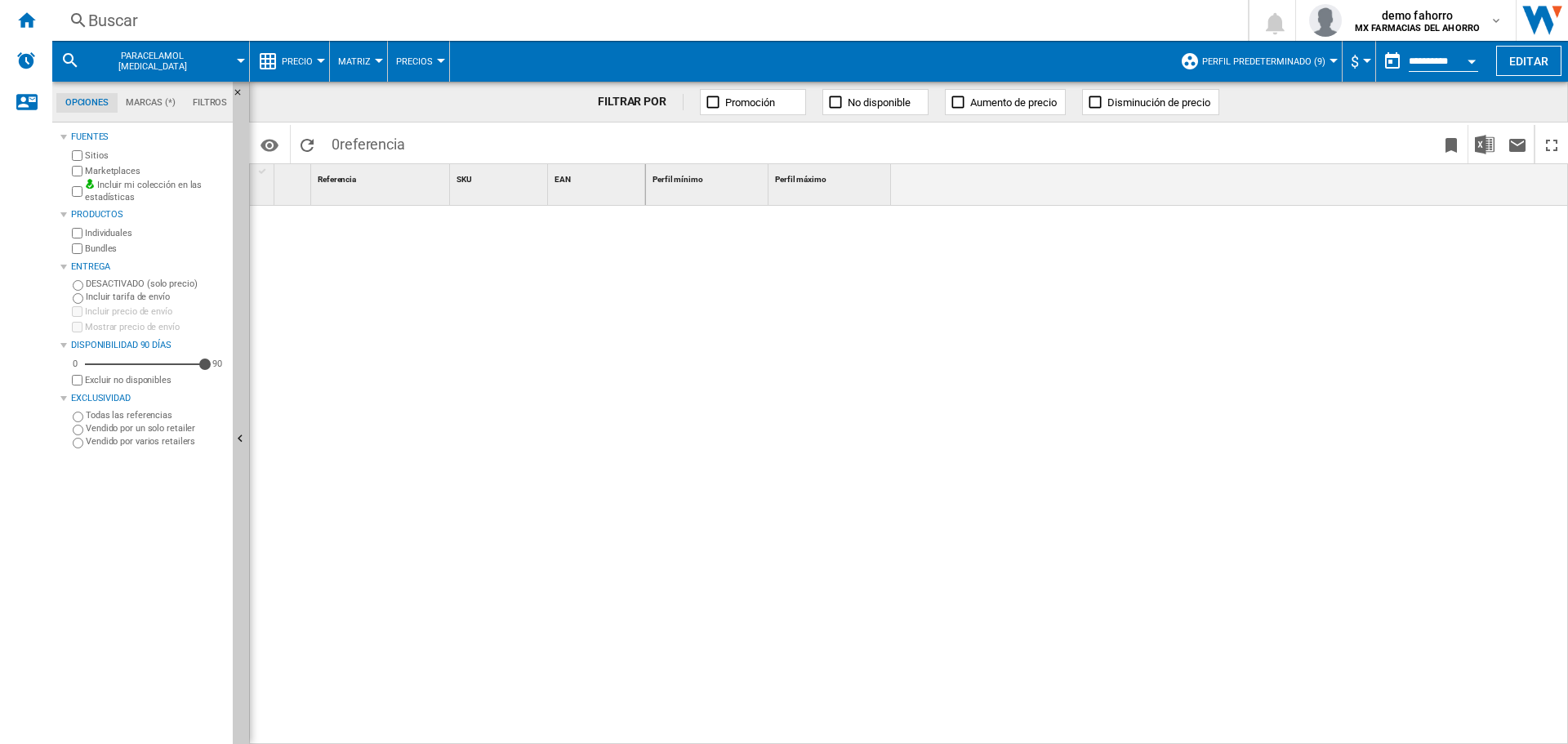
click at [413, 23] on div "Buscar" at bounding box center [647, 20] width 1117 height 23
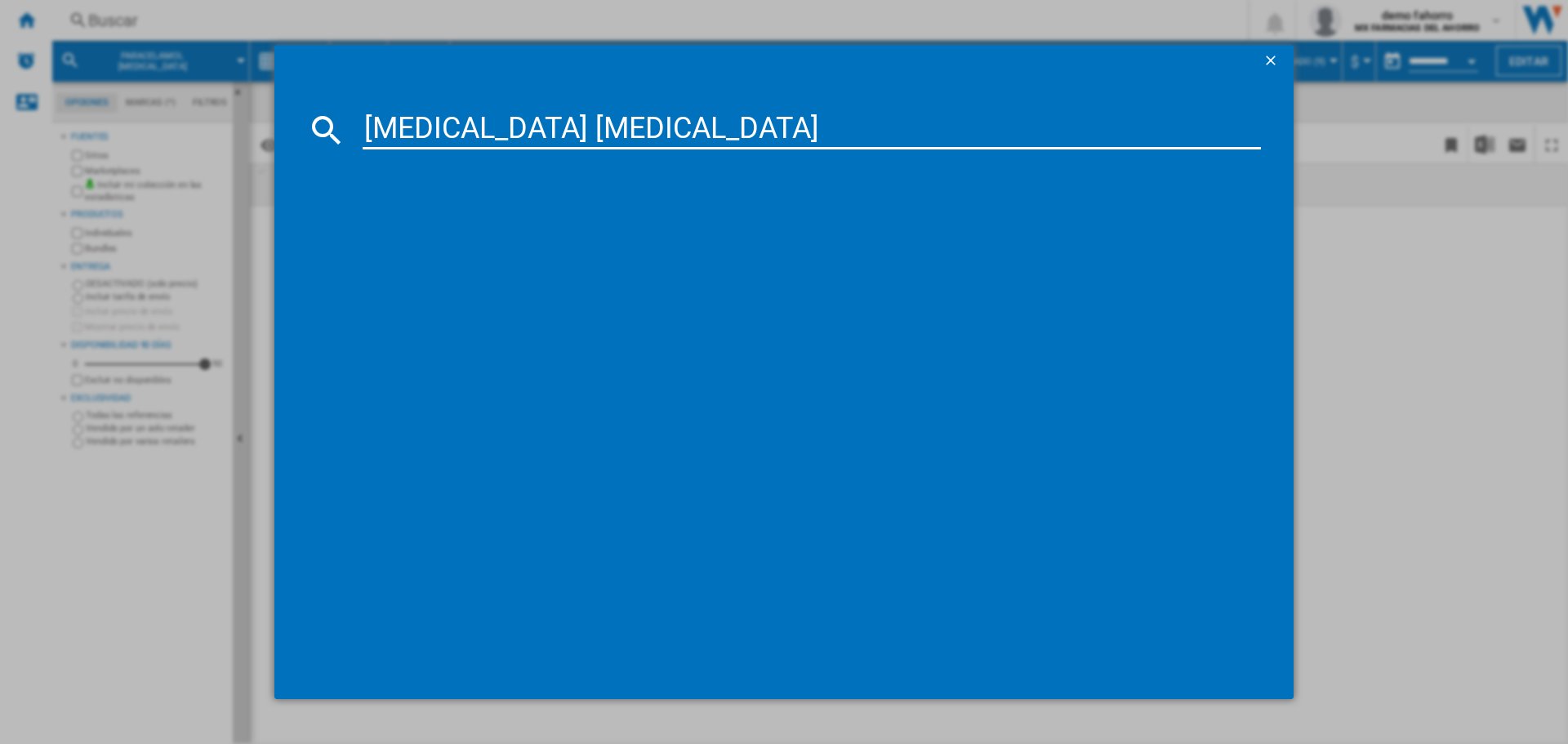
type input "[MEDICAL_DATA] [MEDICAL_DATA]"
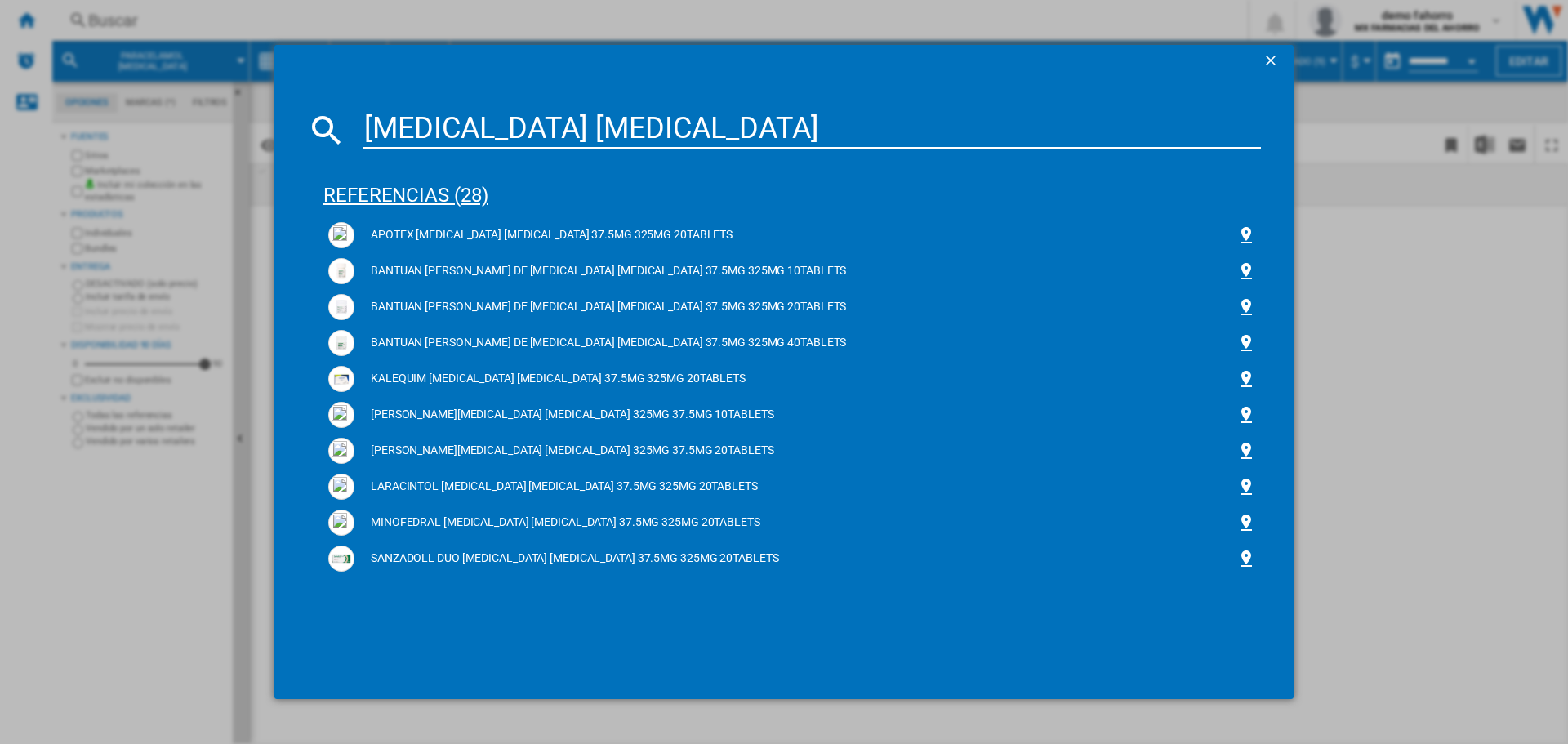
click at [425, 194] on div "referencias (28)" at bounding box center [792, 188] width 938 height 60
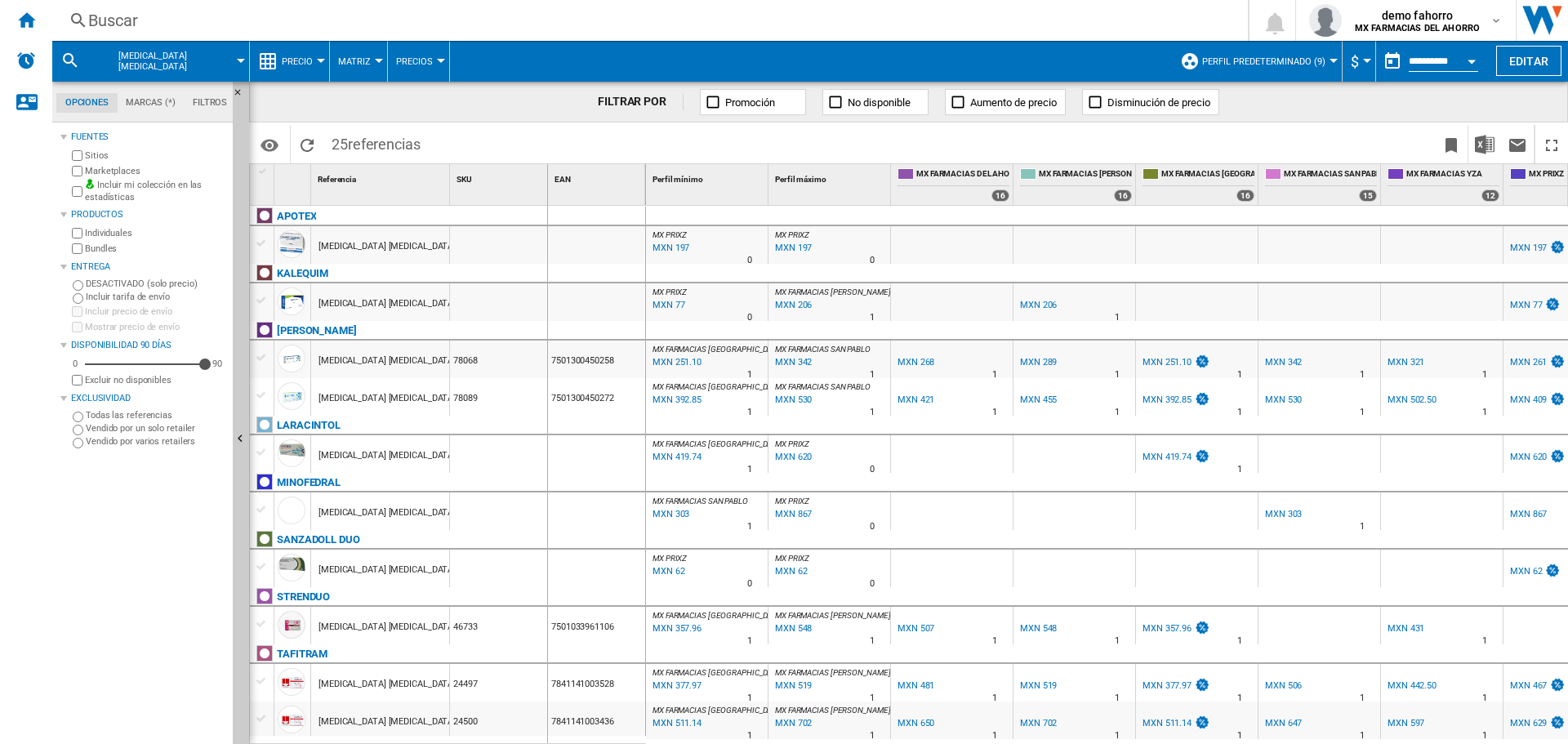
drag, startPoint x: 446, startPoint y: 184, endPoint x: 547, endPoint y: 183, distance: 101.0
click at [547, 183] on div "1 Referencia 1 SKU 1 EAN 1" at bounding box center [448, 184] width 396 height 41
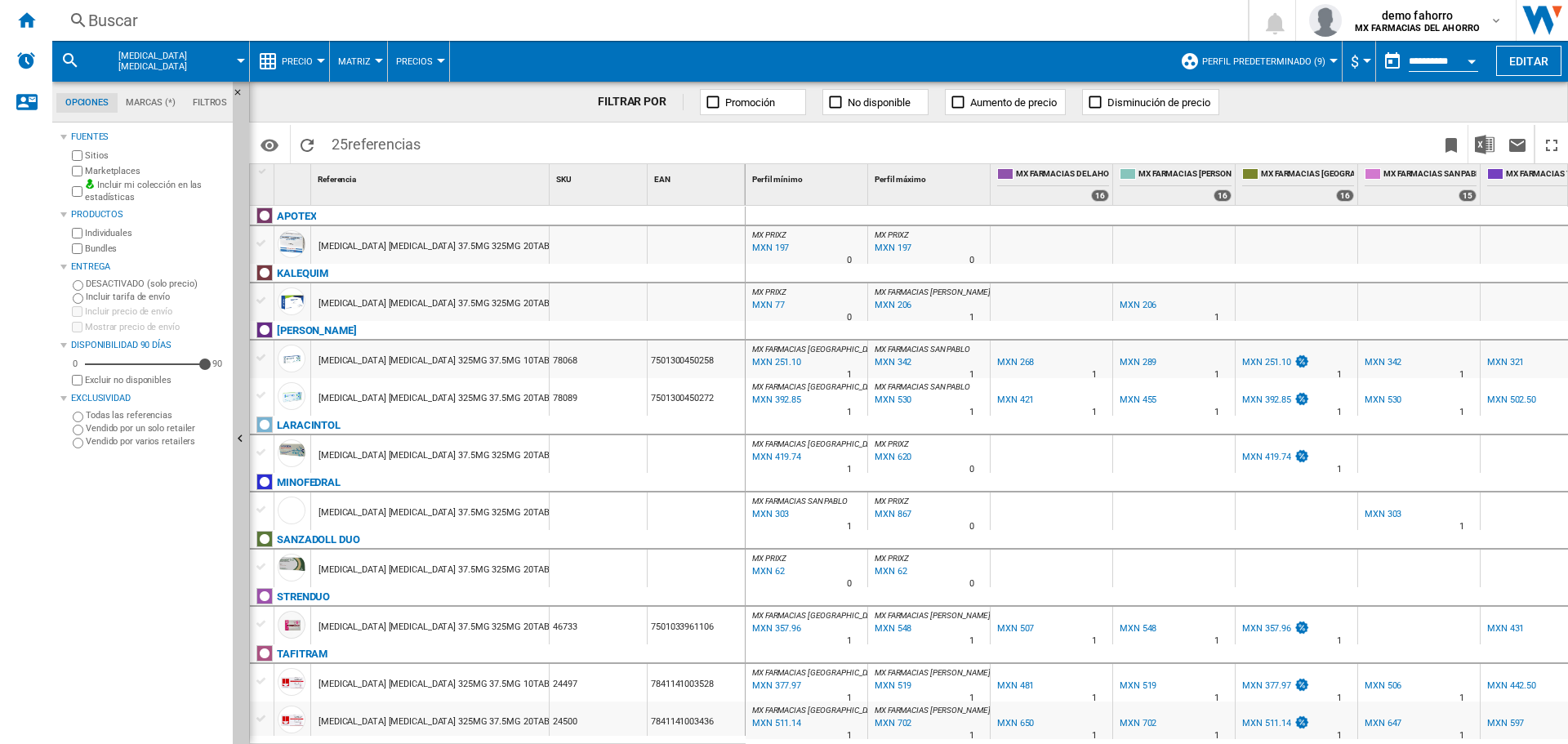
click at [499, 257] on div "[MEDICAL_DATA] [MEDICAL_DATA] 37.5MG 325MG 20TABLETS" at bounding box center [445, 247] width 252 height 38
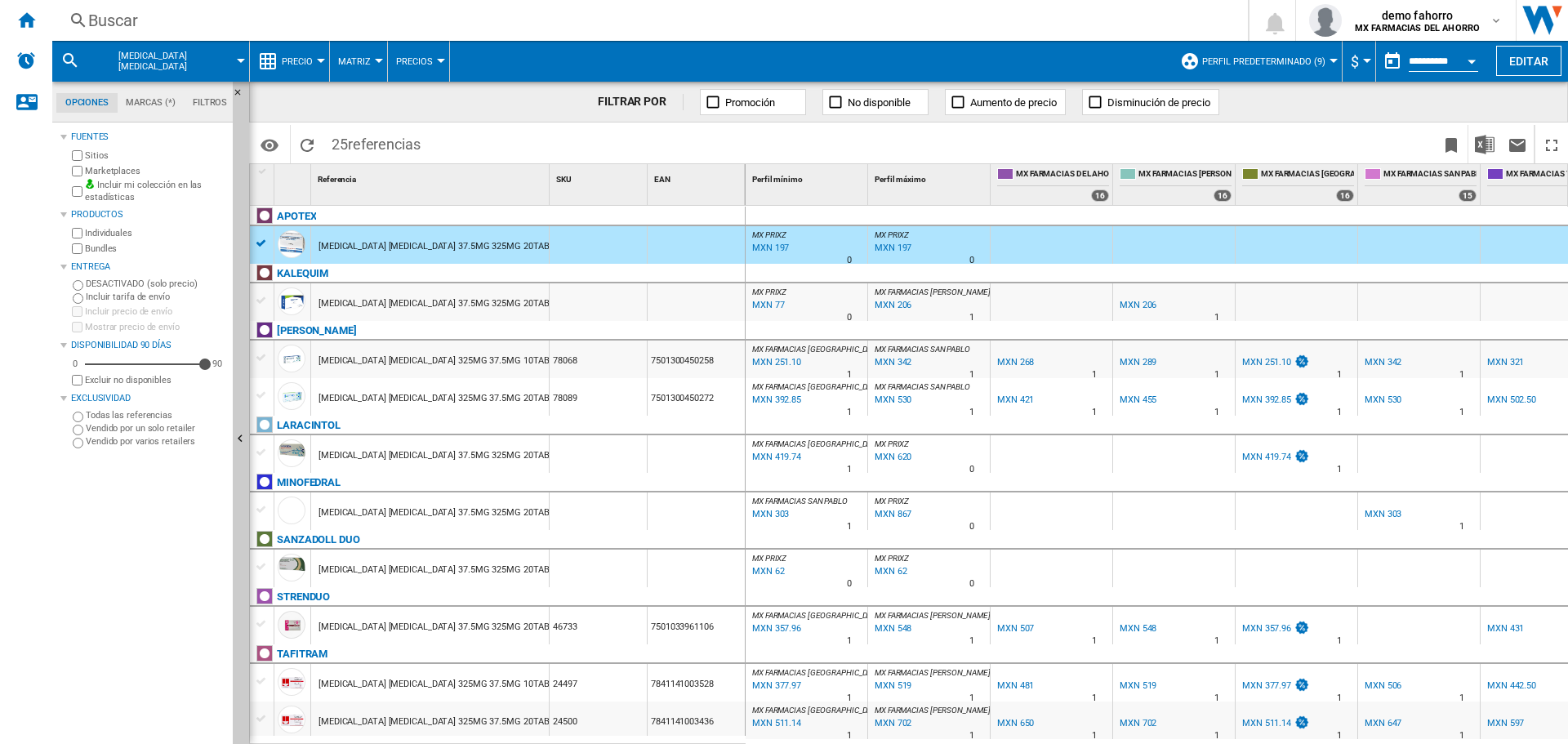
click at [503, 309] on div "[MEDICAL_DATA] [MEDICAL_DATA] 37.5MG 325MG 20TABLETS" at bounding box center [445, 303] width 252 height 38
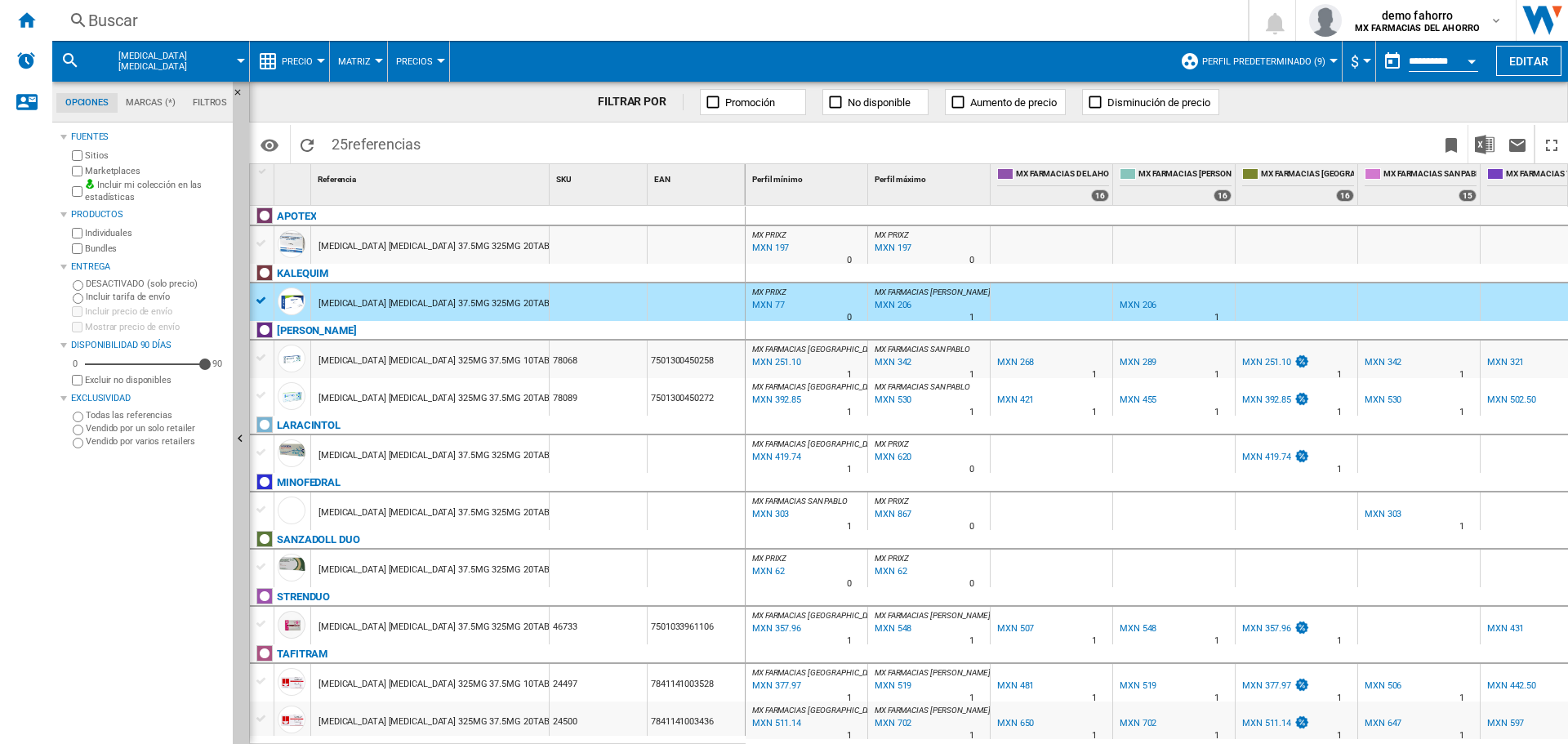
click at [476, 388] on div "[MEDICAL_DATA] [MEDICAL_DATA] 325MG 37.5MG 20TABLETS" at bounding box center [445, 398] width 252 height 38
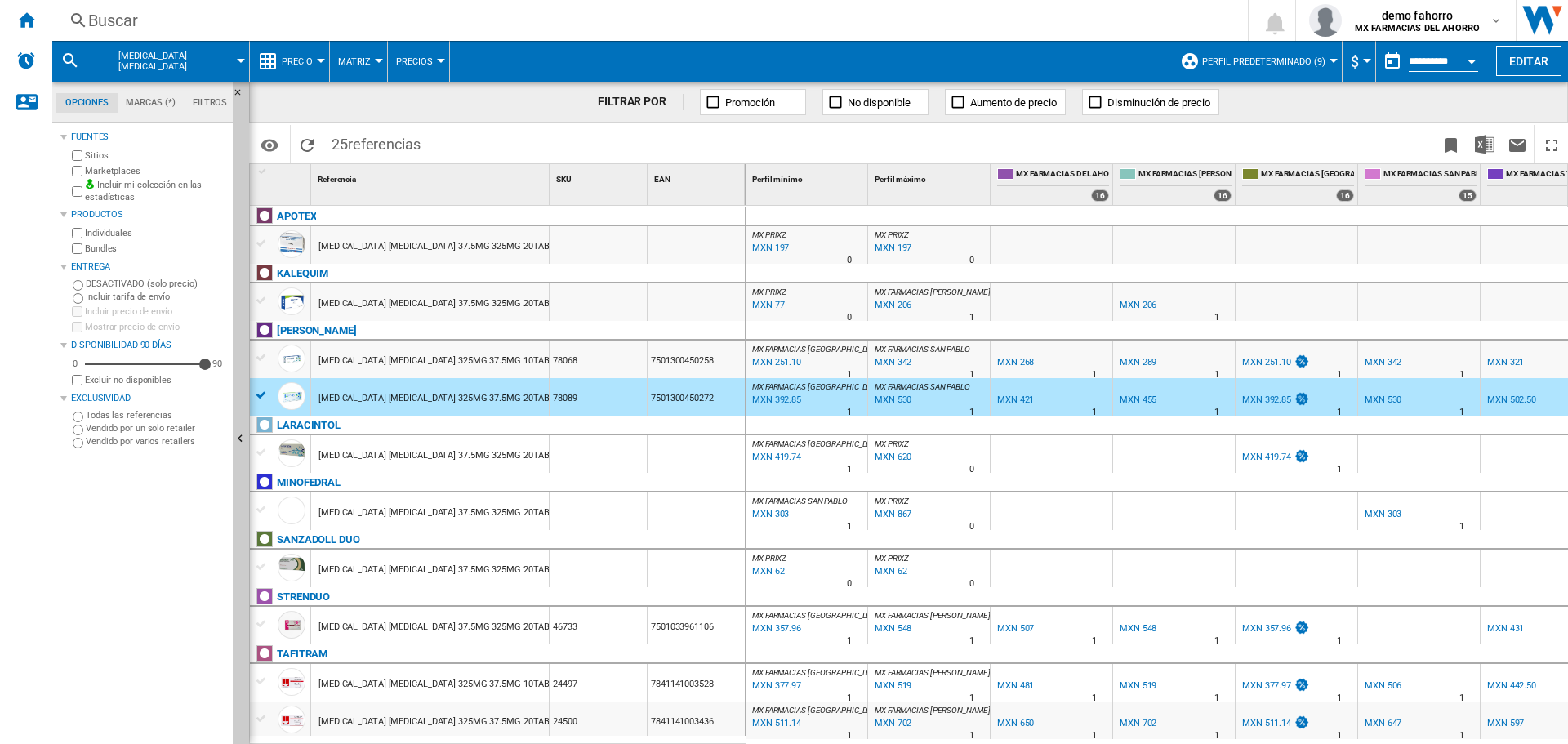
click at [501, 457] on div "[MEDICAL_DATA] [MEDICAL_DATA] 37.5MG 325MG 20TABLETS" at bounding box center [445, 456] width 252 height 38
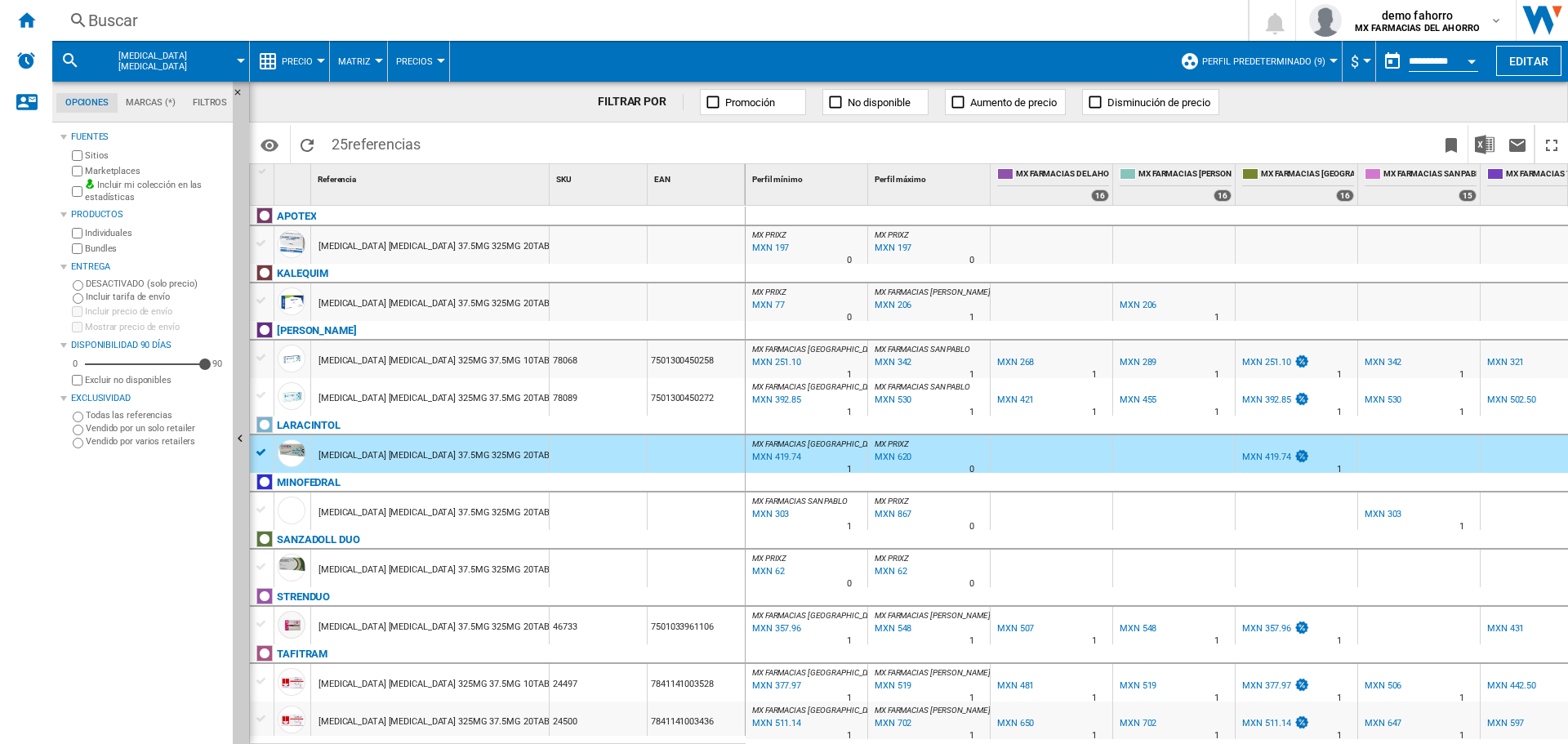
click at [501, 508] on div "[MEDICAL_DATA] [MEDICAL_DATA] 37.5MG 325MG 20TABLETS" at bounding box center [445, 512] width 252 height 38
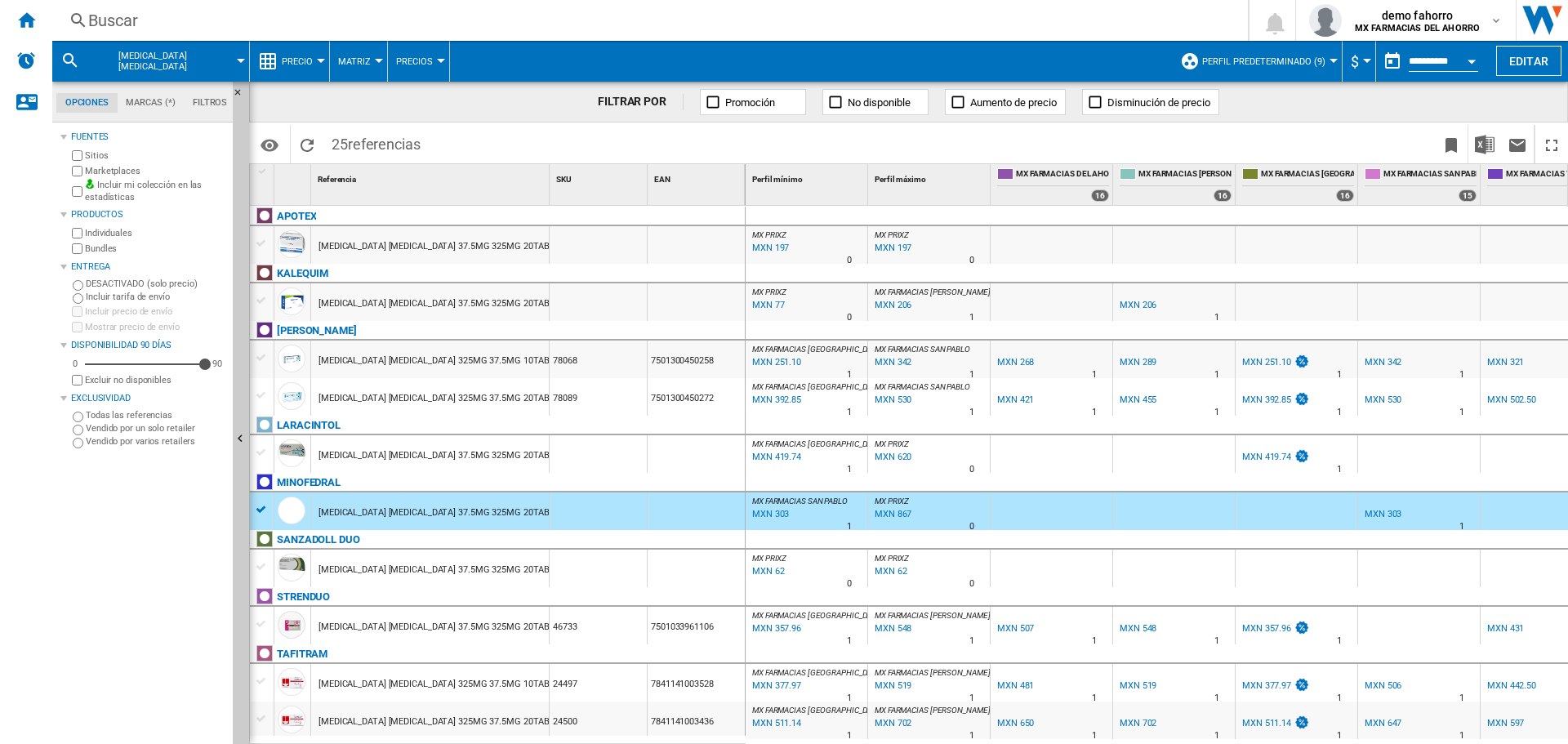
scroll to position [273, 0]
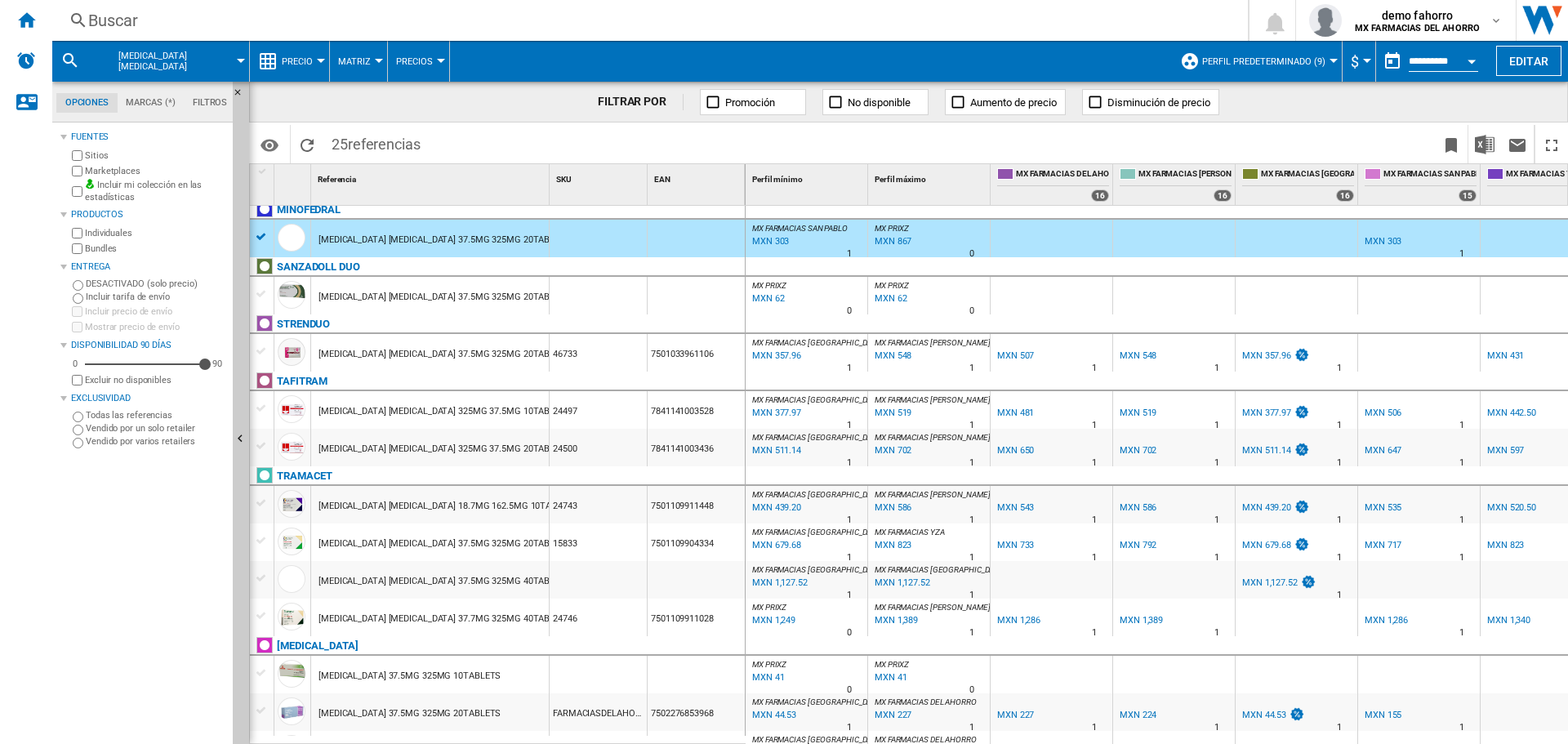
click at [447, 302] on div "[MEDICAL_DATA] [MEDICAL_DATA] 37.5MG 325MG 20TABLETS" at bounding box center [445, 297] width 252 height 38
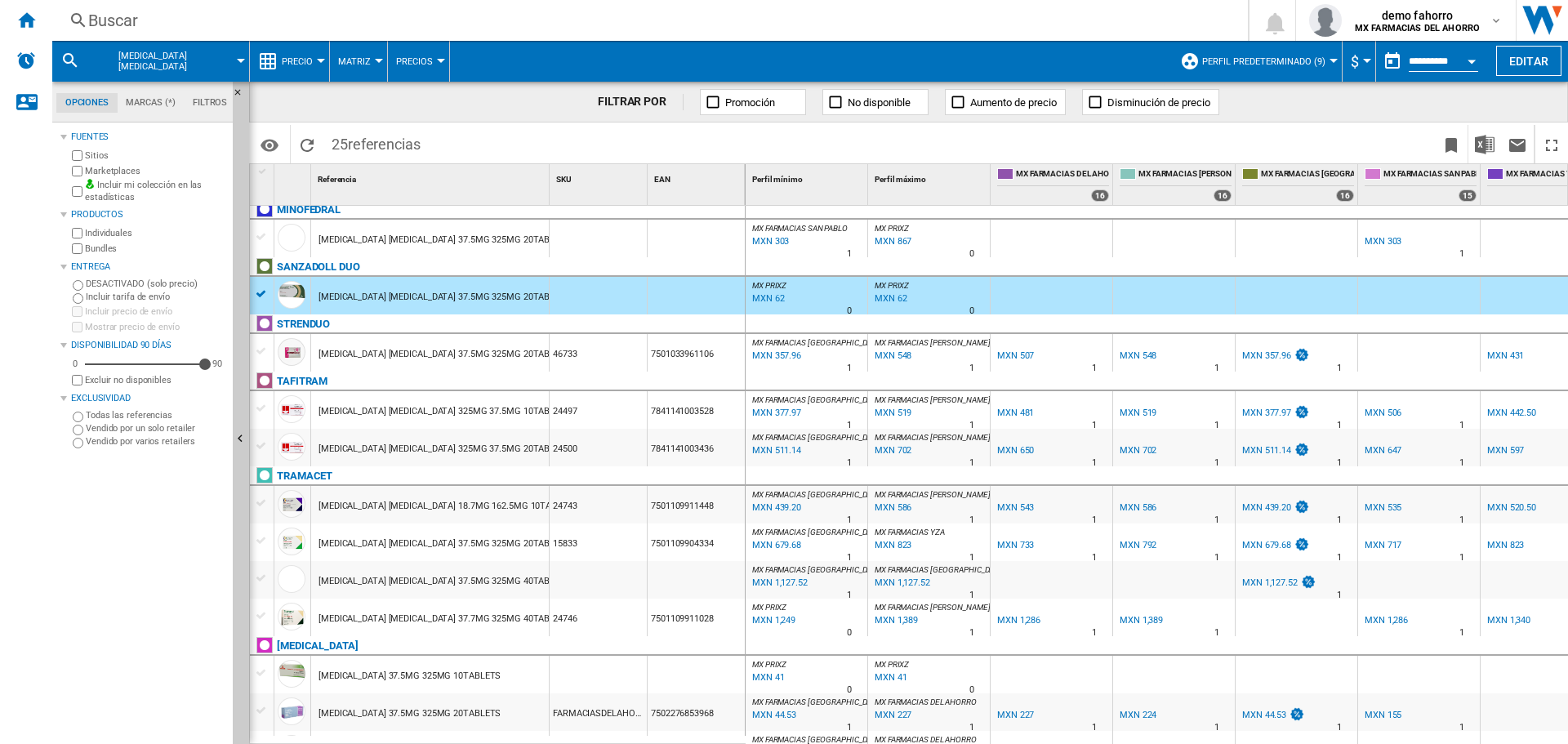
click at [497, 356] on div "[MEDICAL_DATA] [MEDICAL_DATA] 37.5MG 325MG 20TABLETS" at bounding box center [445, 354] width 252 height 38
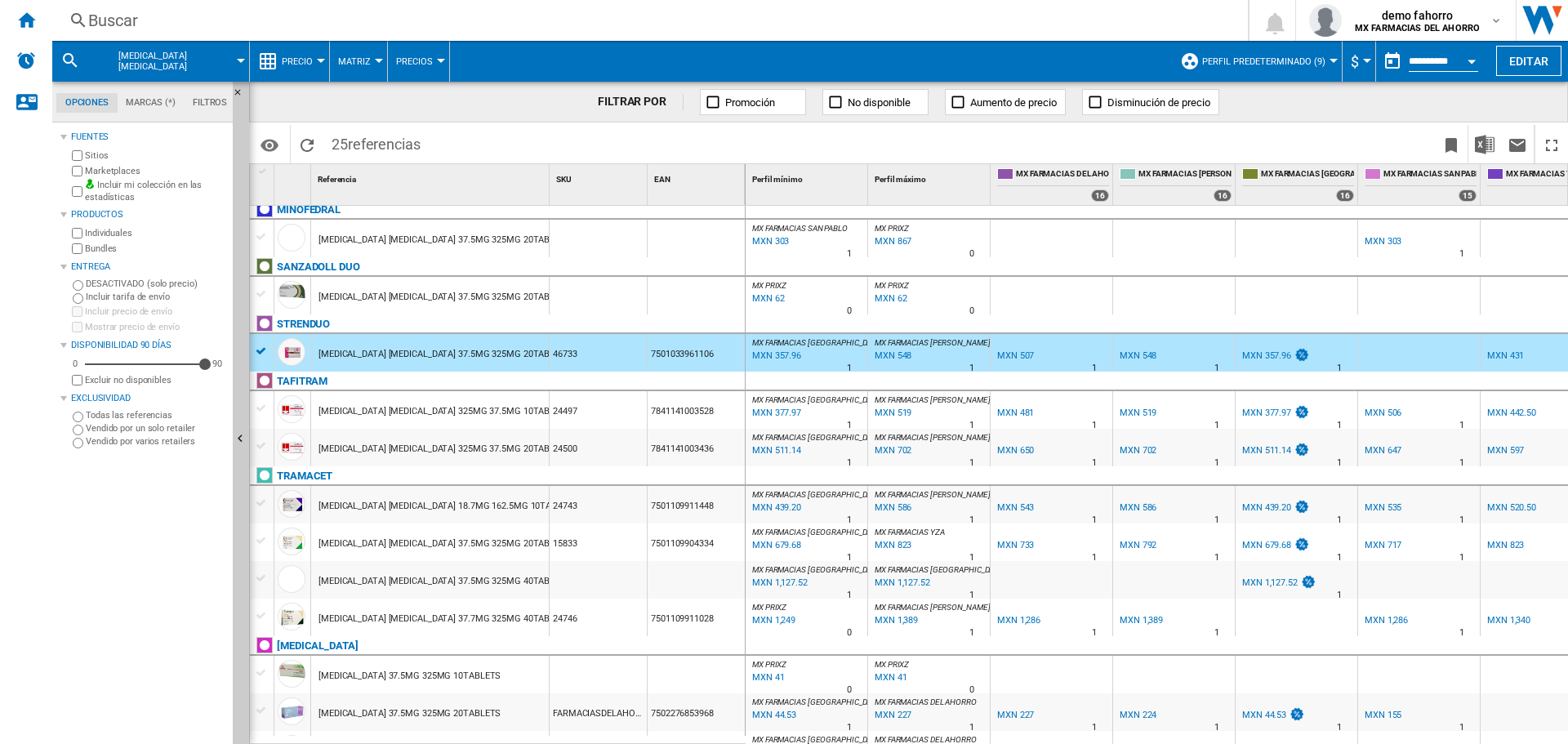
click at [502, 438] on div "[MEDICAL_DATA] [MEDICAL_DATA] 325MG 37.5MG 20TABLETS" at bounding box center [445, 449] width 252 height 38
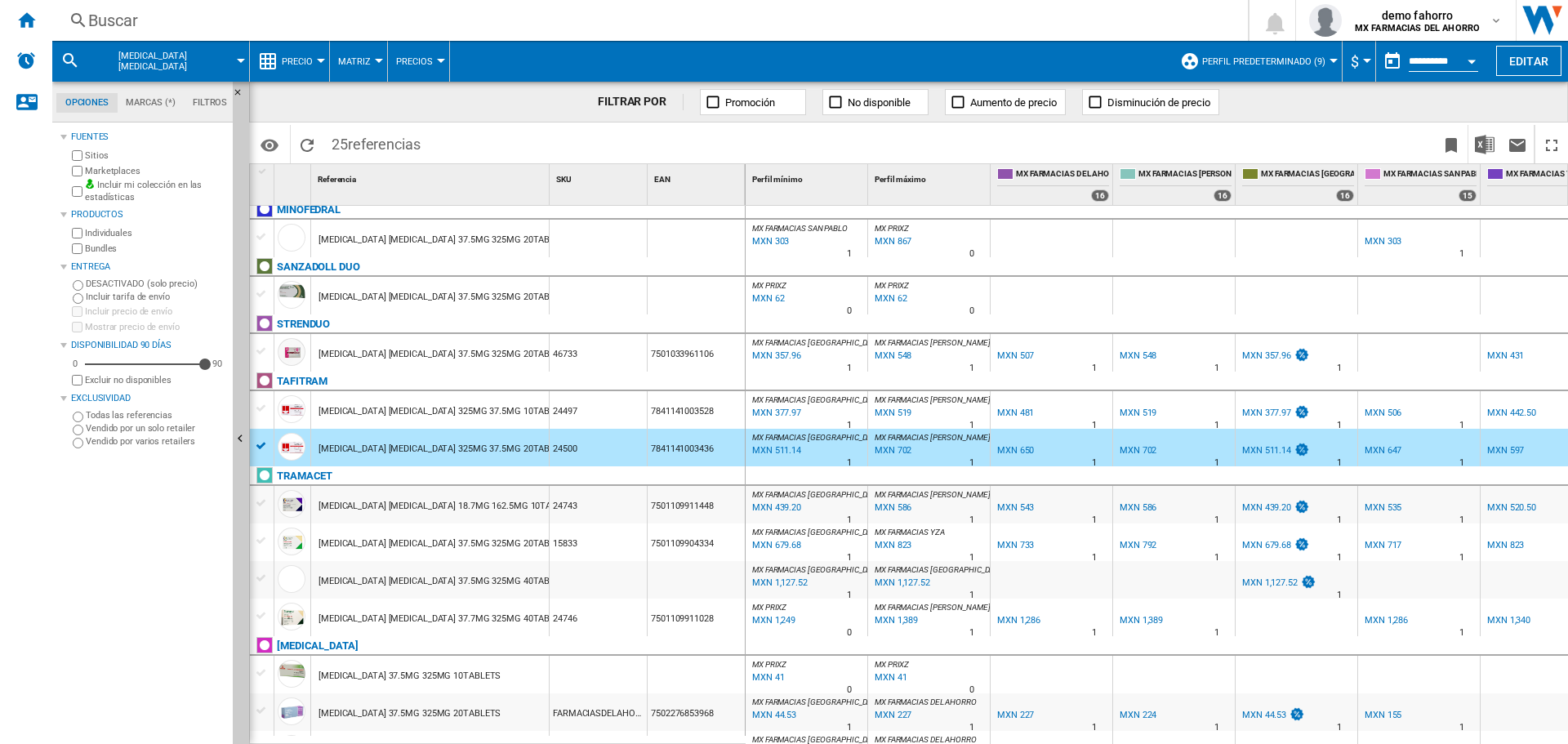
scroll to position [409, 0]
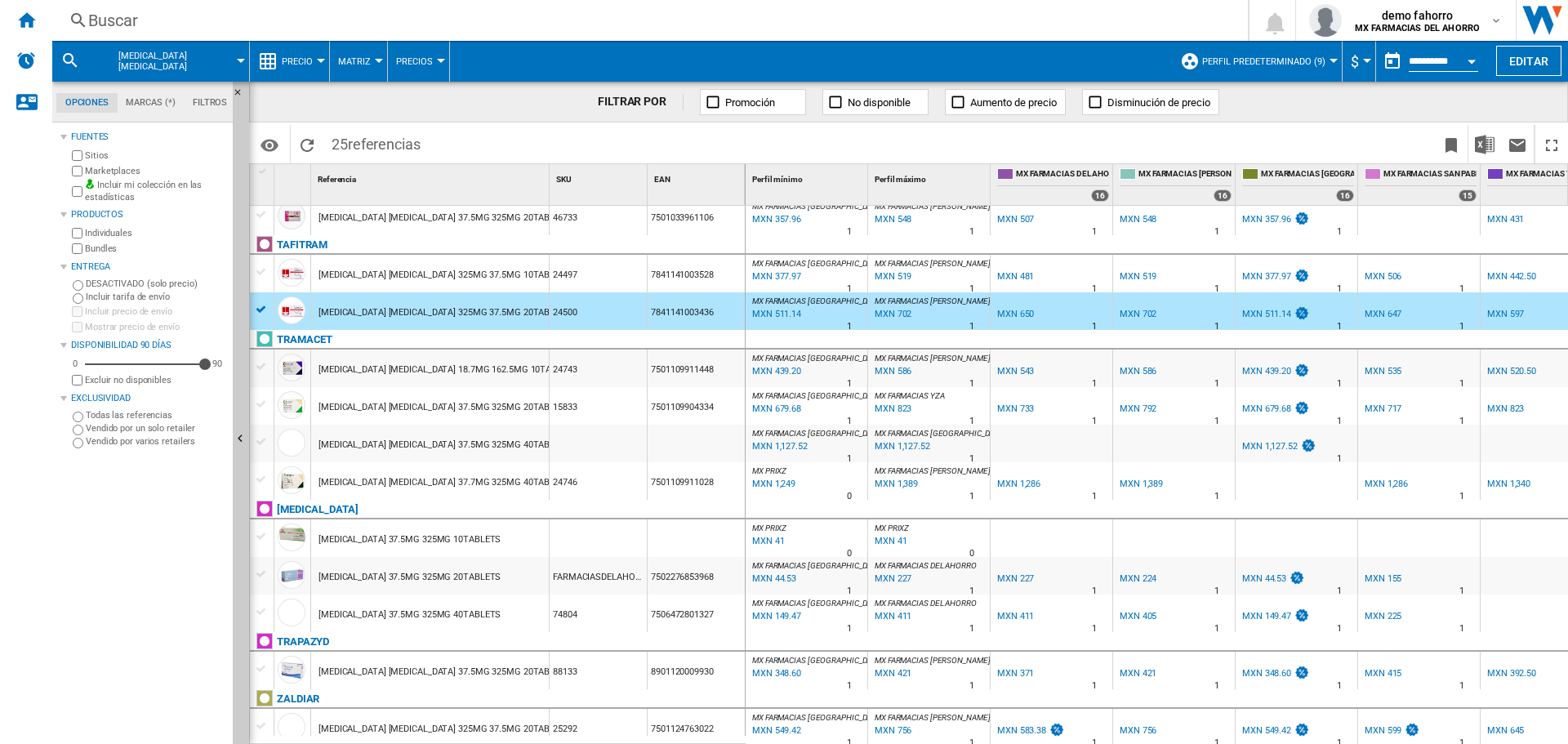
click at [516, 402] on div "[MEDICAL_DATA] [MEDICAL_DATA] 37.5MG 325MG 20TABLETS" at bounding box center [445, 407] width 252 height 38
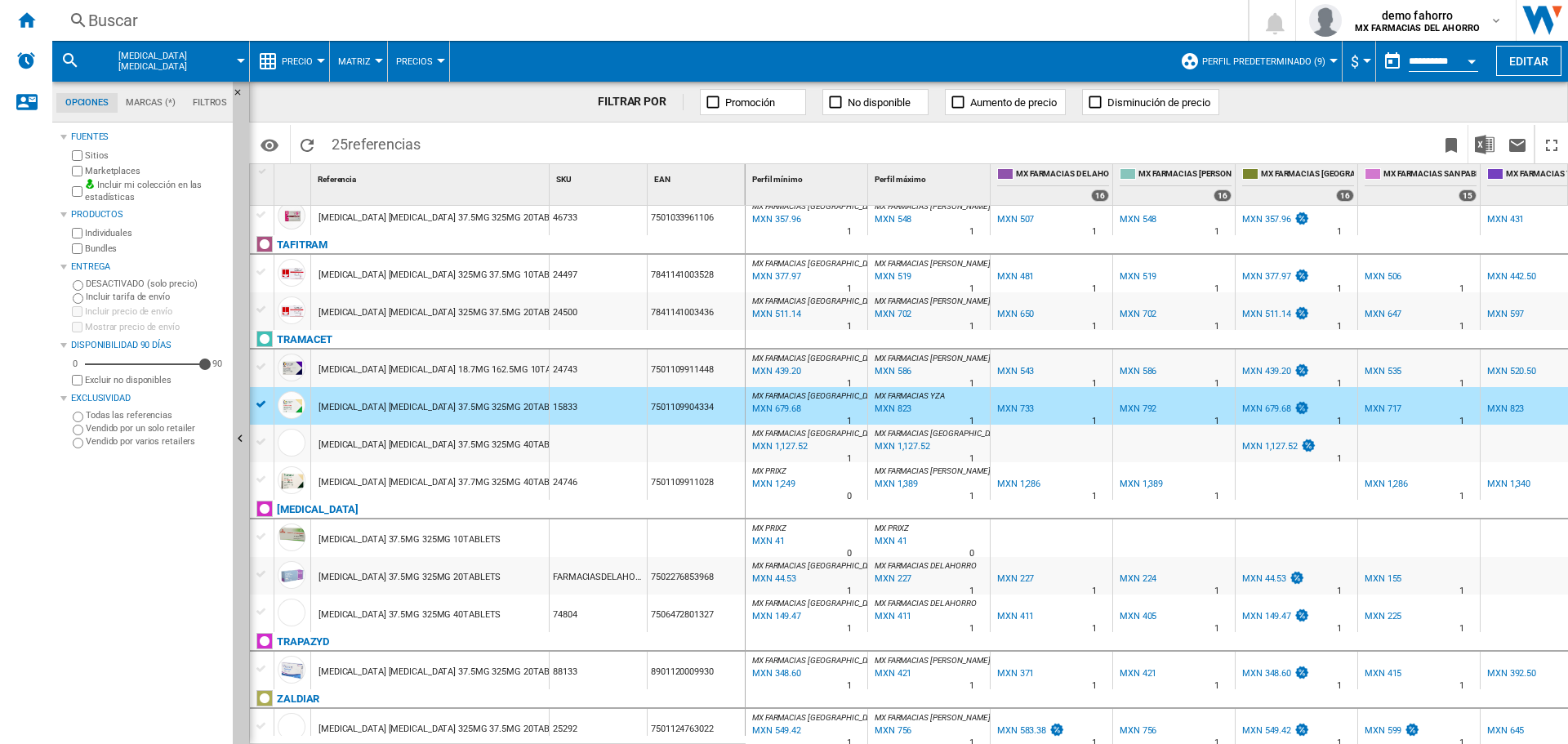
click at [516, 402] on div "[MEDICAL_DATA] [MEDICAL_DATA] 37.5MG 325MG 20TABLETS" at bounding box center [445, 407] width 252 height 38
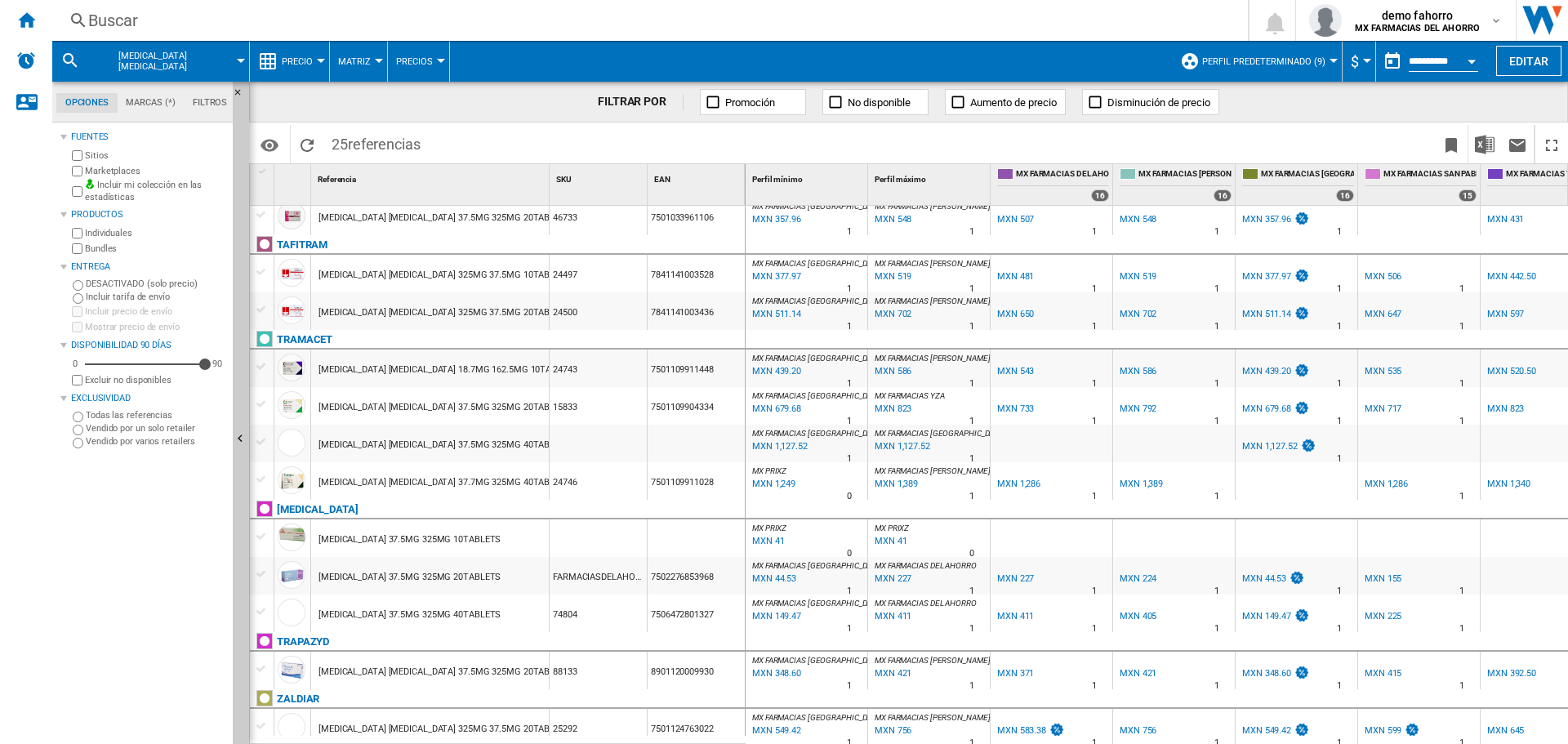
click at [516, 402] on div "[MEDICAL_DATA] [MEDICAL_DATA] 37.5MG 325MG 20TABLETS" at bounding box center [445, 407] width 252 height 38
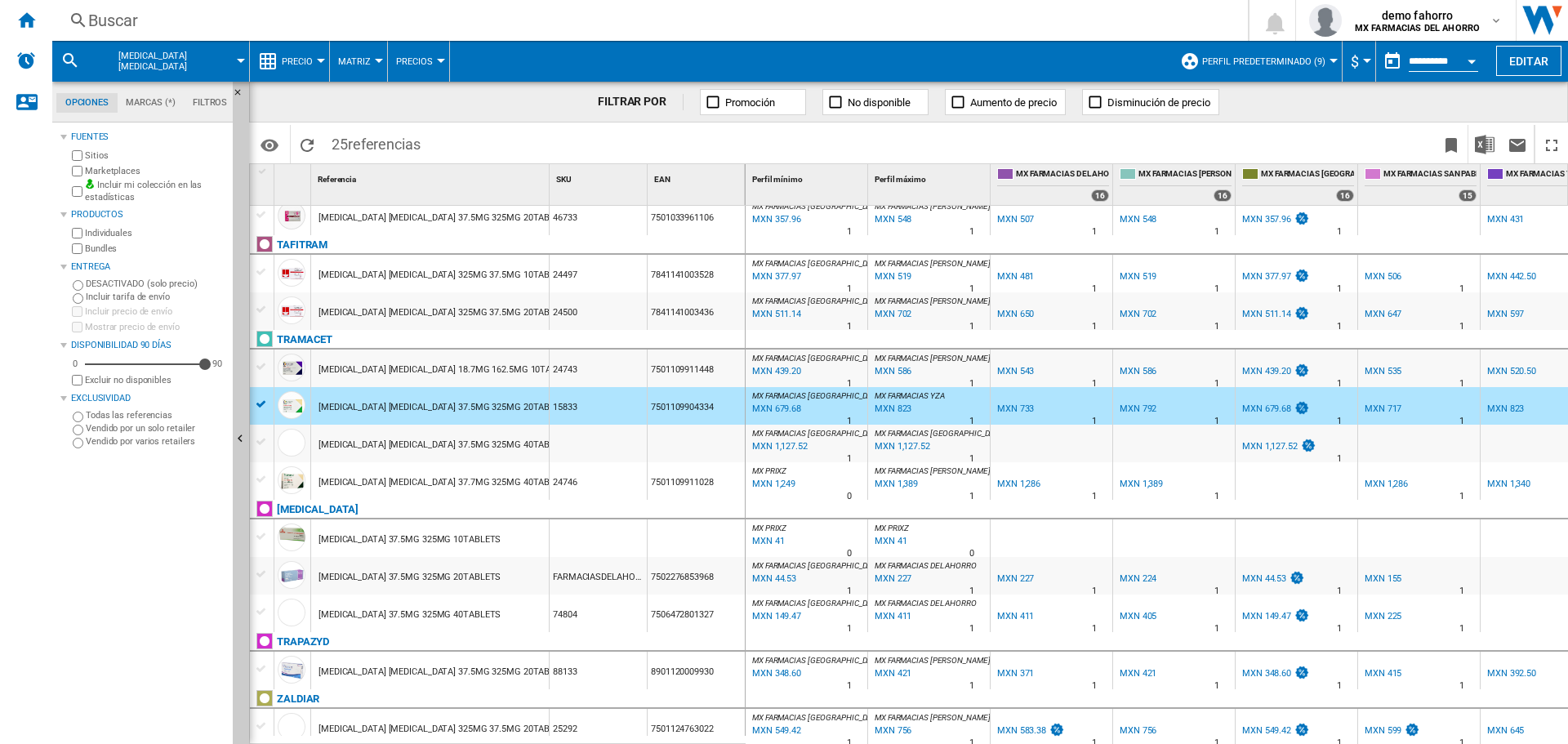
click at [608, 475] on div "24746" at bounding box center [598, 481] width 97 height 38
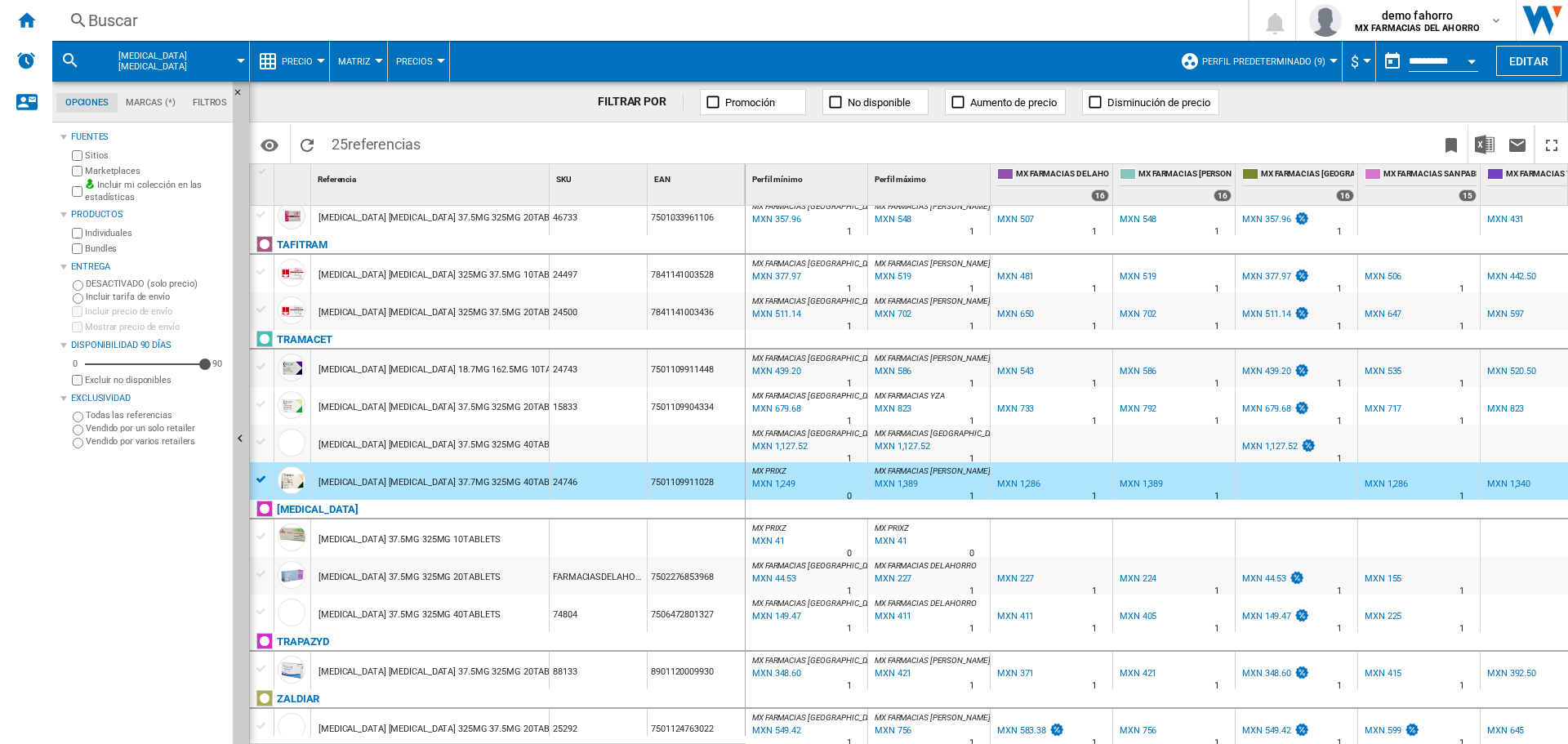
click at [501, 573] on div "[MEDICAL_DATA] 37.5MG 325MG 20TABLETS" at bounding box center [430, 575] width 237 height 38
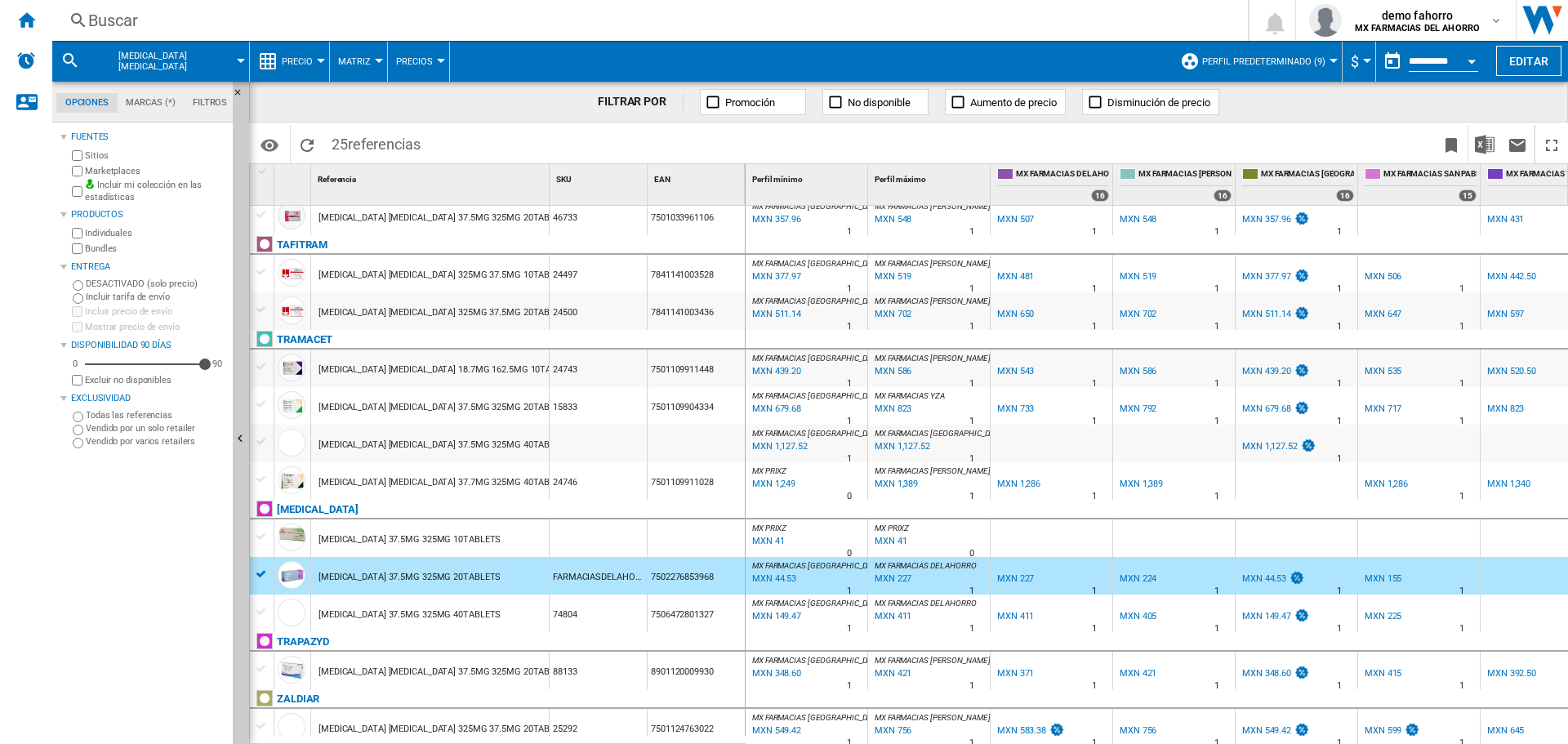
click at [629, 594] on div "74804" at bounding box center [598, 613] width 97 height 38
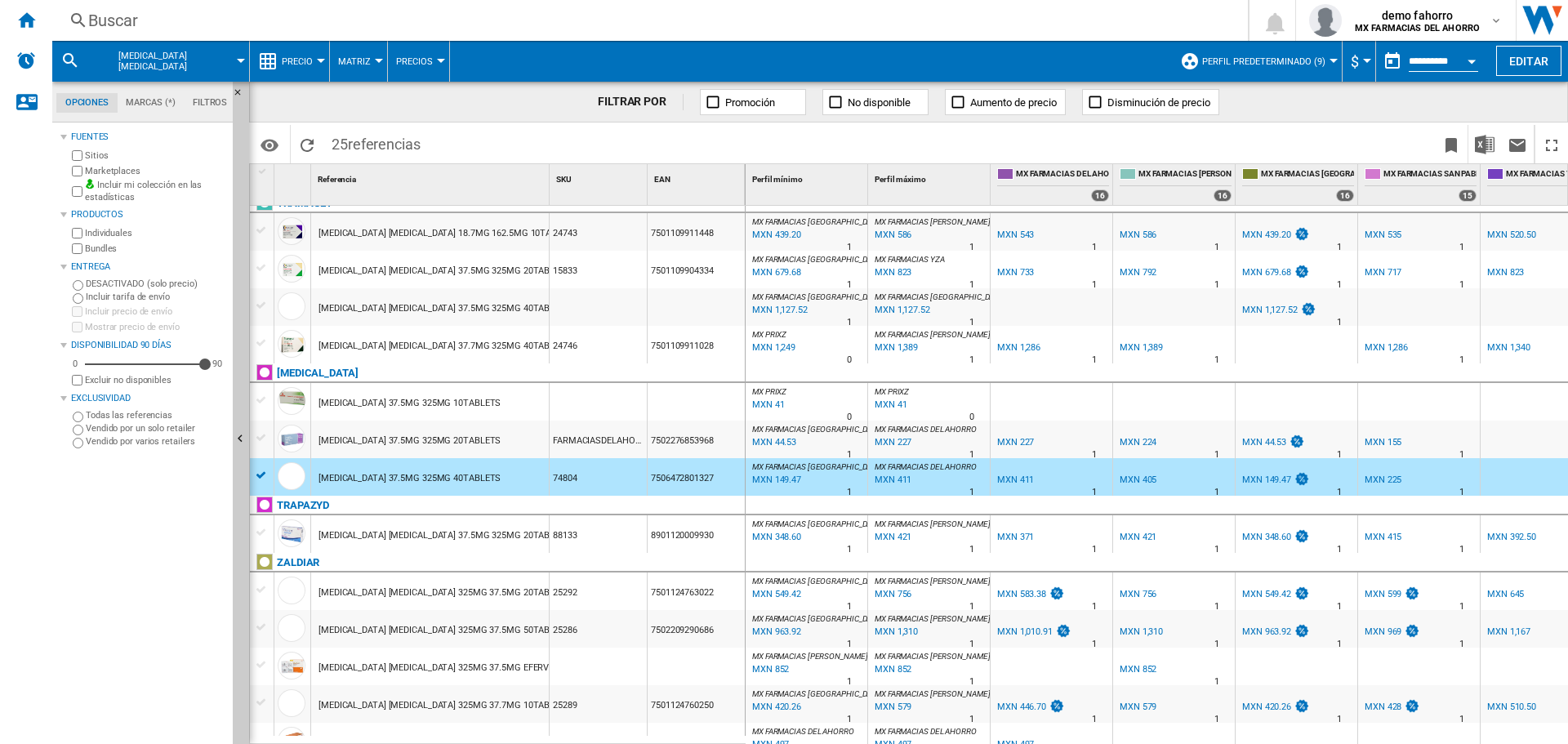
scroll to position [622, 0]
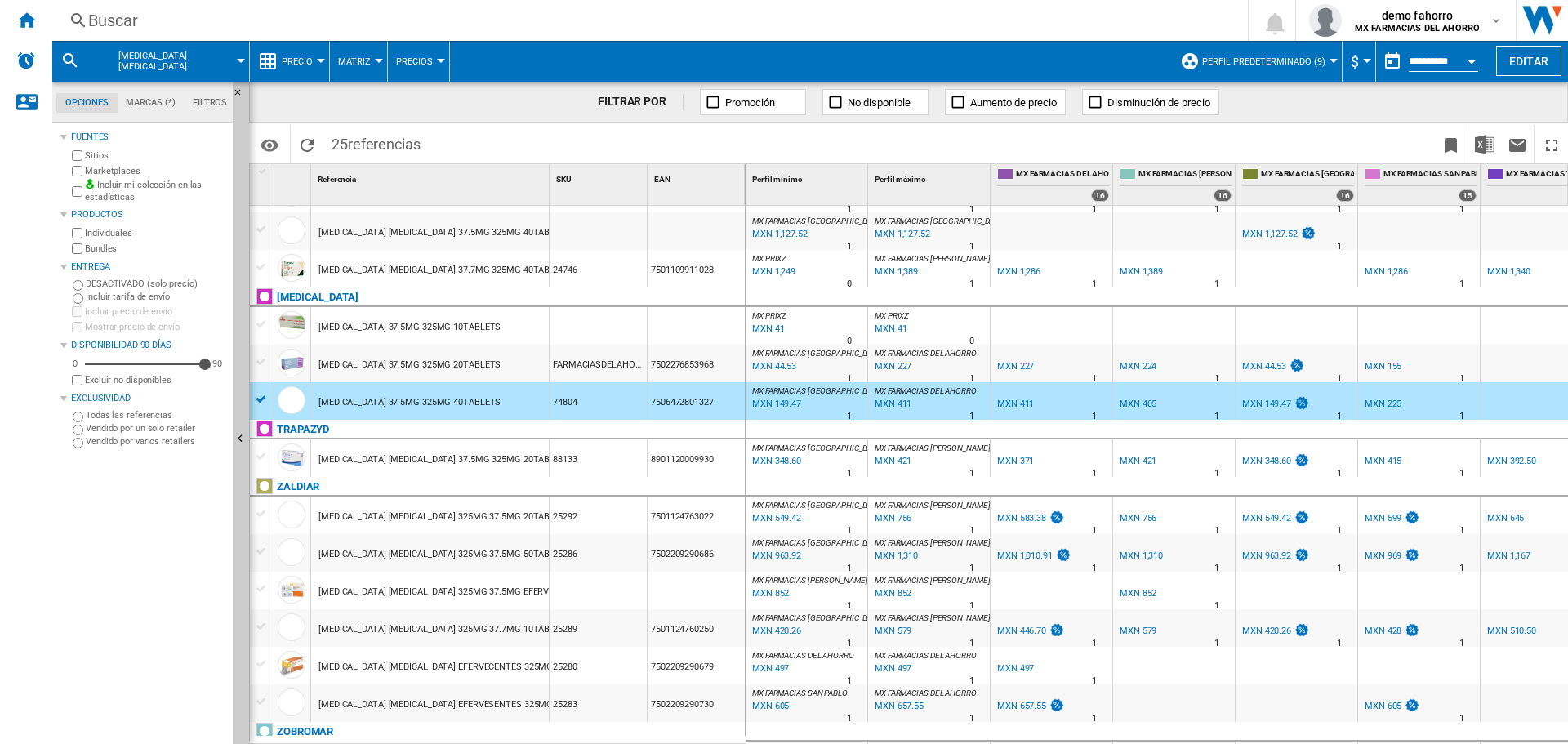
click at [456, 448] on div "[MEDICAL_DATA] [MEDICAL_DATA] 37.5MG 325MG 20TABLETS" at bounding box center [445, 460] width 252 height 38
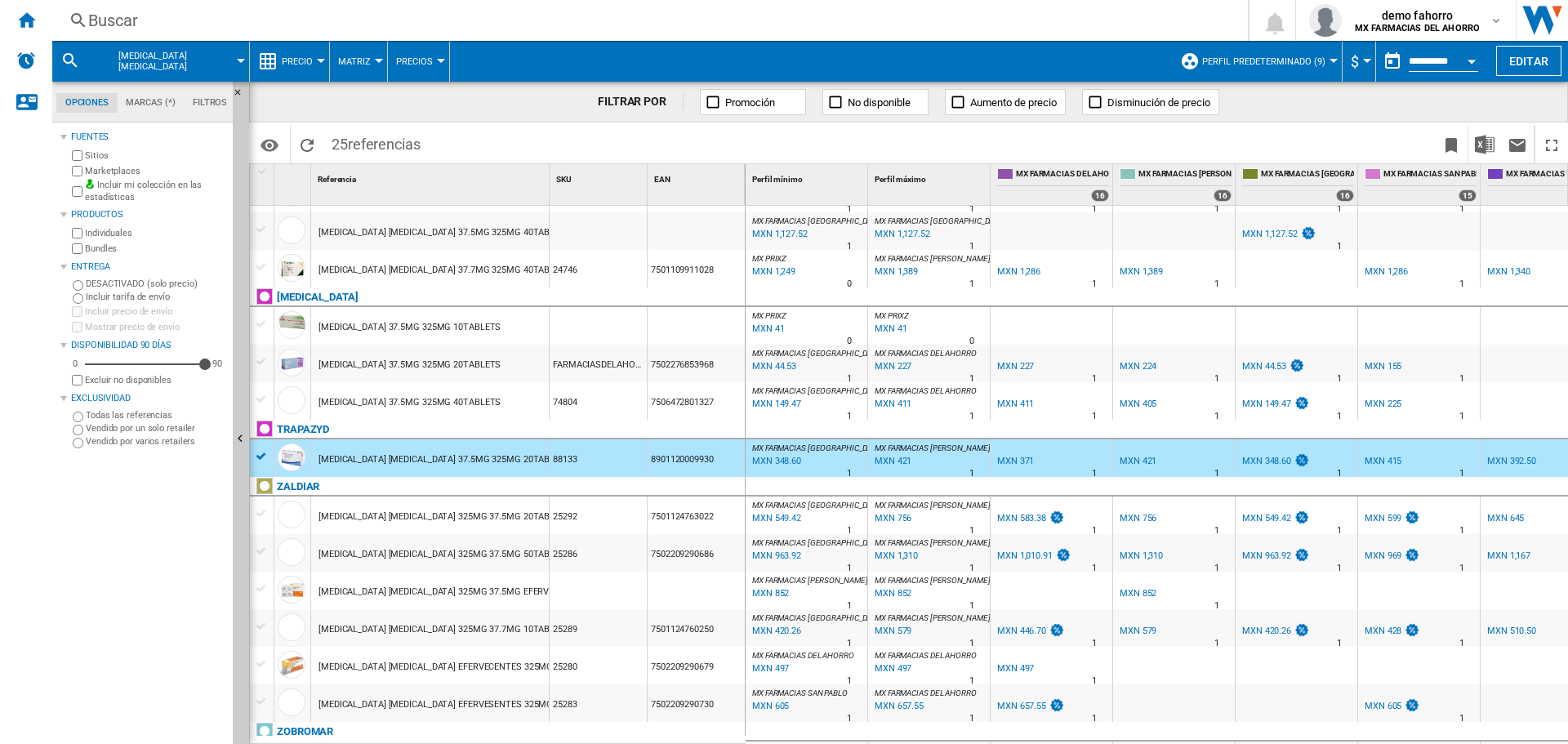
scroll to position [665, 0]
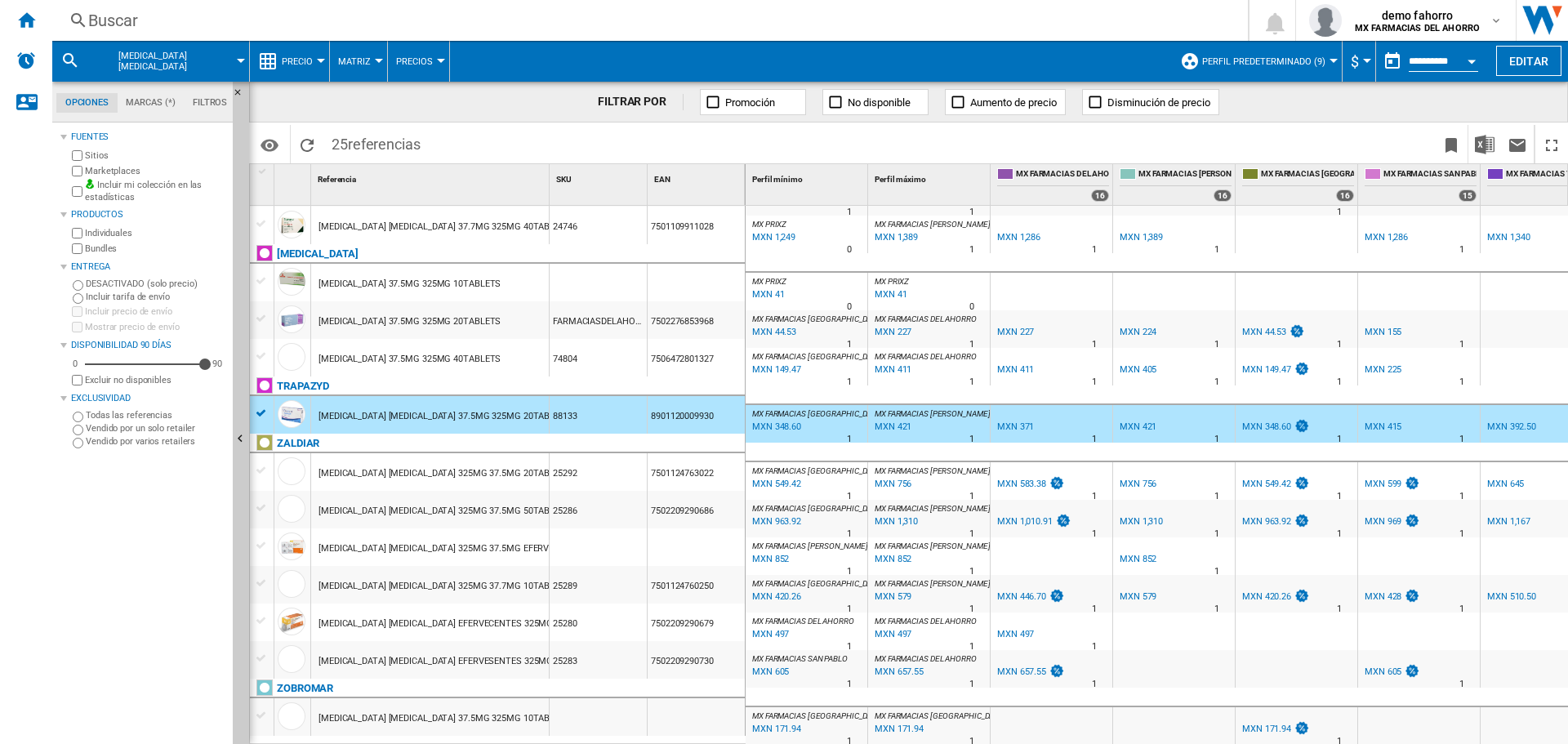
click at [528, 478] on div "[MEDICAL_DATA] [MEDICAL_DATA] 325MG 37.5MG 20TABLETS" at bounding box center [445, 473] width 252 height 38
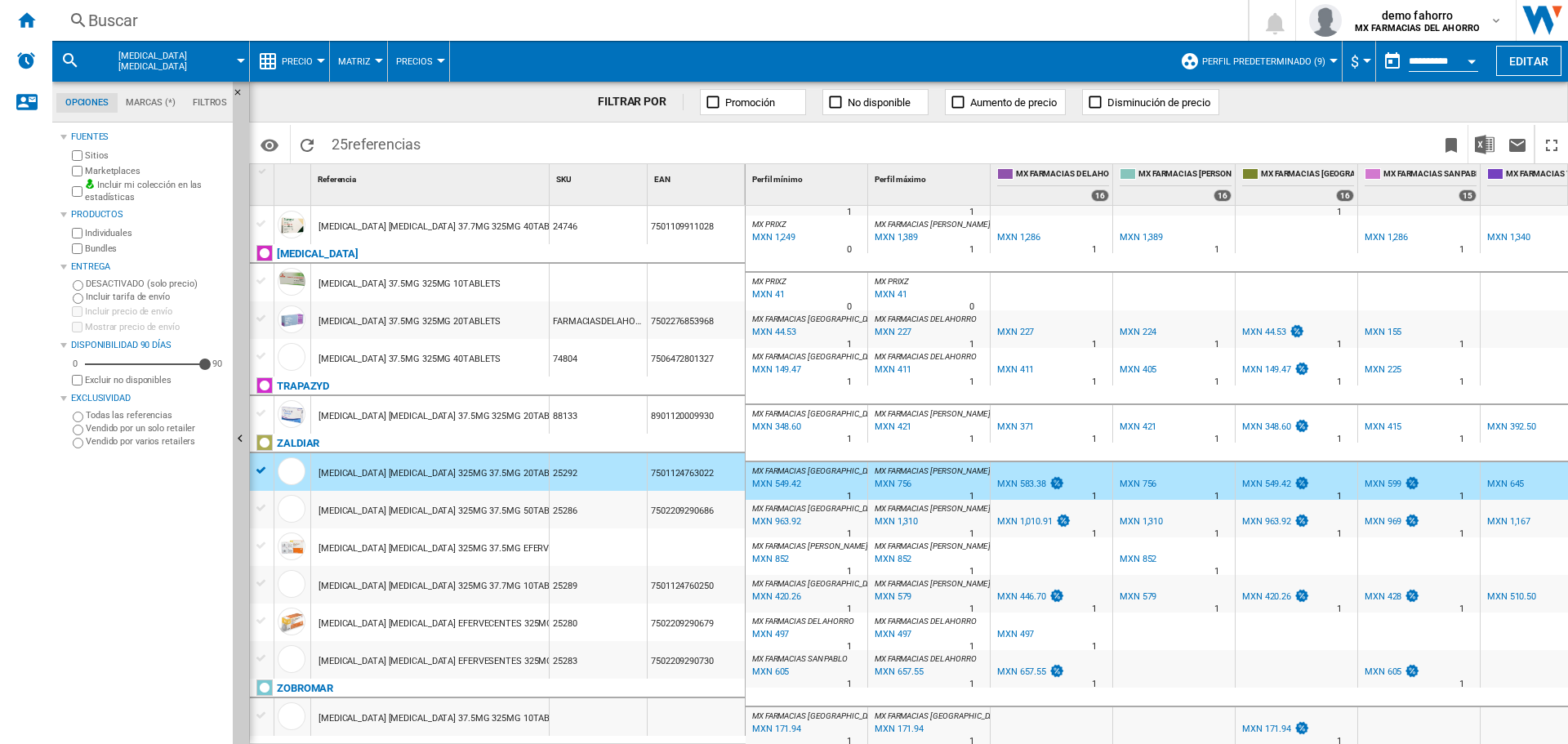
click at [539, 507] on div "[MEDICAL_DATA] [MEDICAL_DATA] 325MG 37.5MG 50TABLETS" at bounding box center [445, 511] width 252 height 38
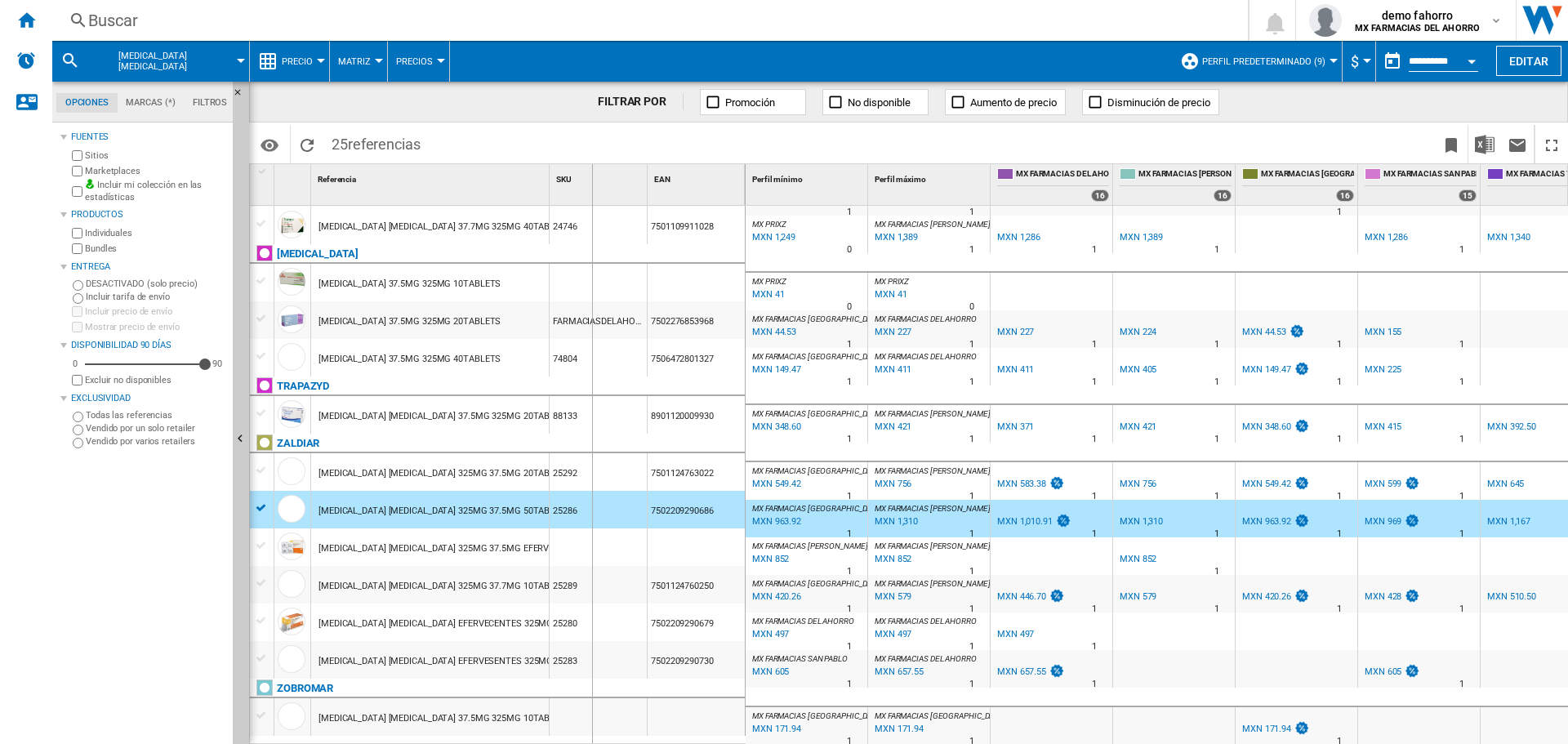
drag, startPoint x: 547, startPoint y: 183, endPoint x: 592, endPoint y: 183, distance: 45.0
click at [592, 183] on div "1 Referencia 1 SKU 1 EAN 1" at bounding box center [497, 184] width 496 height 41
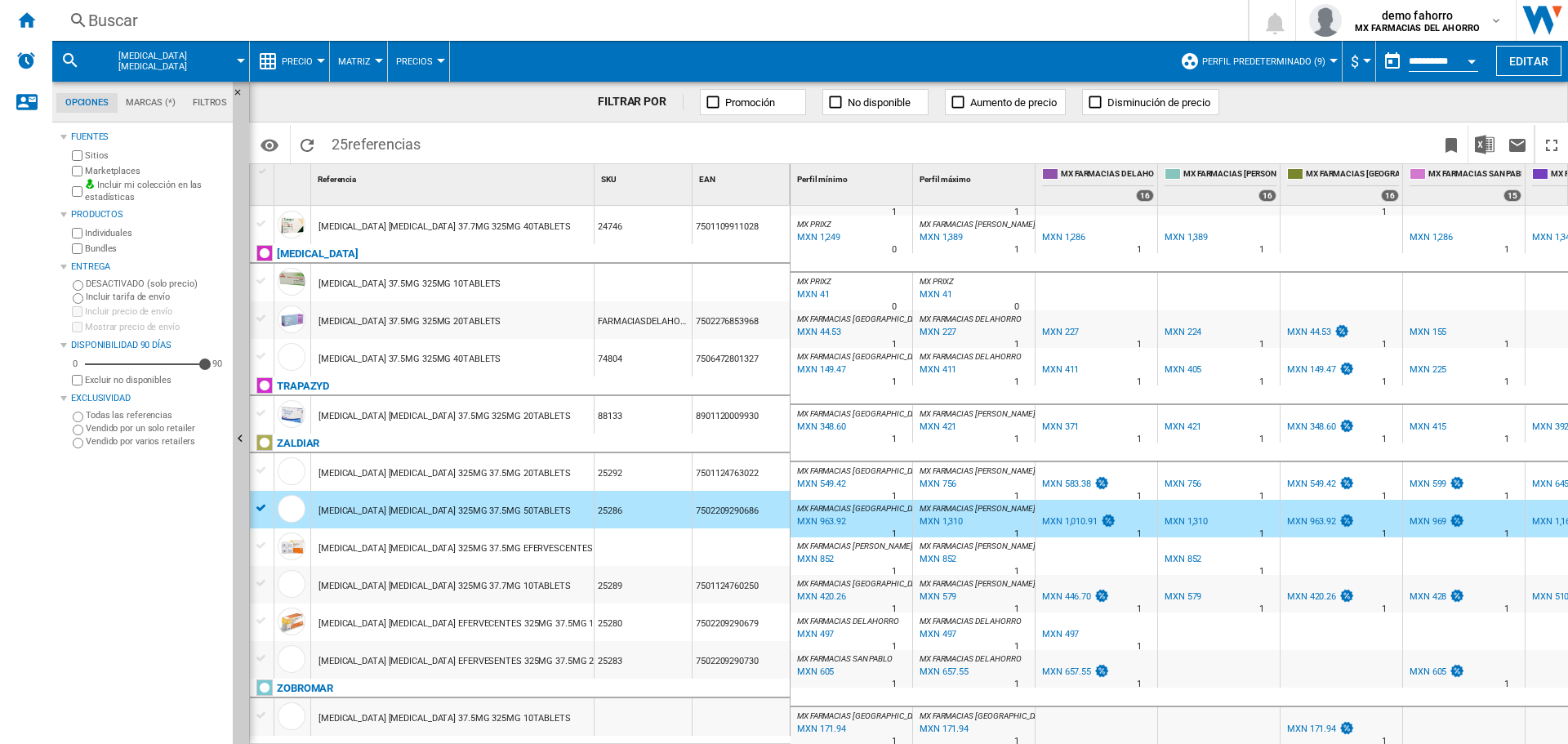
click at [557, 594] on div "[MEDICAL_DATA] [MEDICAL_DATA] EFERVESENTES 325MG 37.5MG 20TABLETS" at bounding box center [477, 661] width 318 height 38
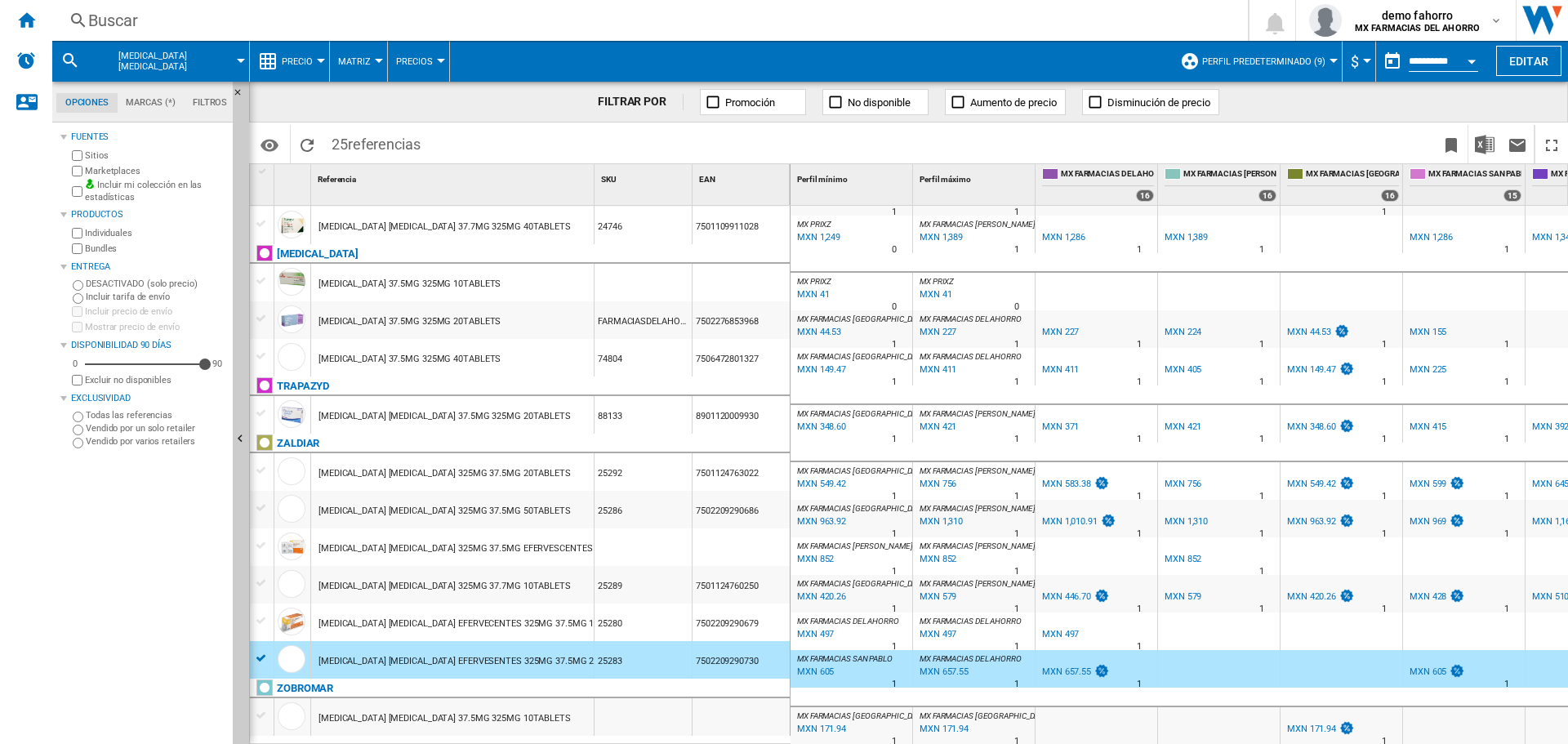
click at [348, 30] on div "Buscar" at bounding box center [647, 20] width 1117 height 23
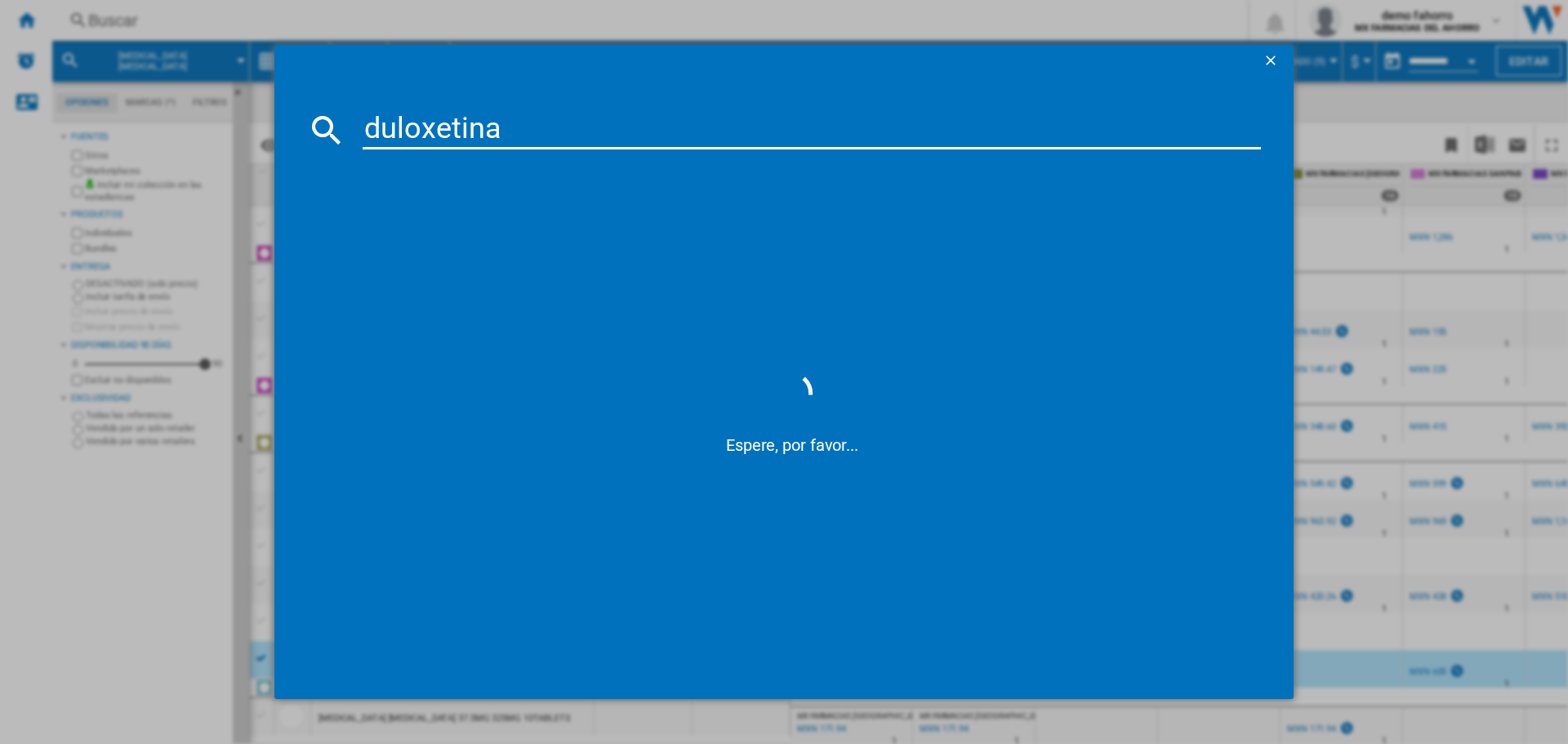
type input "duloxetina"
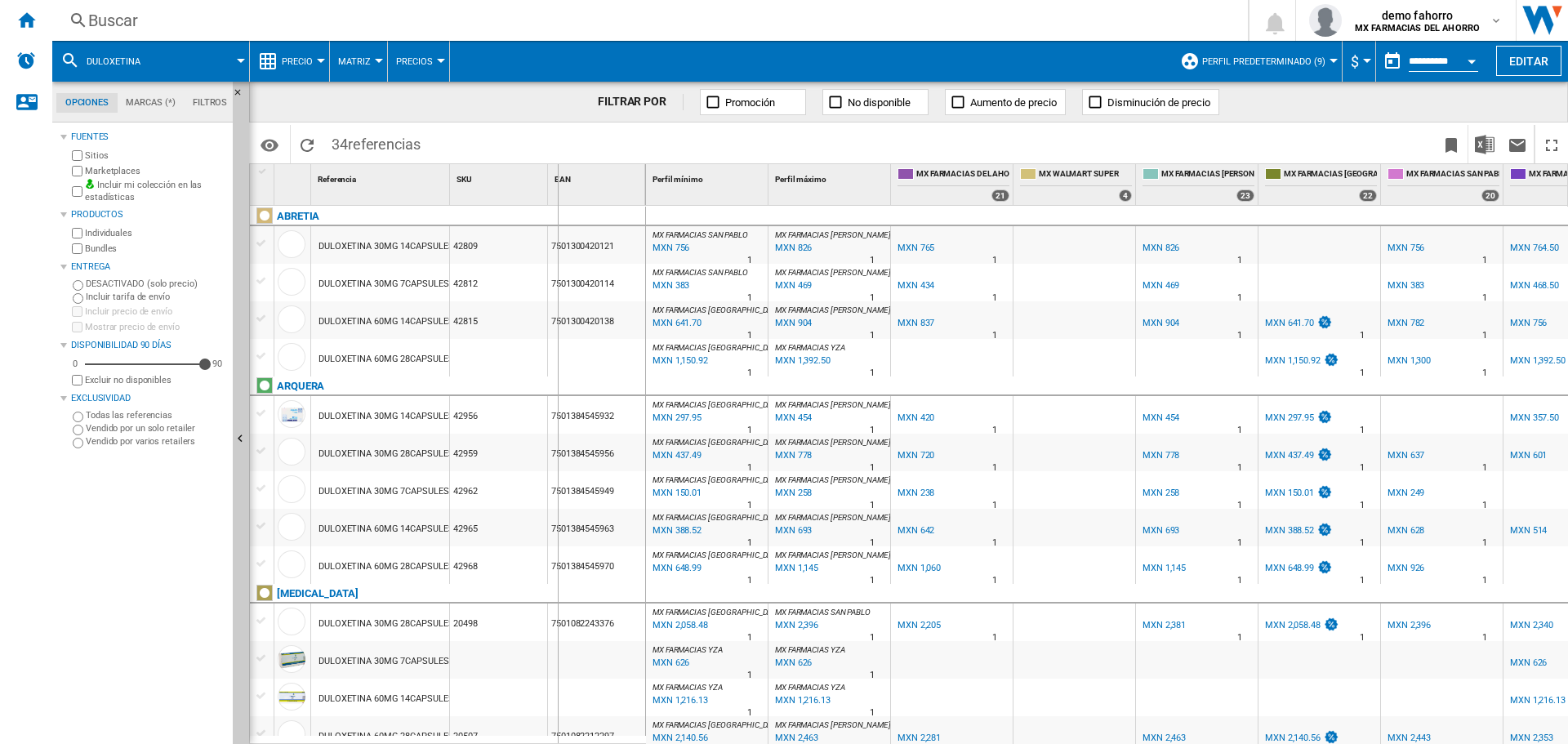
drag, startPoint x: 451, startPoint y: 175, endPoint x: 557, endPoint y: 177, distance: 106.0
click at [557, 177] on div "1 Referencia 1 SKU 1 EAN 1" at bounding box center [448, 184] width 396 height 41
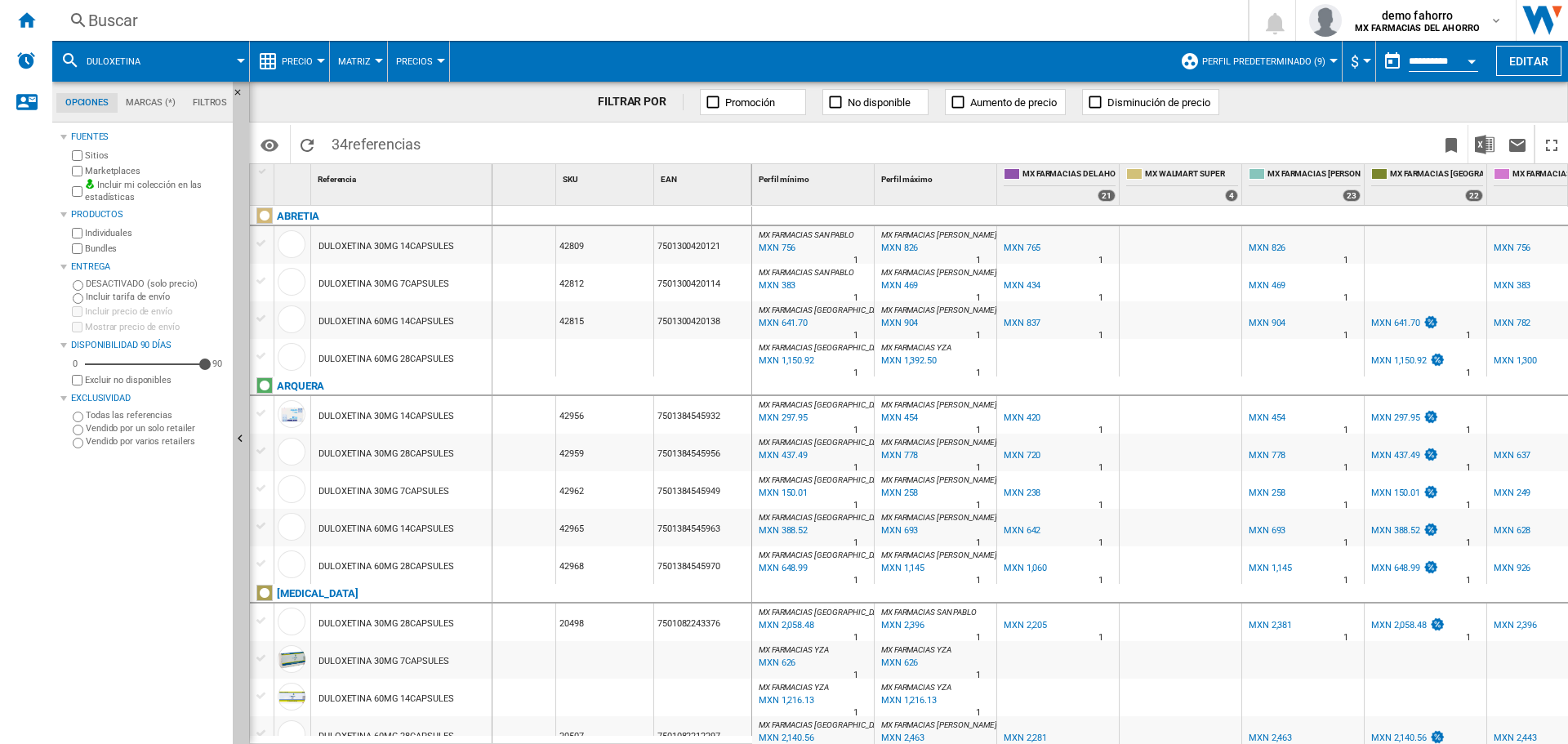
drag, startPoint x: 557, startPoint y: 176, endPoint x: 491, endPoint y: 197, distance: 69.3
click at [491, 197] on div "1 Referencia 1 SKU 1 EAN 1" at bounding box center [501, 184] width 502 height 41
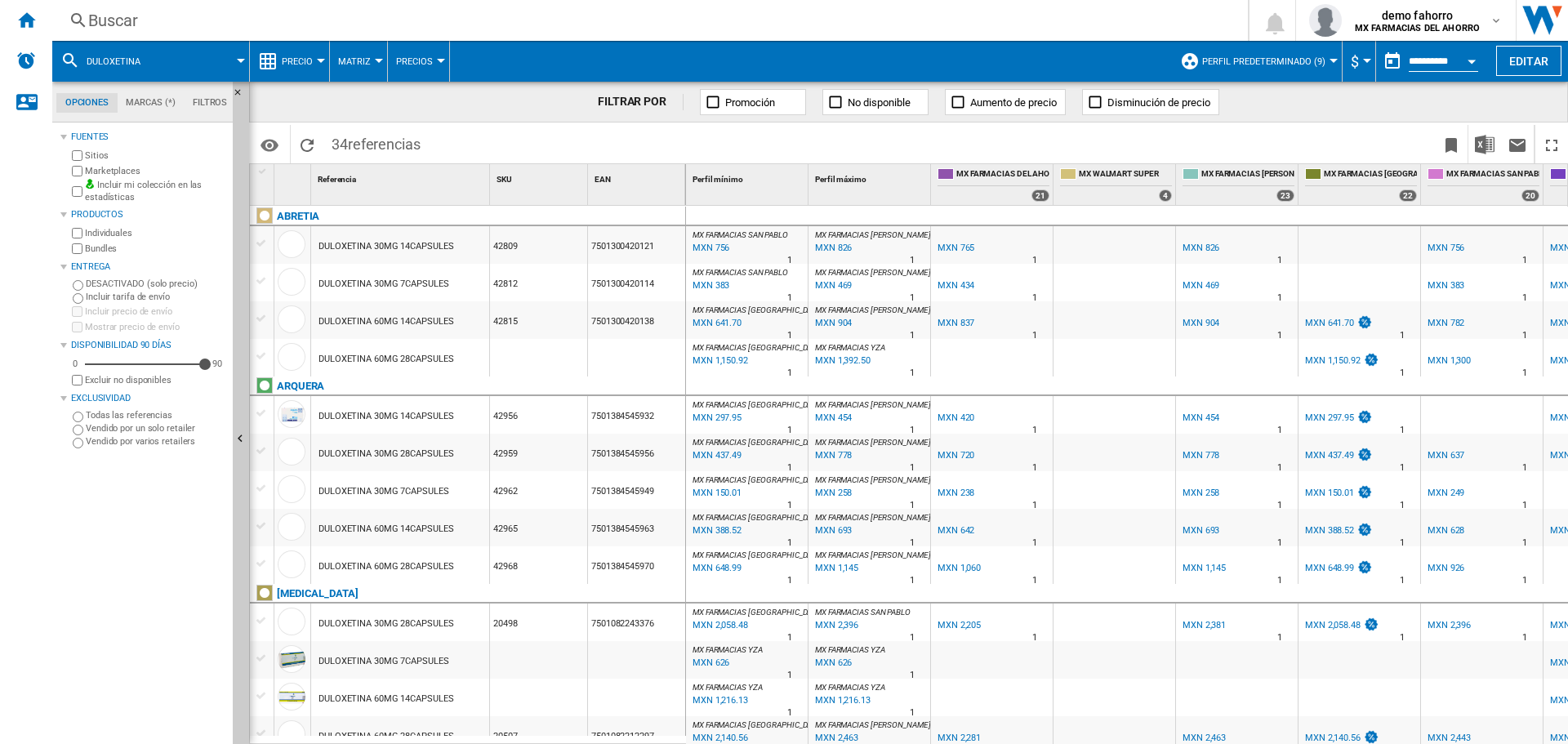
click at [435, 363] on div "DULOXETINA 60MG 28CAPSULES" at bounding box center [385, 359] width 135 height 38
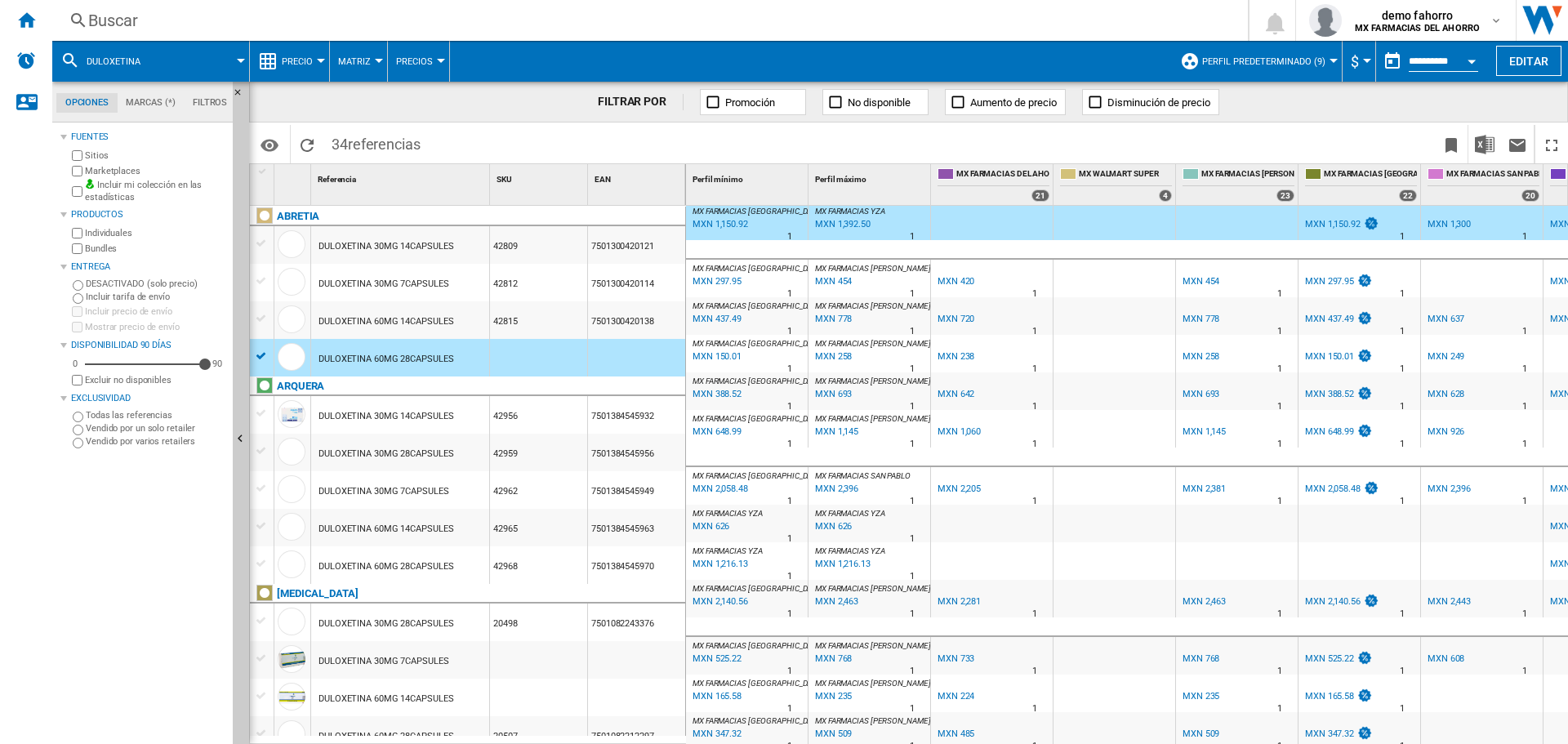
scroll to position [136, 0]
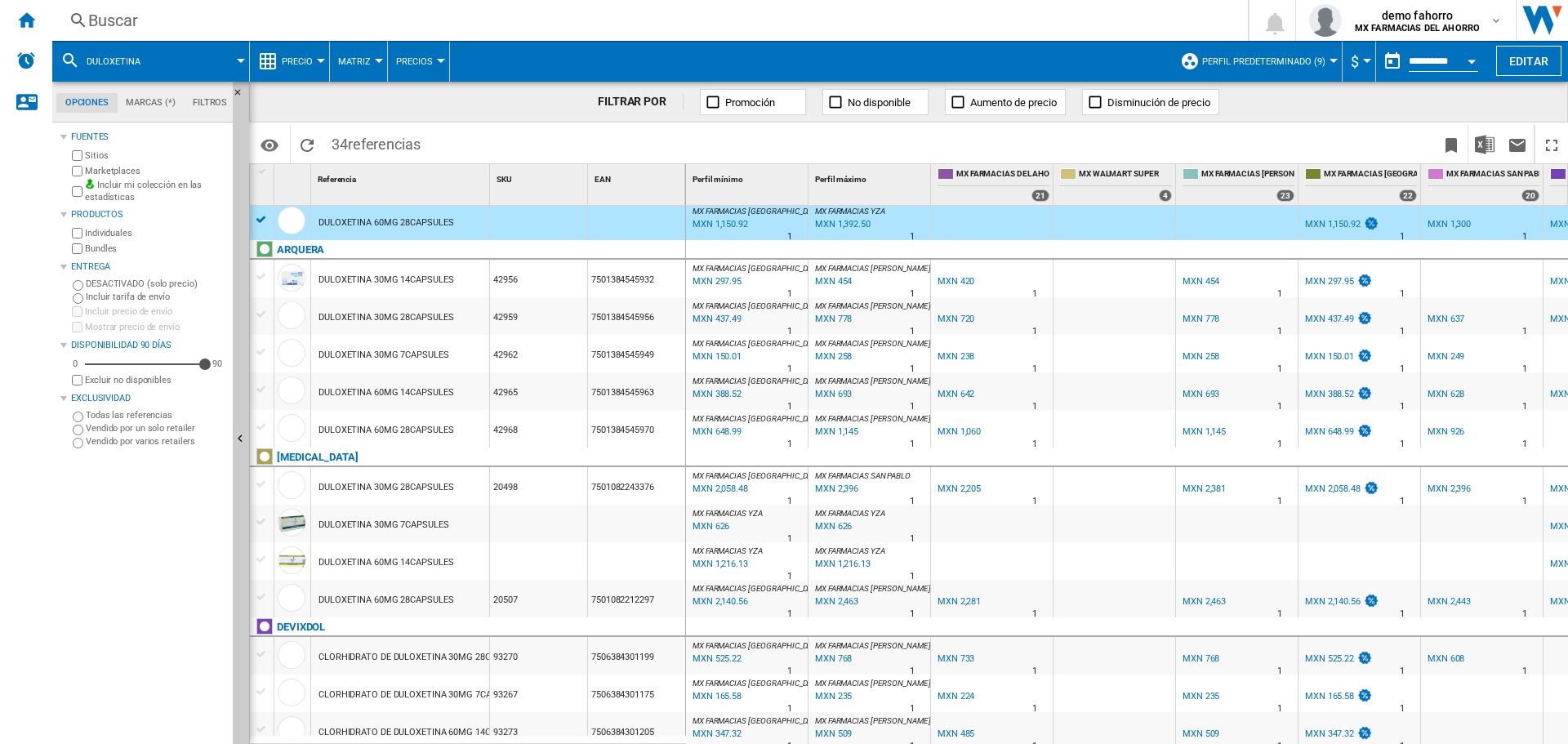
click at [462, 432] on div "DULOXETINA 60MG 28CAPSULES" at bounding box center [400, 428] width 178 height 38
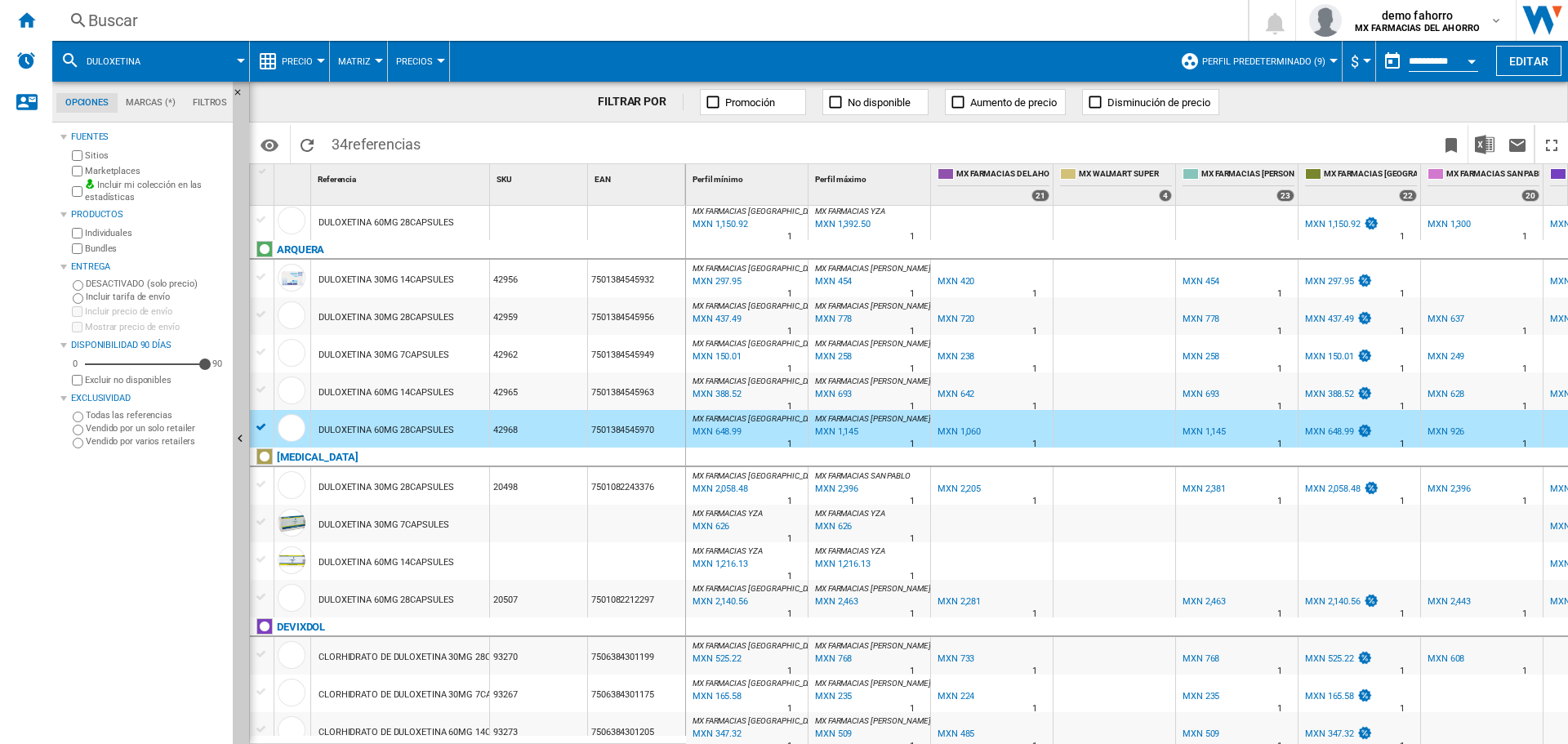
scroll to position [273, 0]
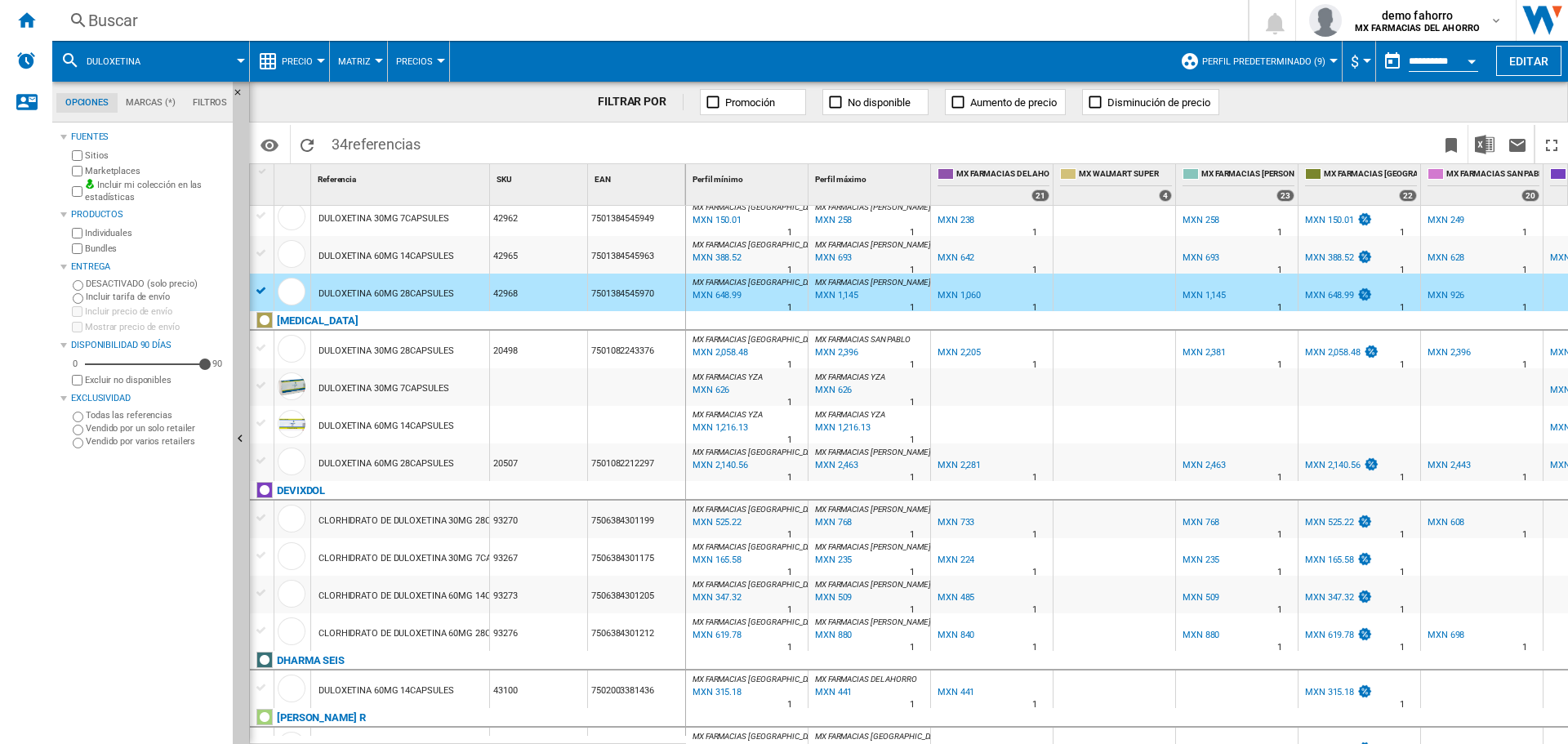
click at [458, 470] on div "DULOXETINA 60MG 28CAPSULES" at bounding box center [400, 462] width 178 height 38
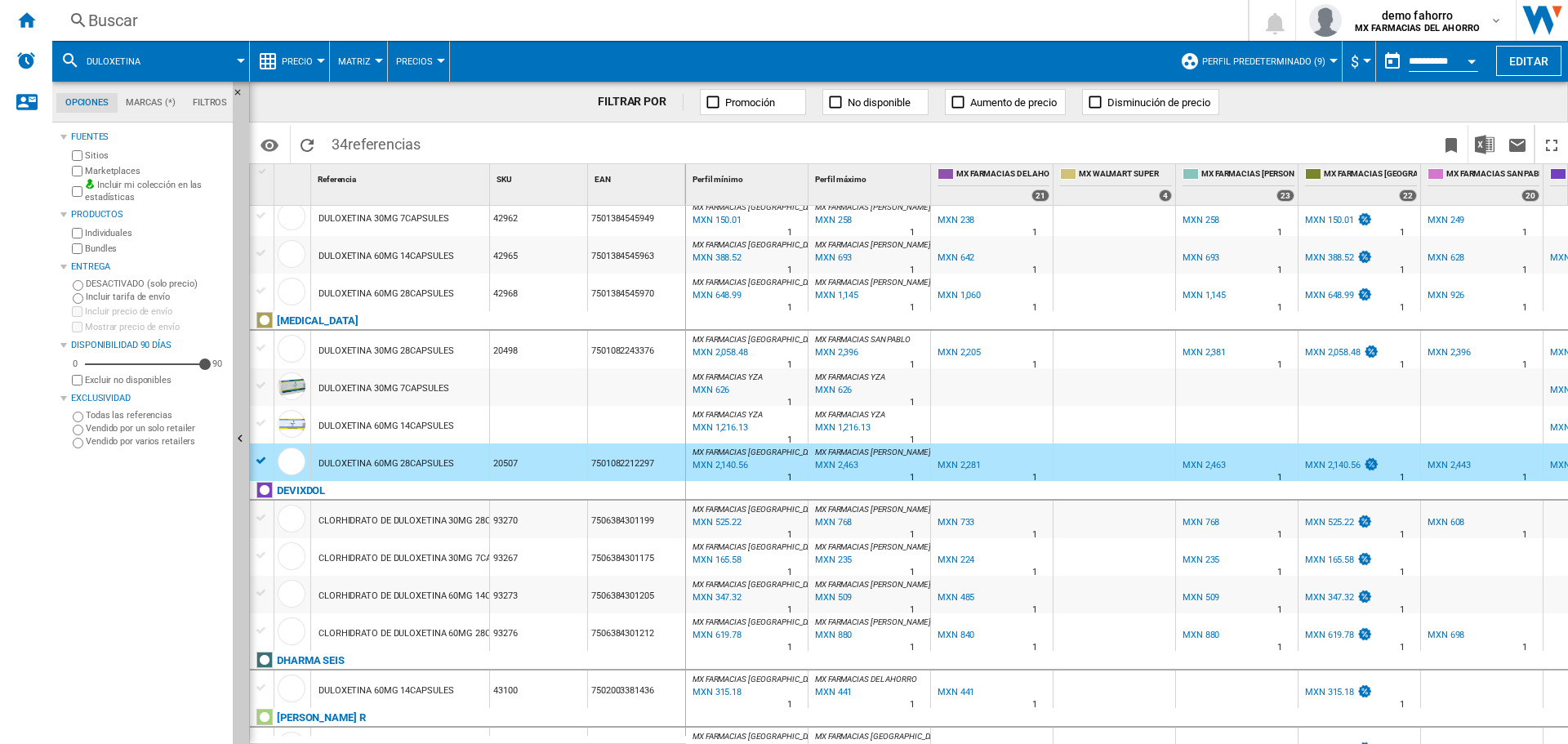
scroll to position [409, 0]
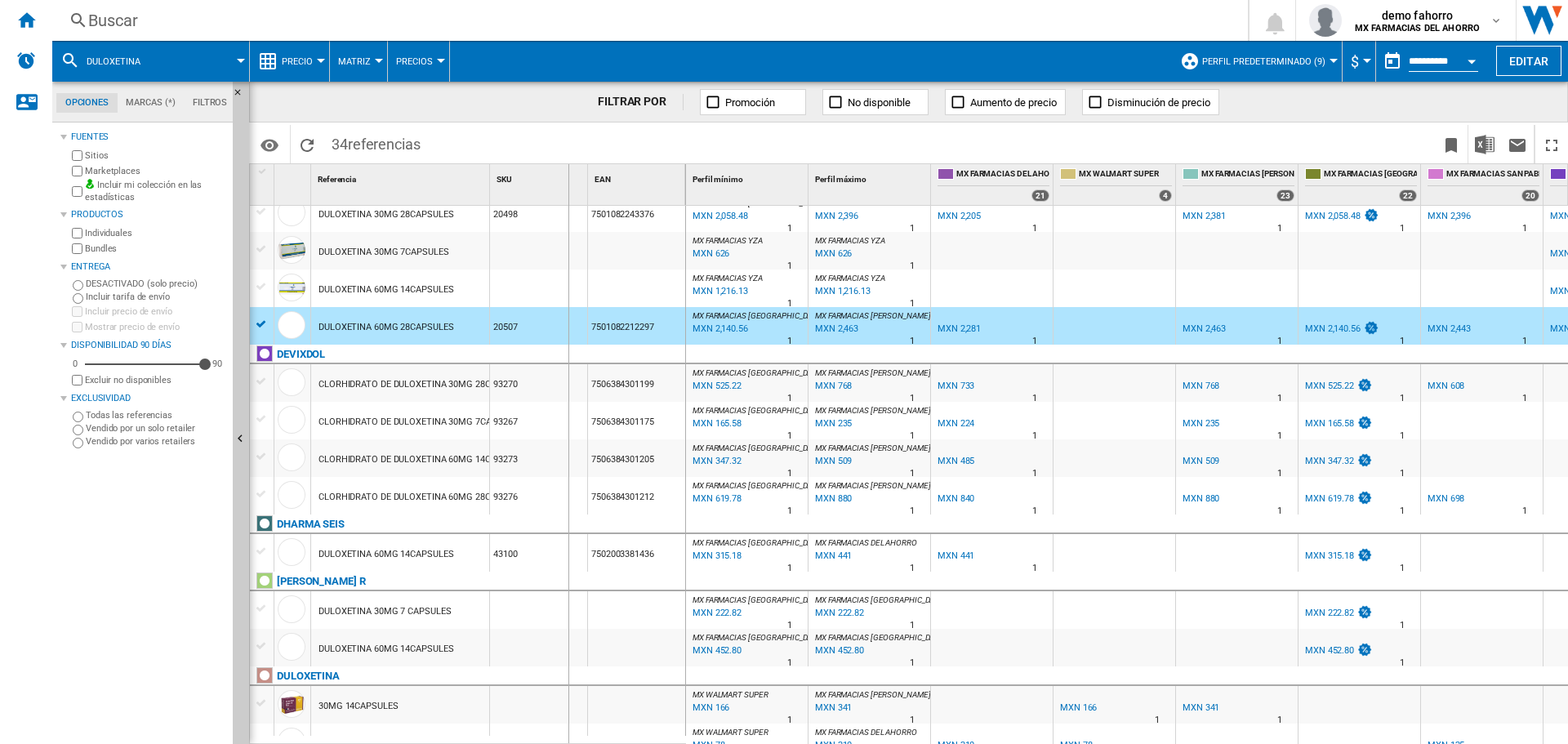
drag, startPoint x: 493, startPoint y: 173, endPoint x: 568, endPoint y: 182, distance: 75.5
click at [568, 182] on div "SKU 1" at bounding box center [538, 184] width 98 height 41
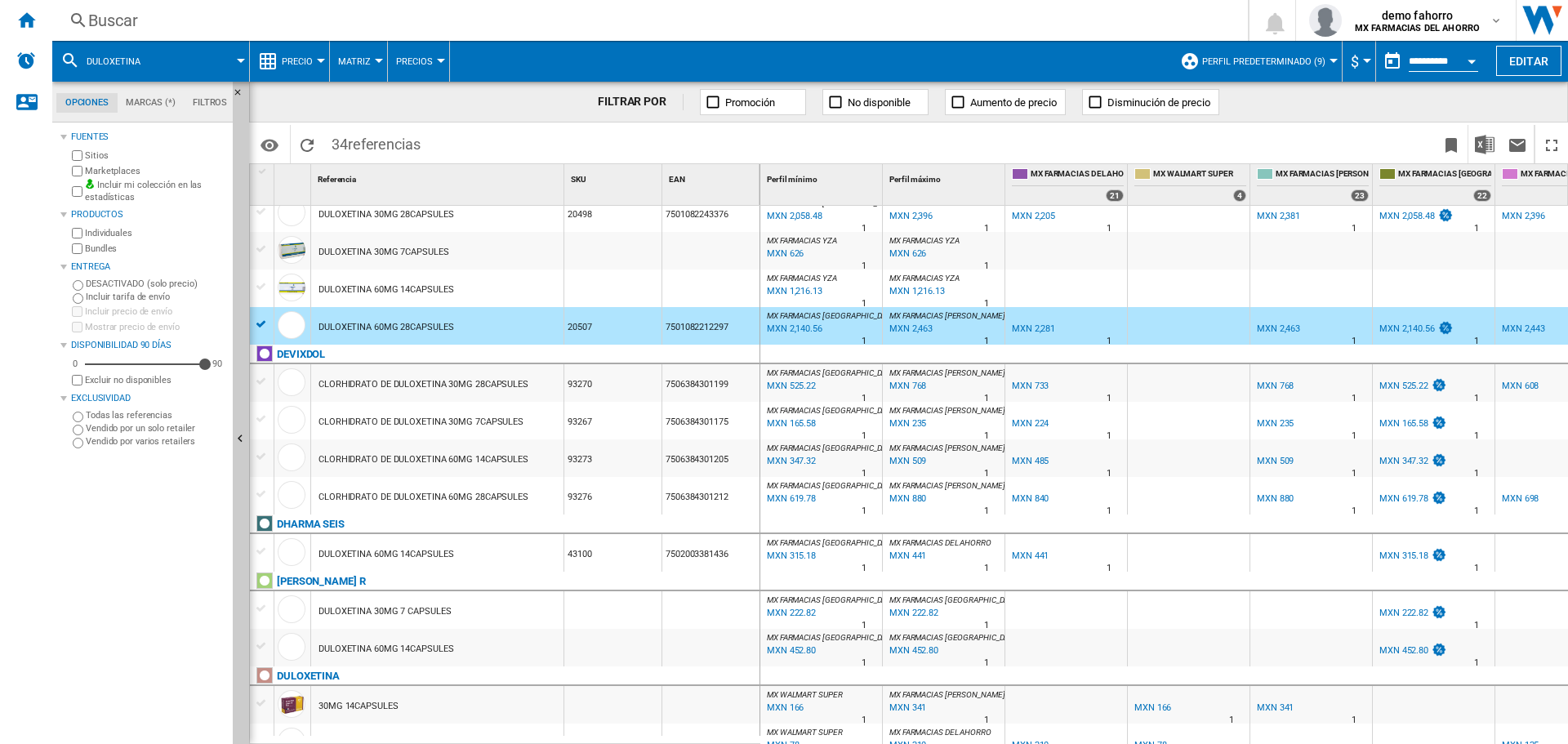
click at [530, 503] on div "CLORHIDRATO DE DULOXETINA 60MG 28CAPSULES" at bounding box center [437, 496] width 252 height 38
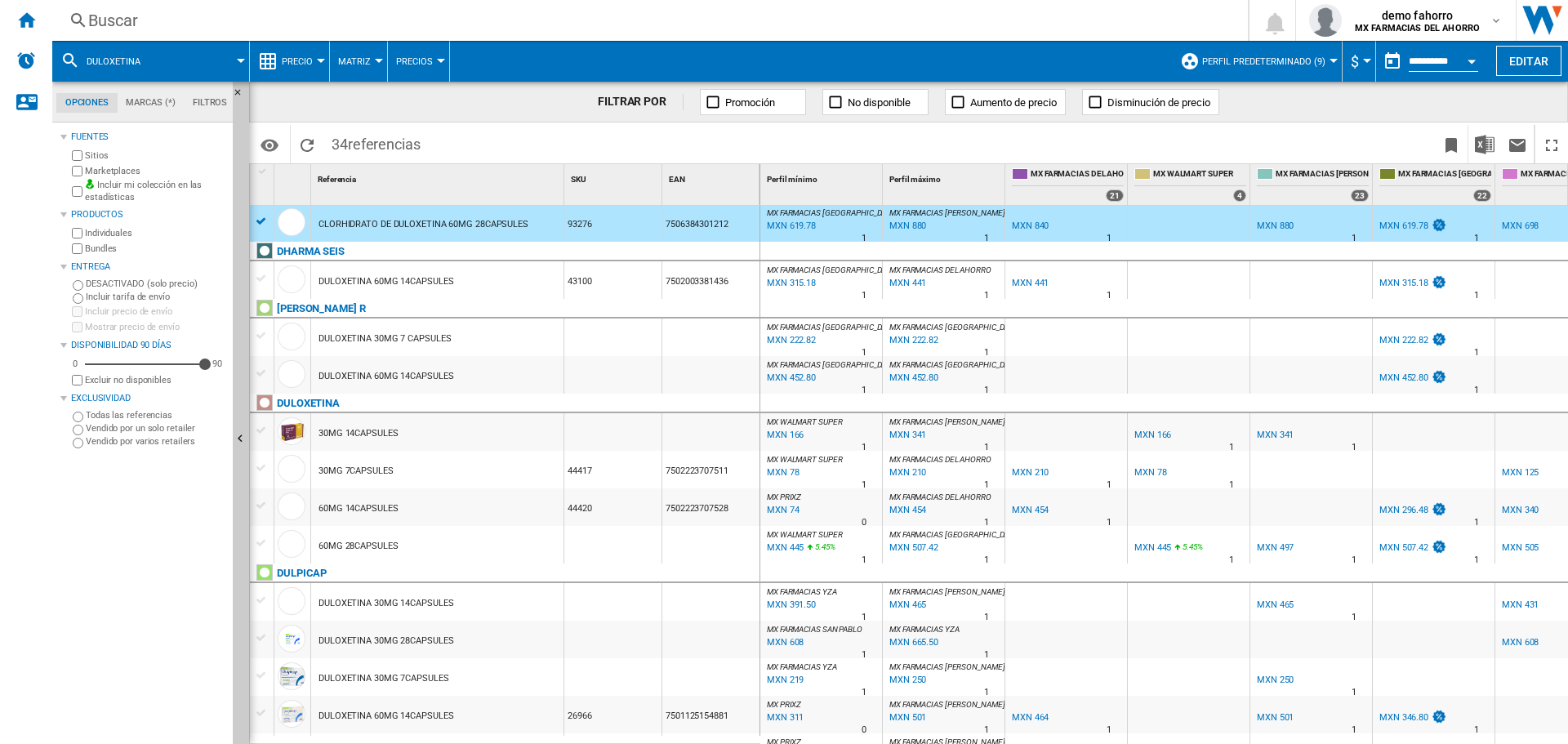
scroll to position [818, 0]
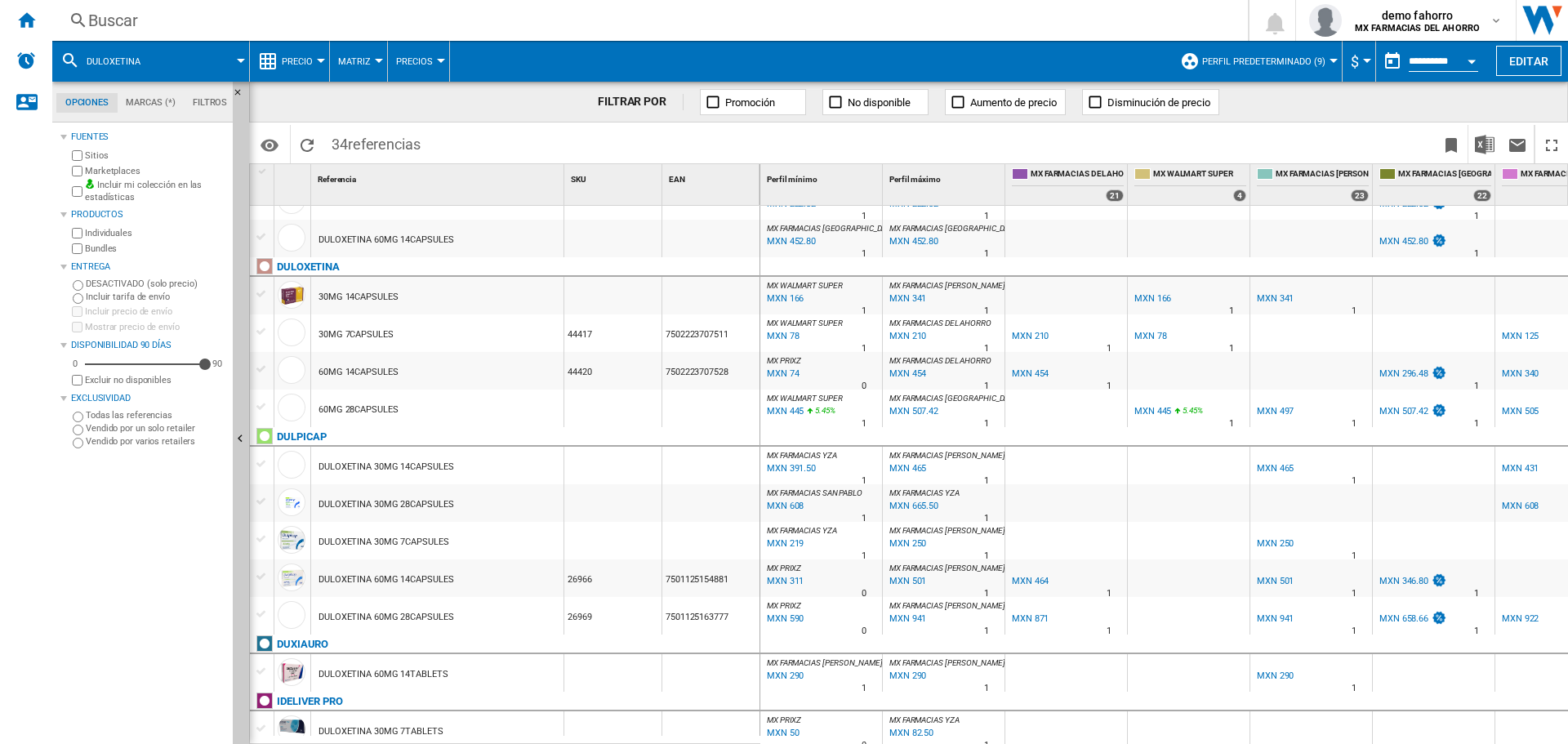
click at [434, 405] on div "60MG 28CAPSULES" at bounding box center [437, 408] width 252 height 38
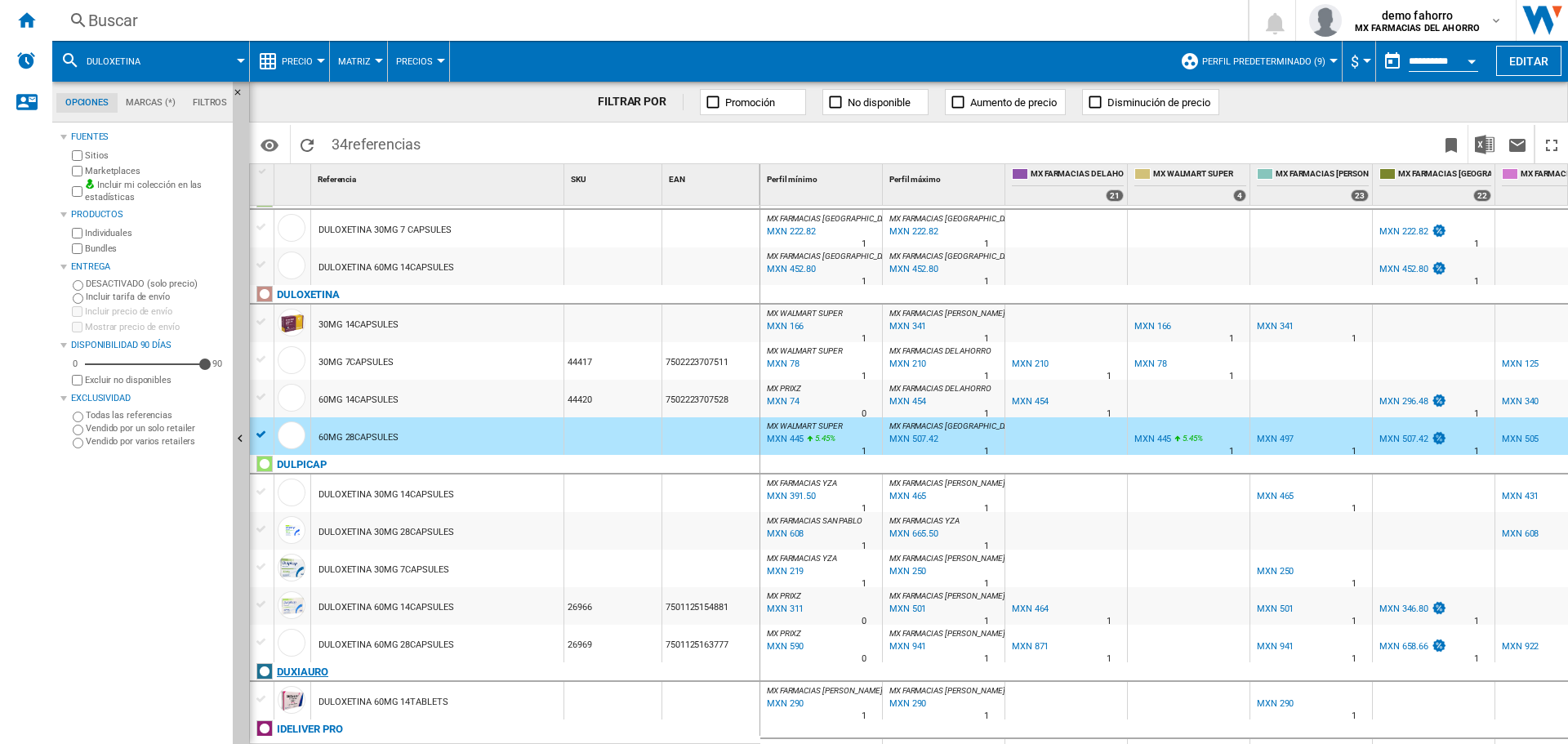
scroll to position [927, 0]
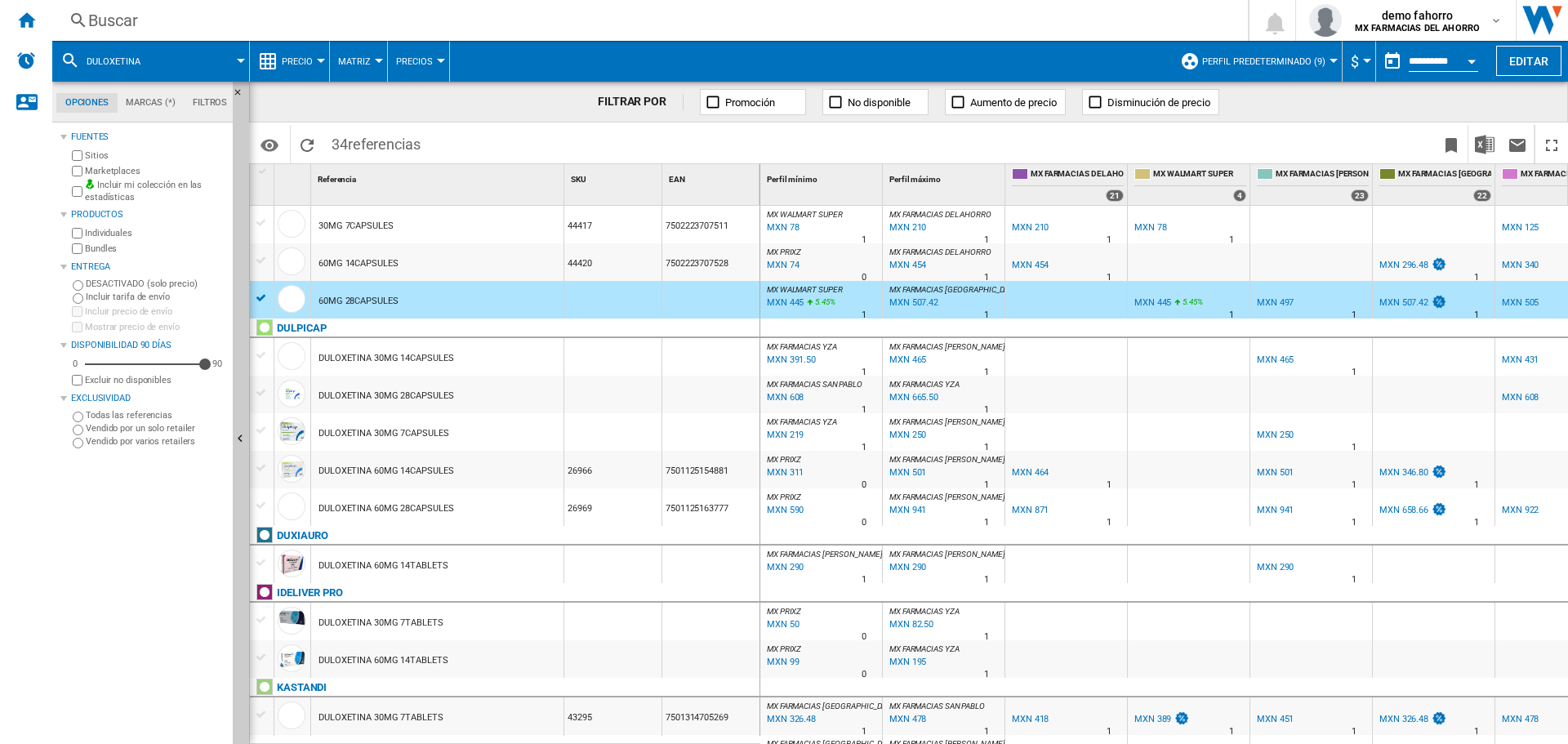
click at [445, 505] on div "DULOXETINA 60MG 28CAPSULES" at bounding box center [385, 508] width 135 height 38
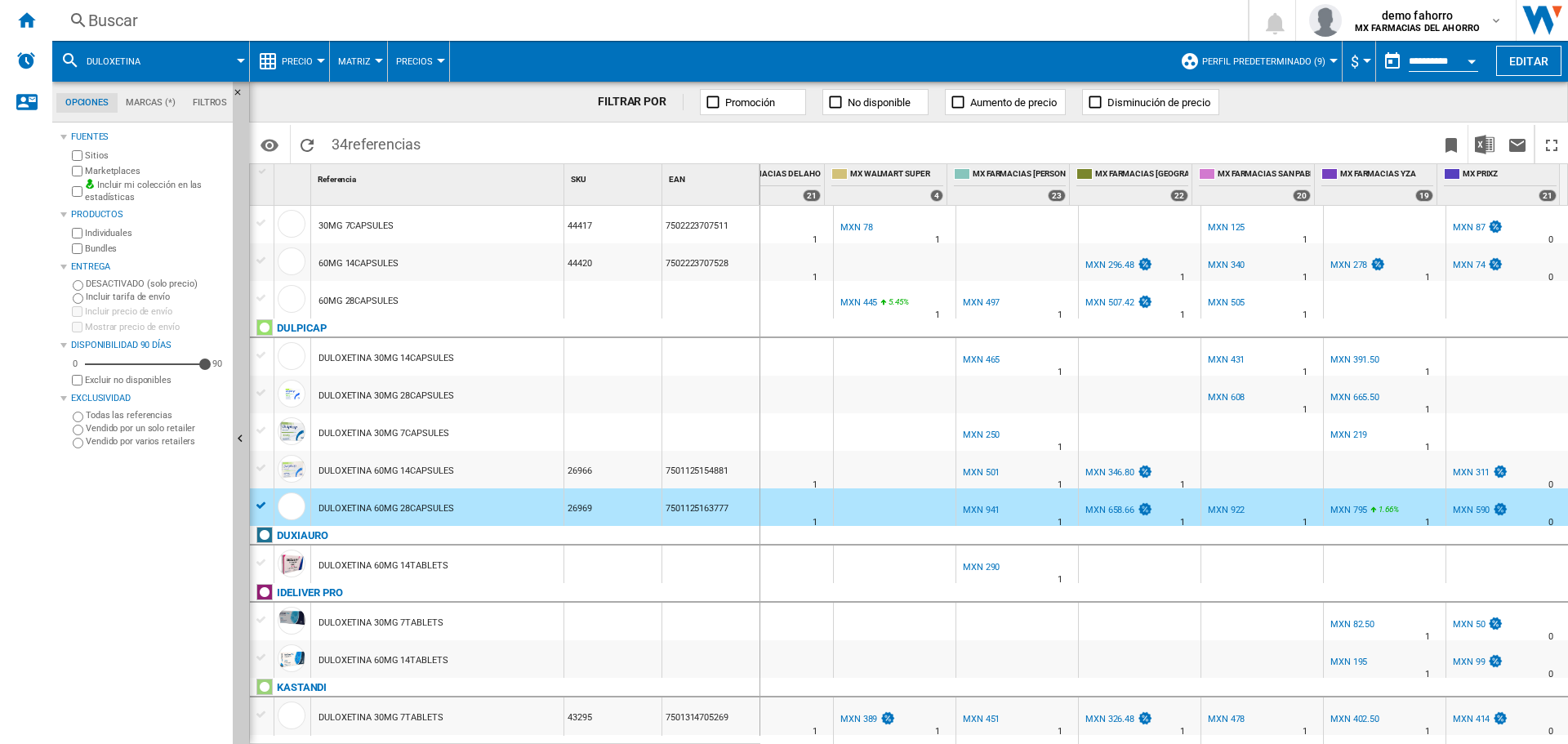
scroll to position [0, 0]
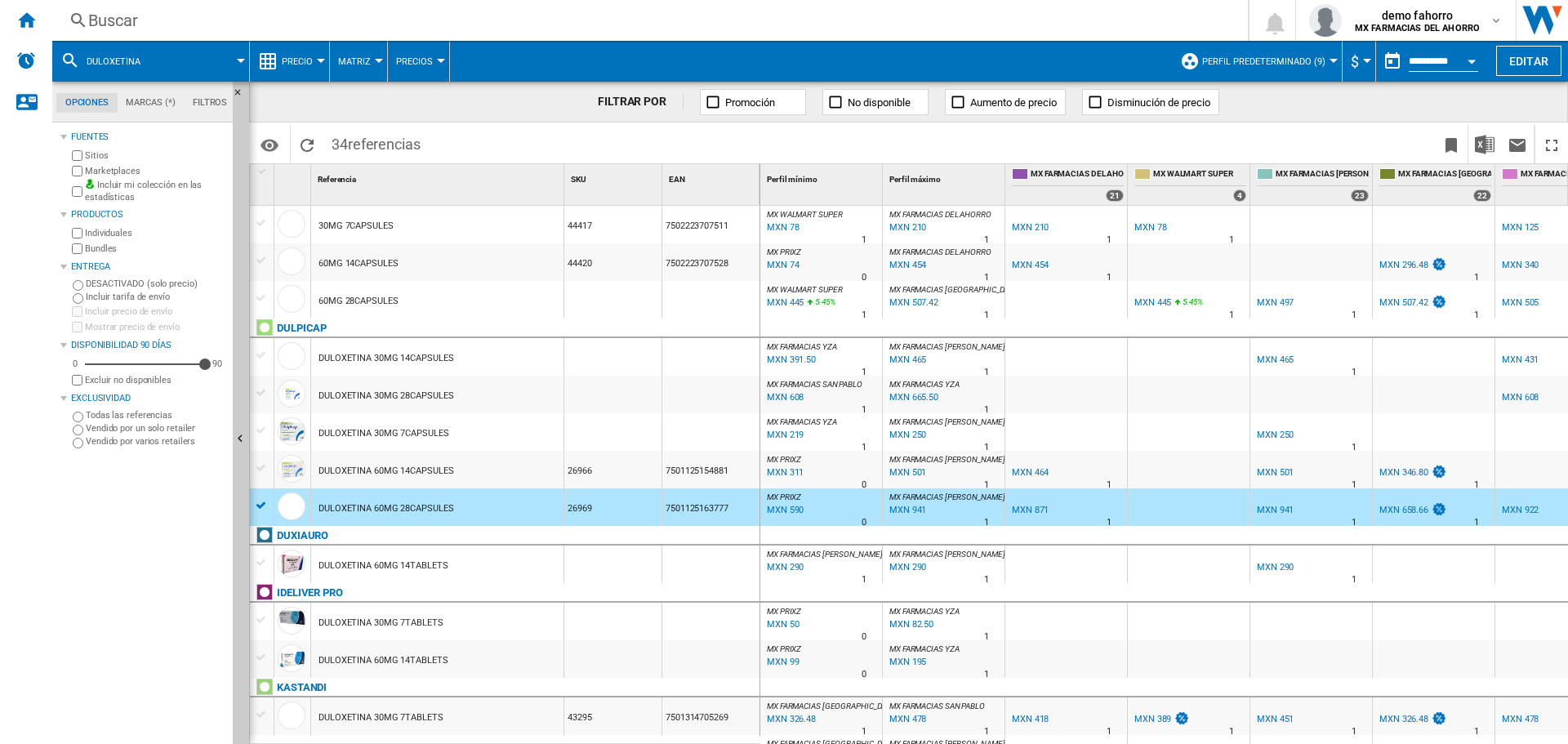
click at [522, 24] on div "Buscar" at bounding box center [647, 20] width 1117 height 23
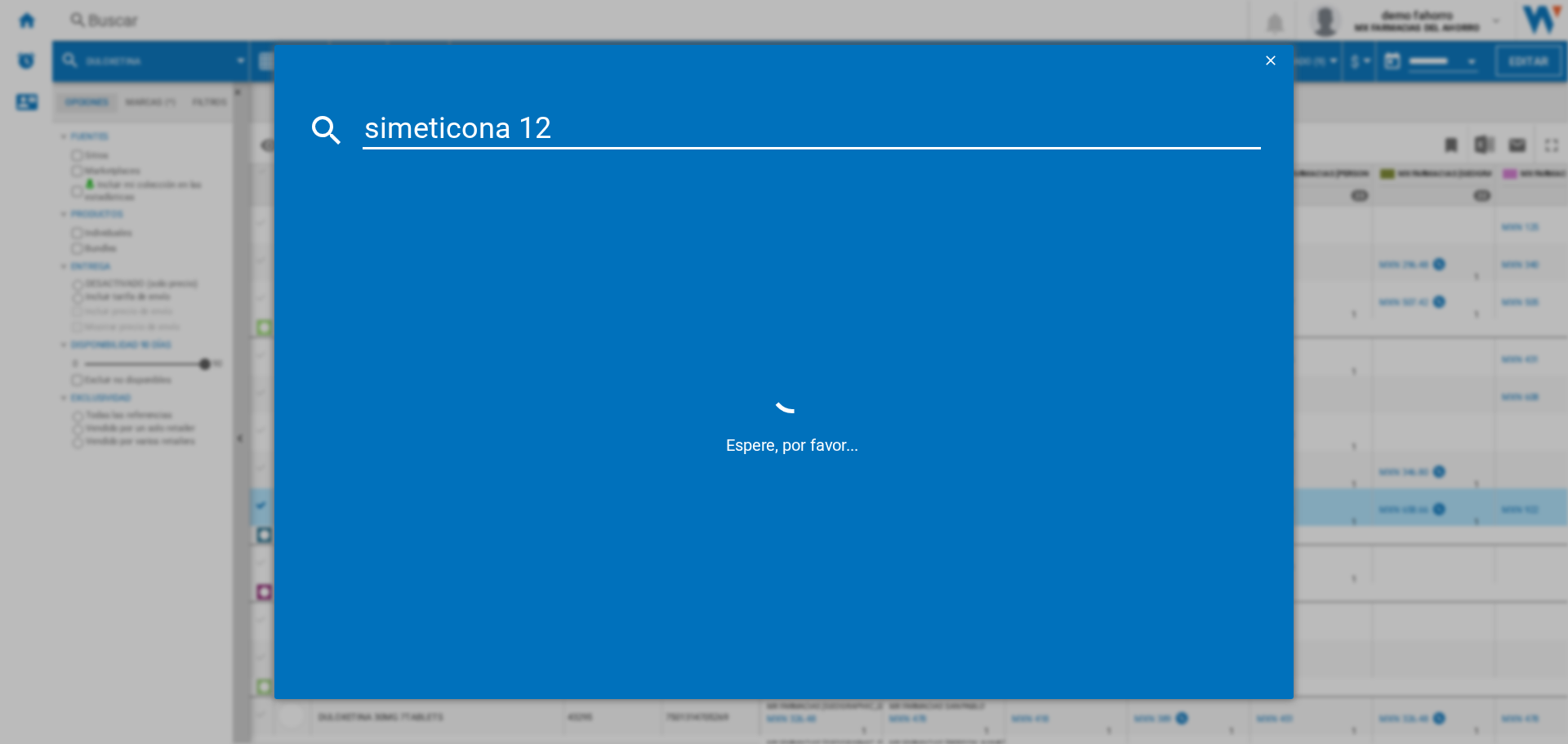
type input "simeticona 125"
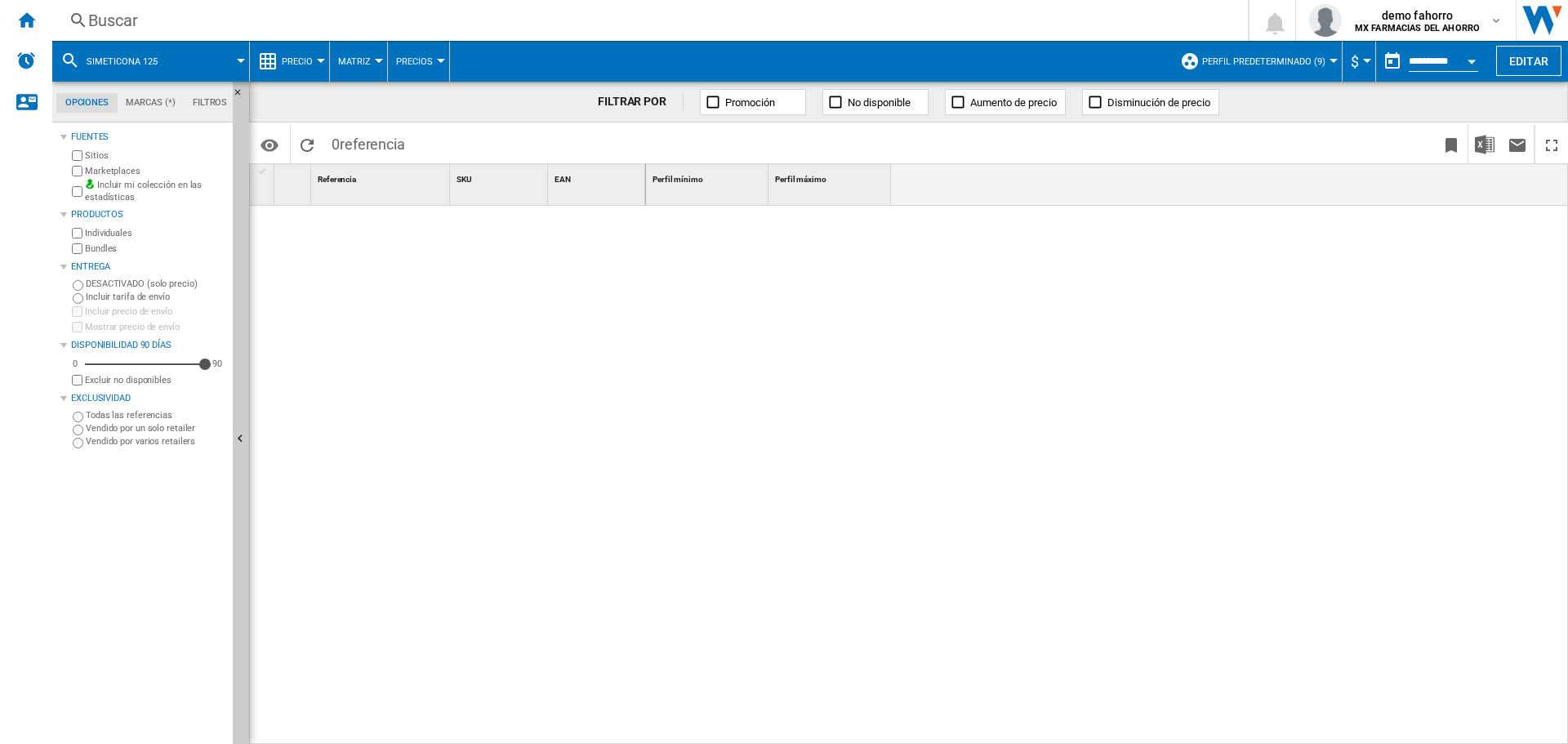
click at [274, 24] on div "Buscar" at bounding box center [647, 20] width 1117 height 23
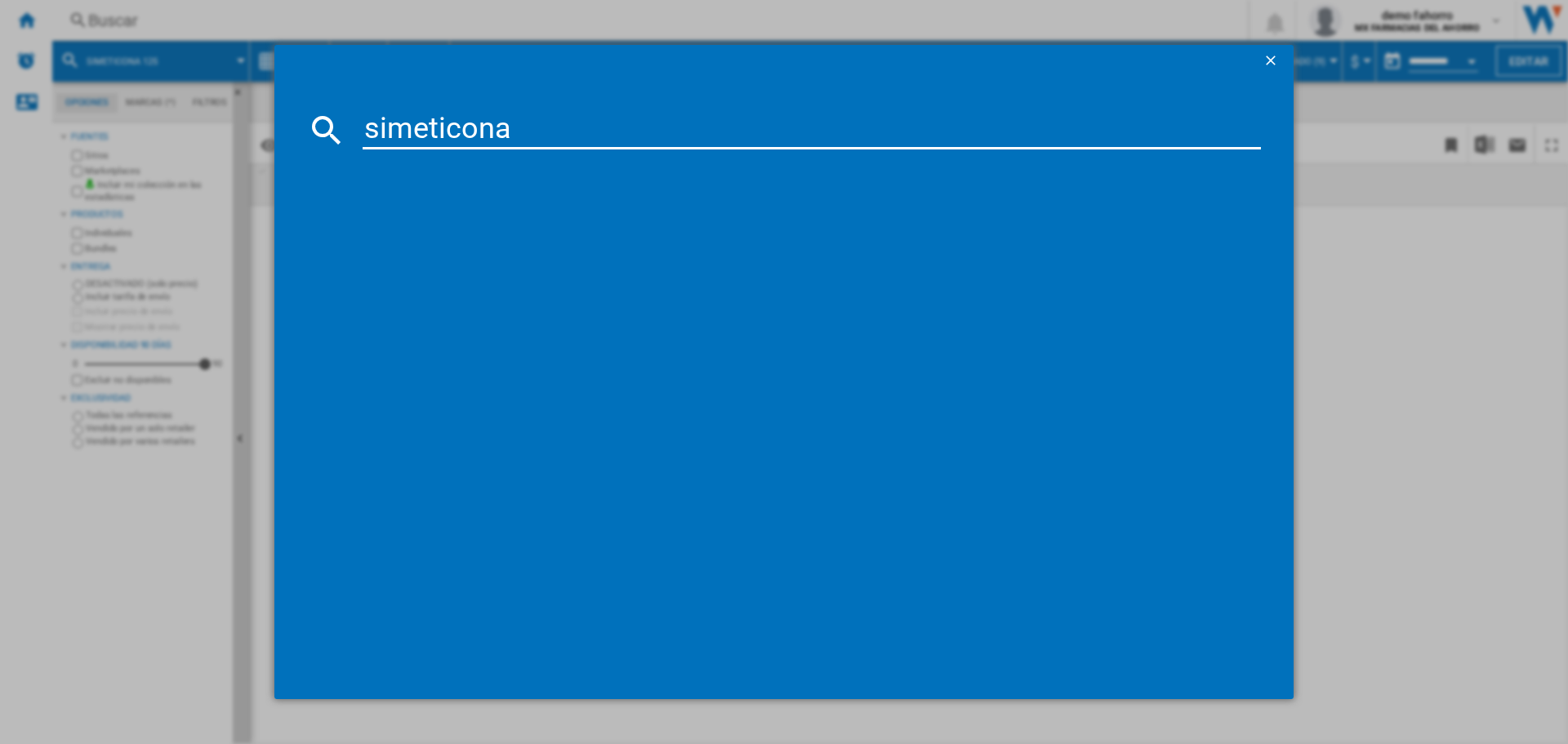
type input "simeticona"
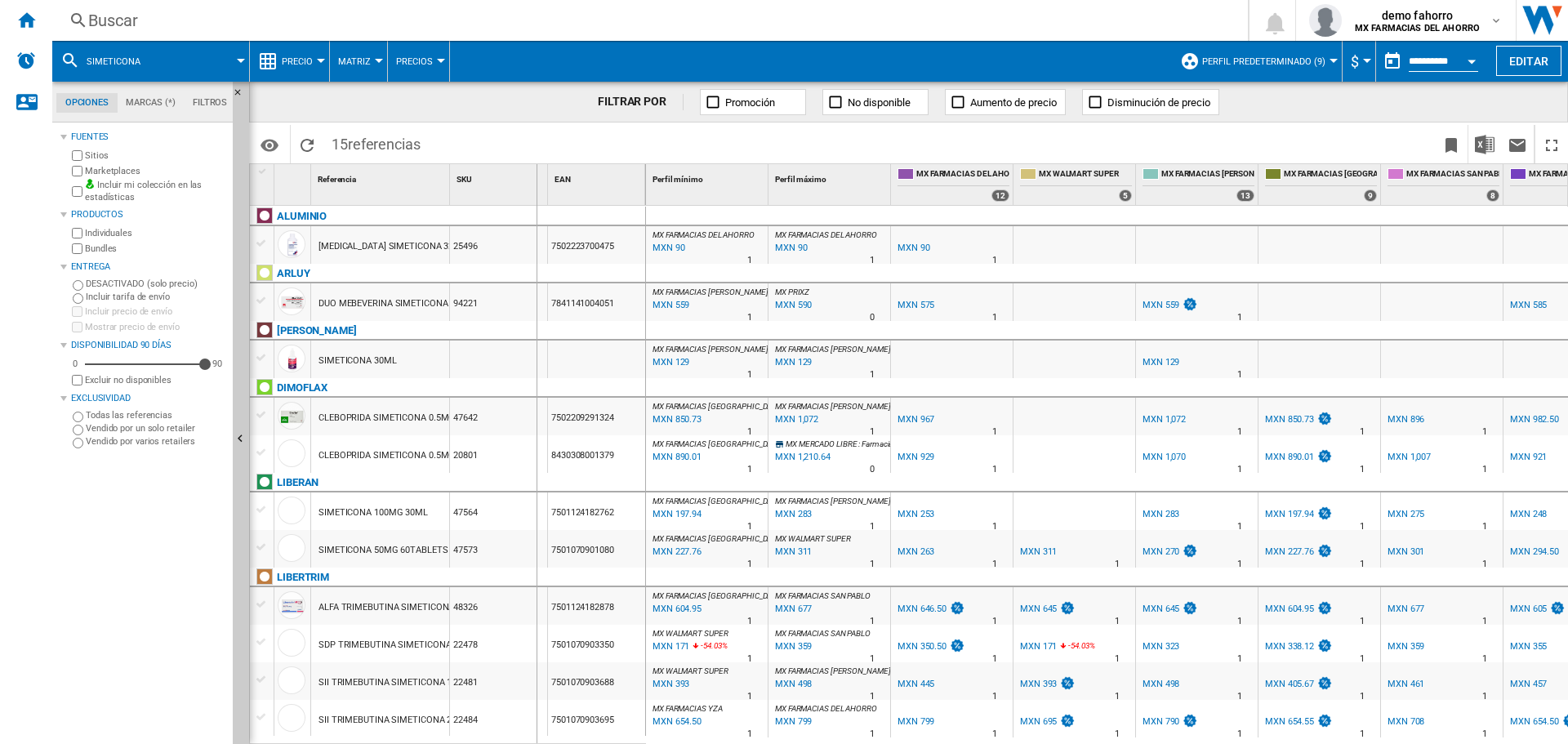
drag, startPoint x: 451, startPoint y: 175, endPoint x: 536, endPoint y: 187, distance: 85.8
click at [536, 187] on div "SKU 1" at bounding box center [498, 184] width 98 height 41
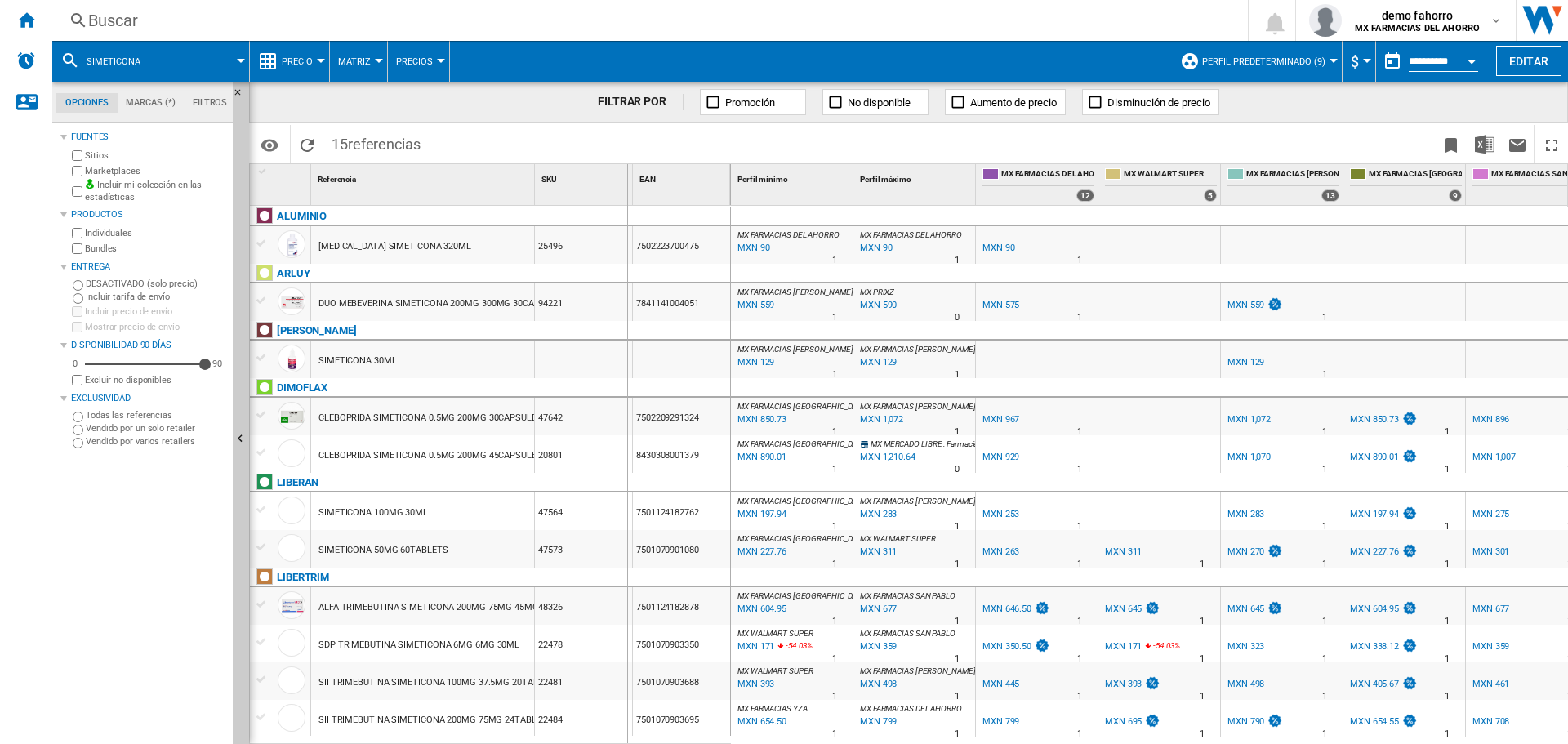
drag, startPoint x: 535, startPoint y: 181, endPoint x: 626, endPoint y: 178, distance: 91.0
click at [626, 178] on div "SKU 1" at bounding box center [583, 184] width 98 height 41
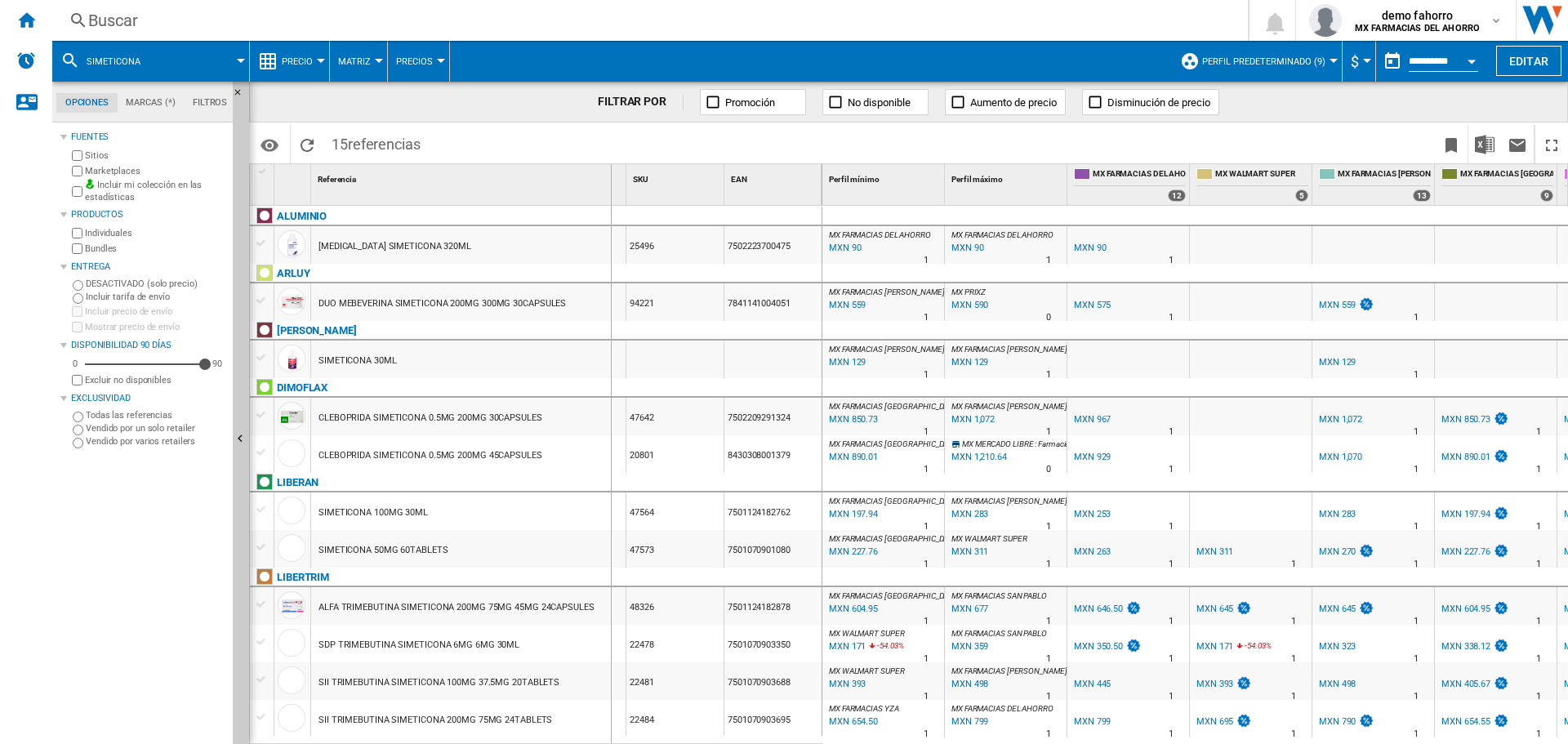
drag, startPoint x: 626, startPoint y: 178, endPoint x: 610, endPoint y: 183, distance: 16.8
click at [610, 183] on div "1 Referencia 1 SKU 1 EAN 1" at bounding box center [536, 184] width 573 height 41
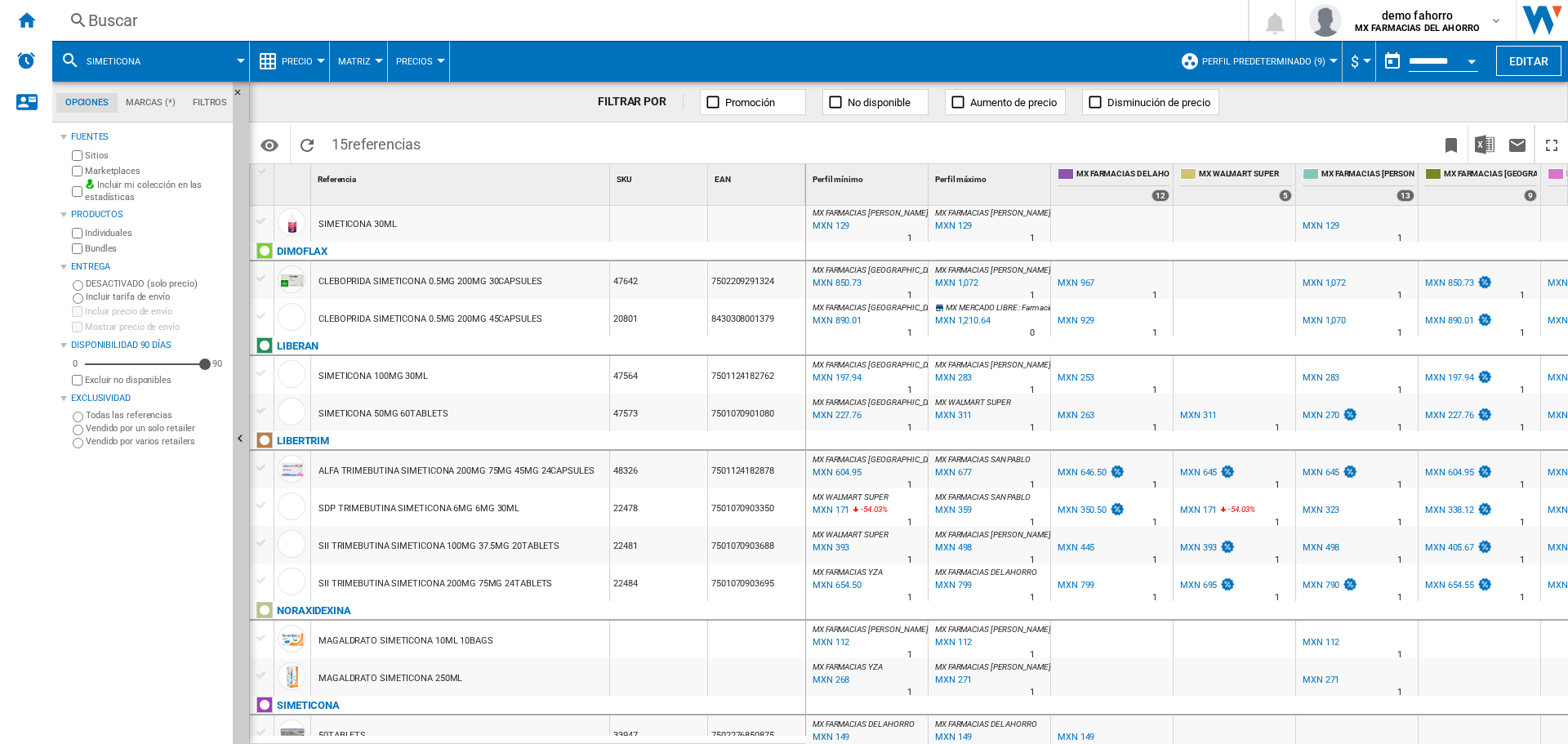
scroll to position [181, 0]
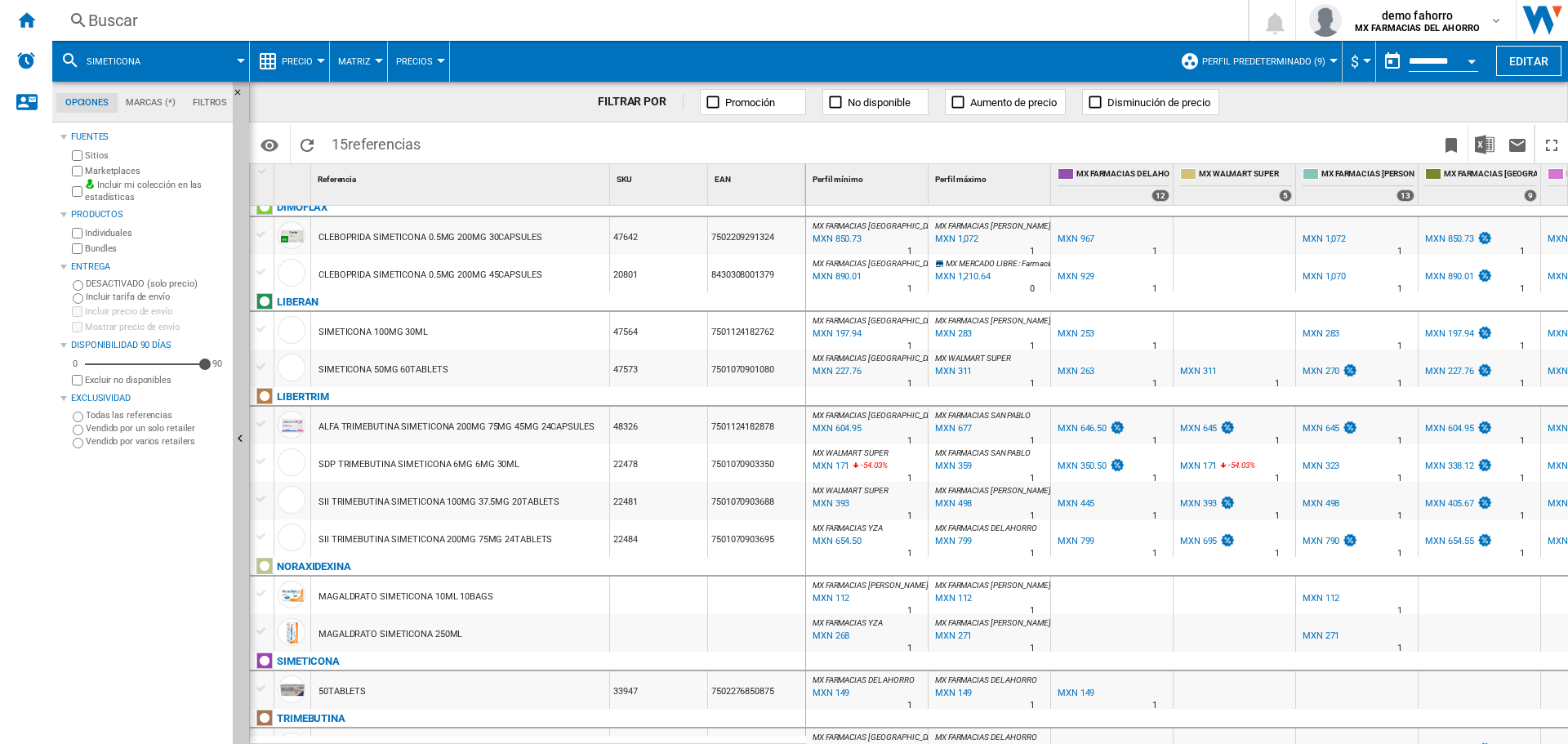
click at [839, 374] on div "MXN 227.76" at bounding box center [836, 372] width 52 height 17
click at [830, 594] on div "MXN 112" at bounding box center [829, 599] width 39 height 17
click at [841, 594] on div "MXN 149" at bounding box center [829, 694] width 39 height 17
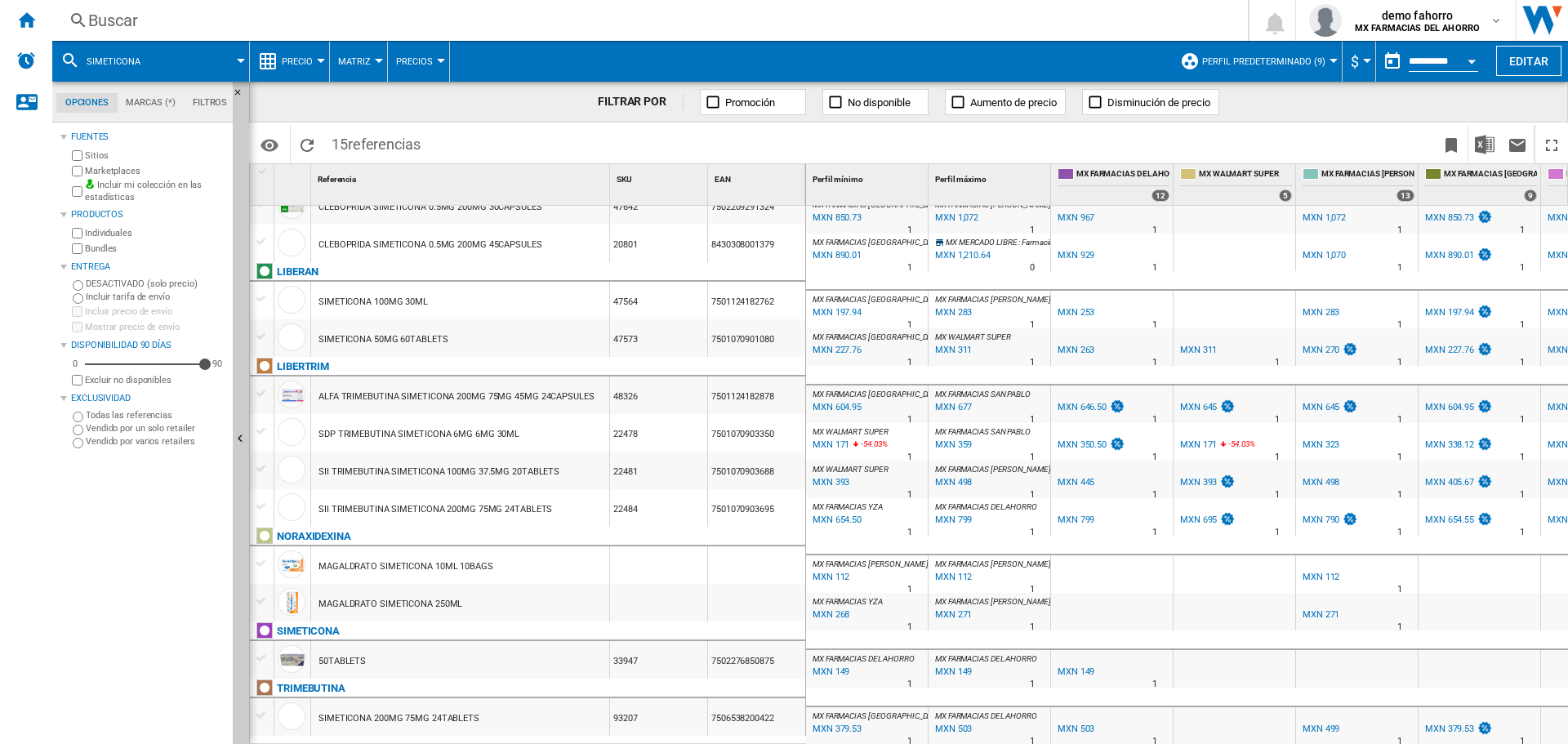
click at [826, 401] on div "MXN 604.95" at bounding box center [836, 408] width 52 height 17
click at [1254, 20] on span "demo fahorro" at bounding box center [1417, 16] width 125 height 17
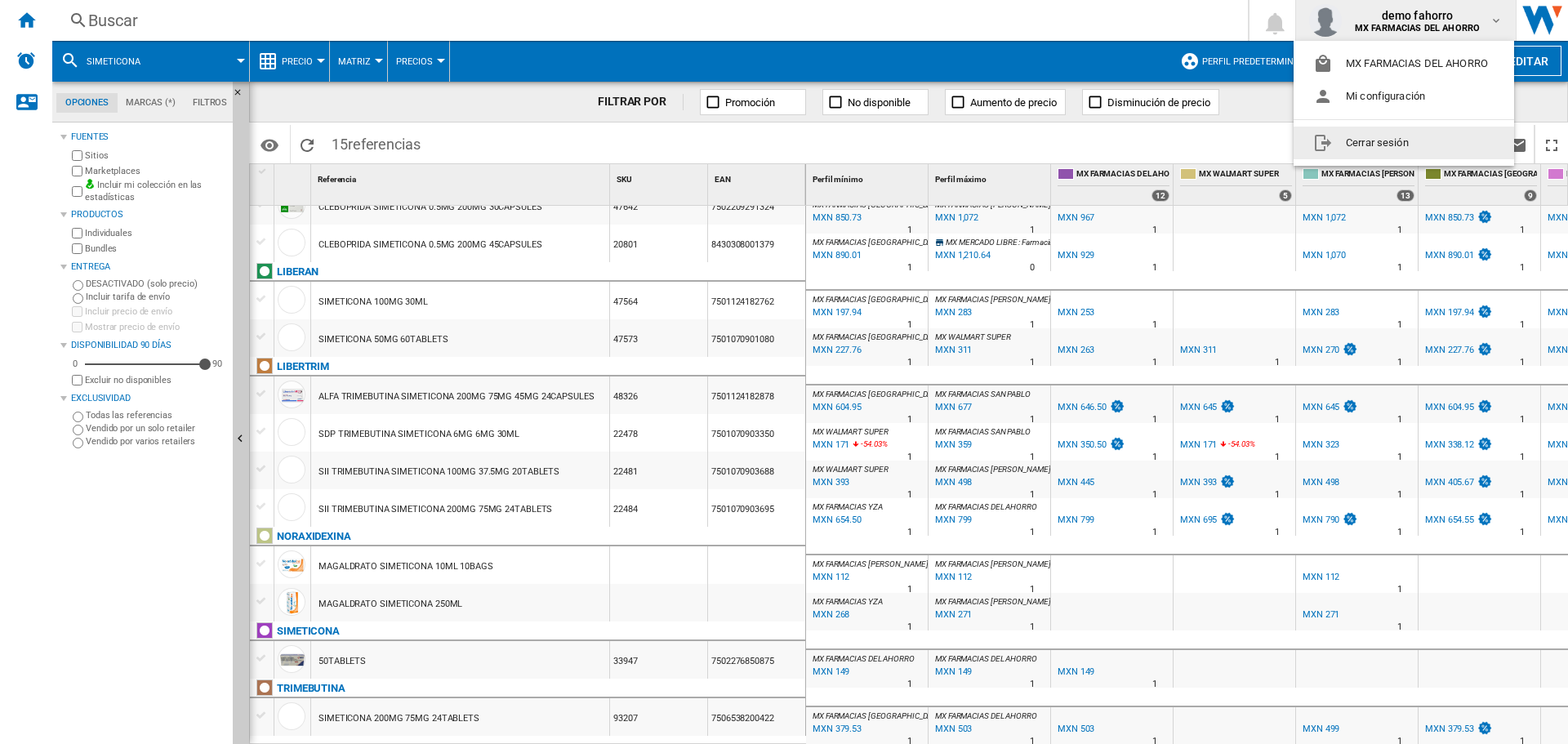
click at [1254, 142] on button "Cerrar sesión" at bounding box center [1404, 142] width 221 height 33
